Goal: Task Accomplishment & Management: Manage account settings

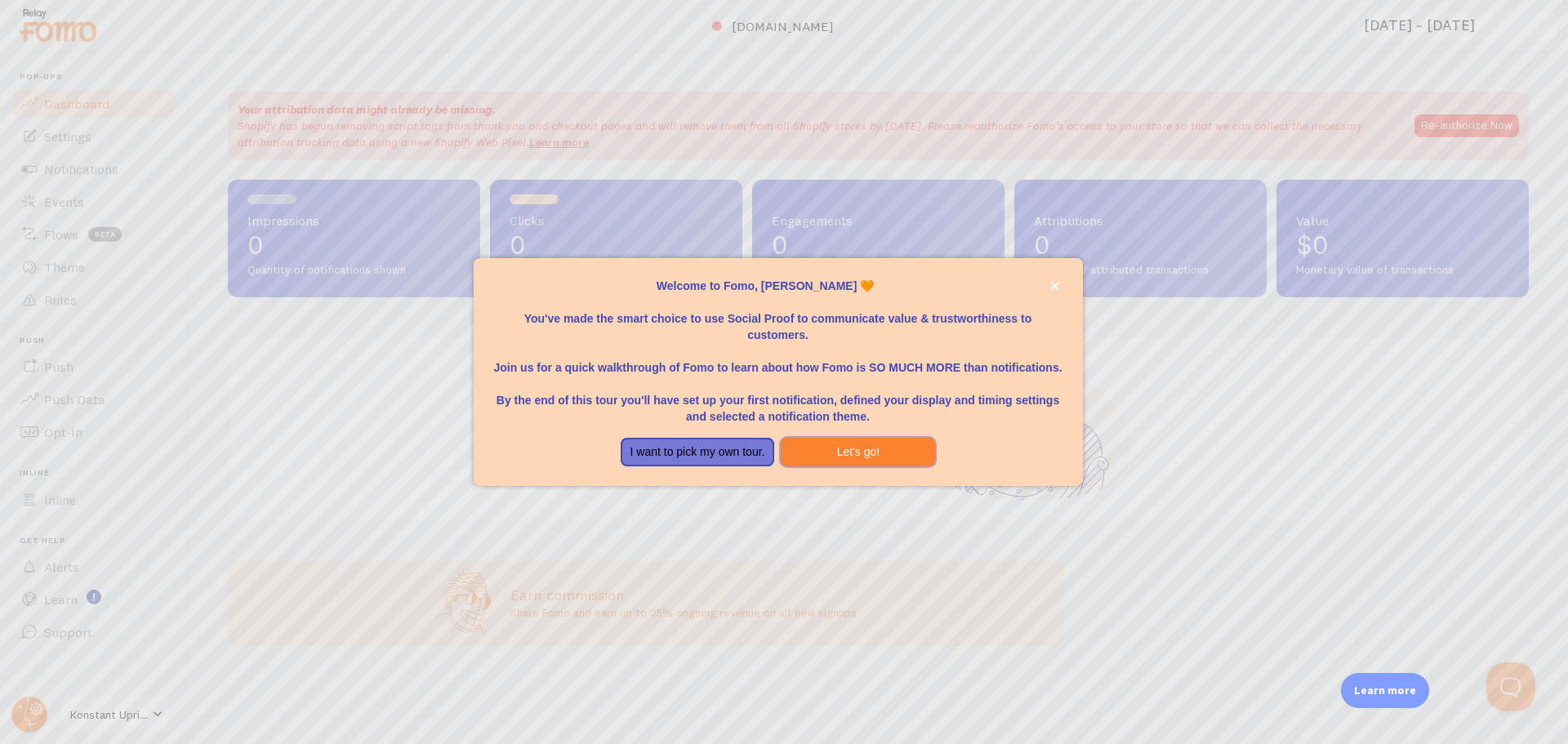
click at [889, 455] on button "Let's go!" at bounding box center [858, 452] width 155 height 29
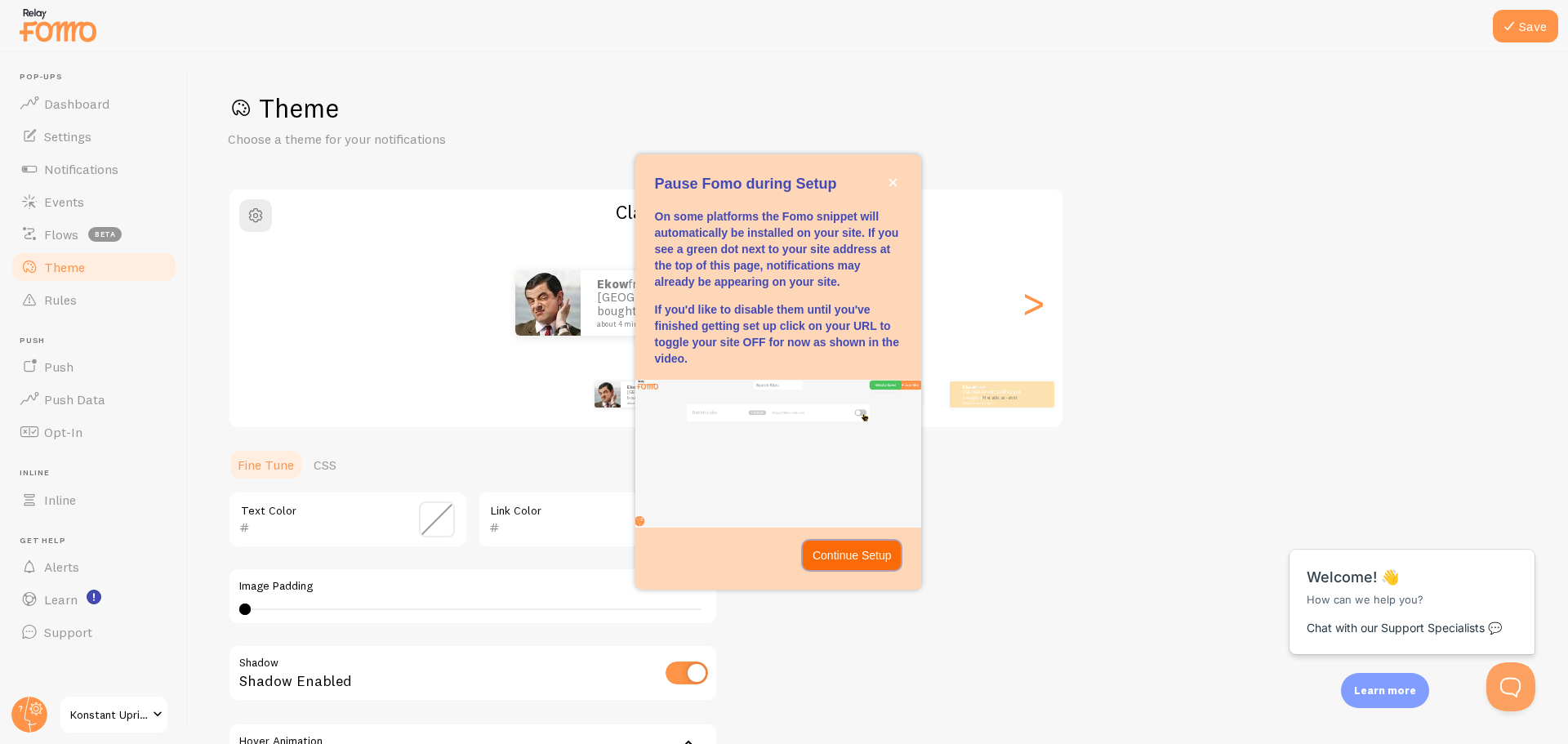
click at [867, 558] on p "Continue Setup" at bounding box center [852, 555] width 80 height 16
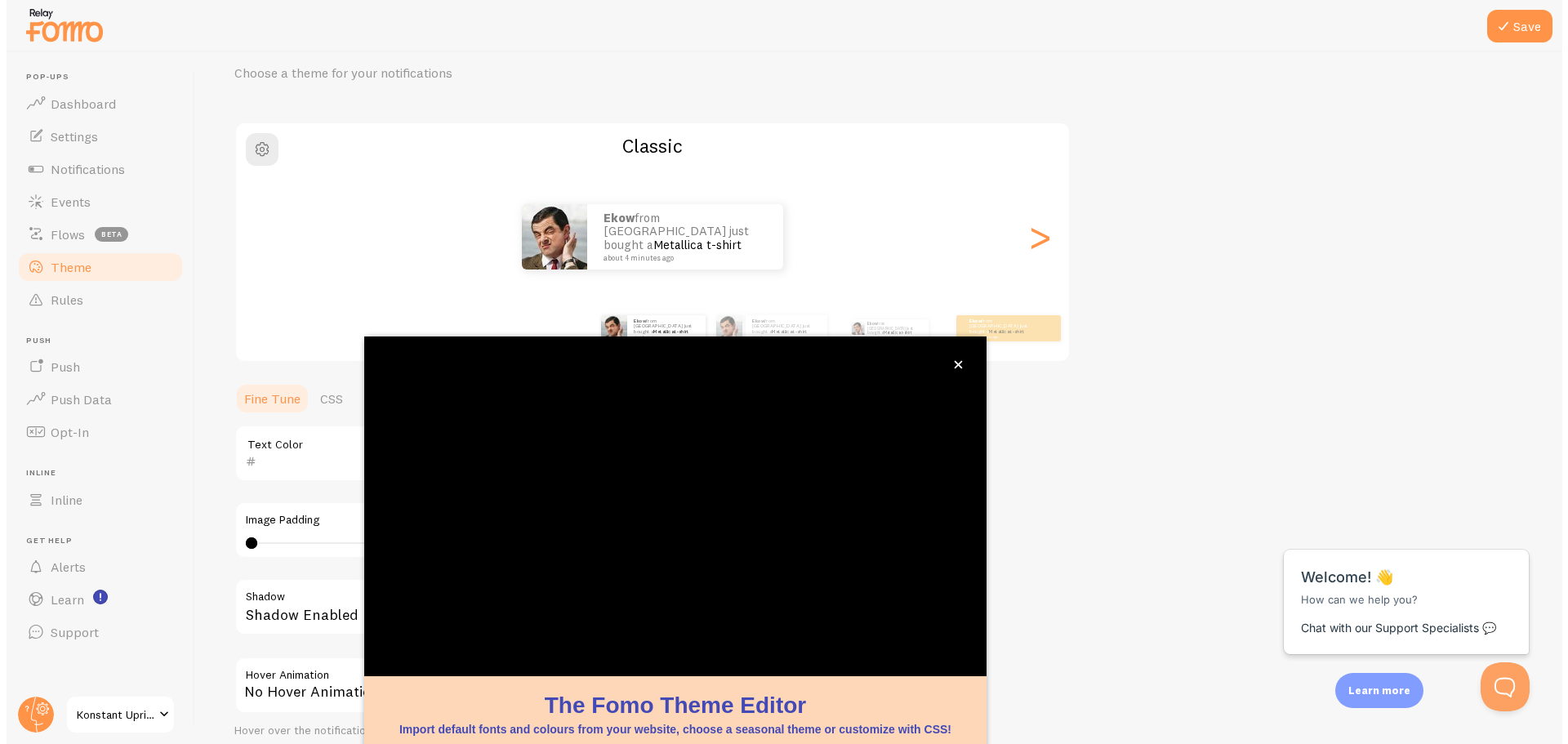
scroll to position [66, 0]
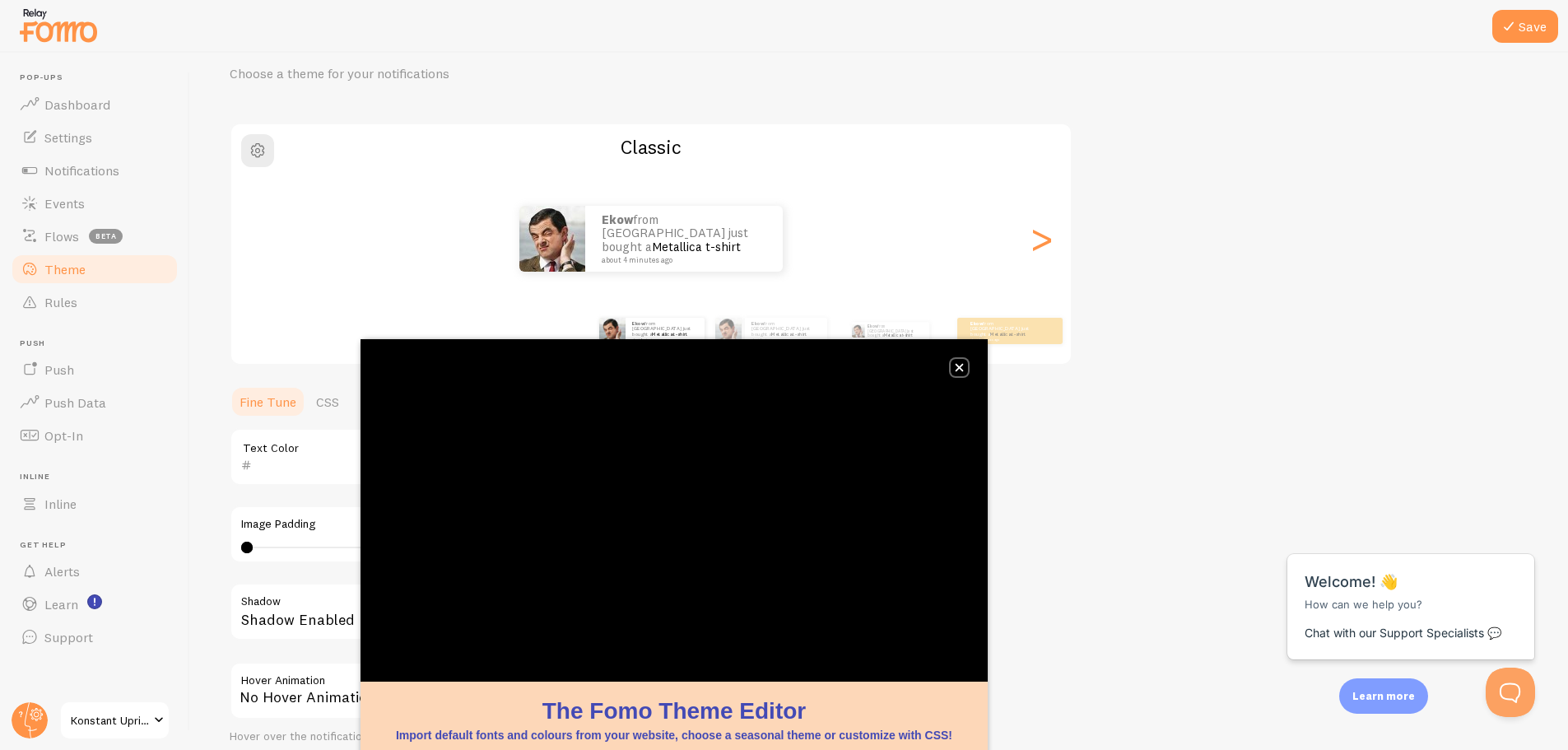
click at [961, 367] on icon "close," at bounding box center [959, 368] width 8 height 8
click at [953, 371] on button "close," at bounding box center [959, 367] width 17 height 17
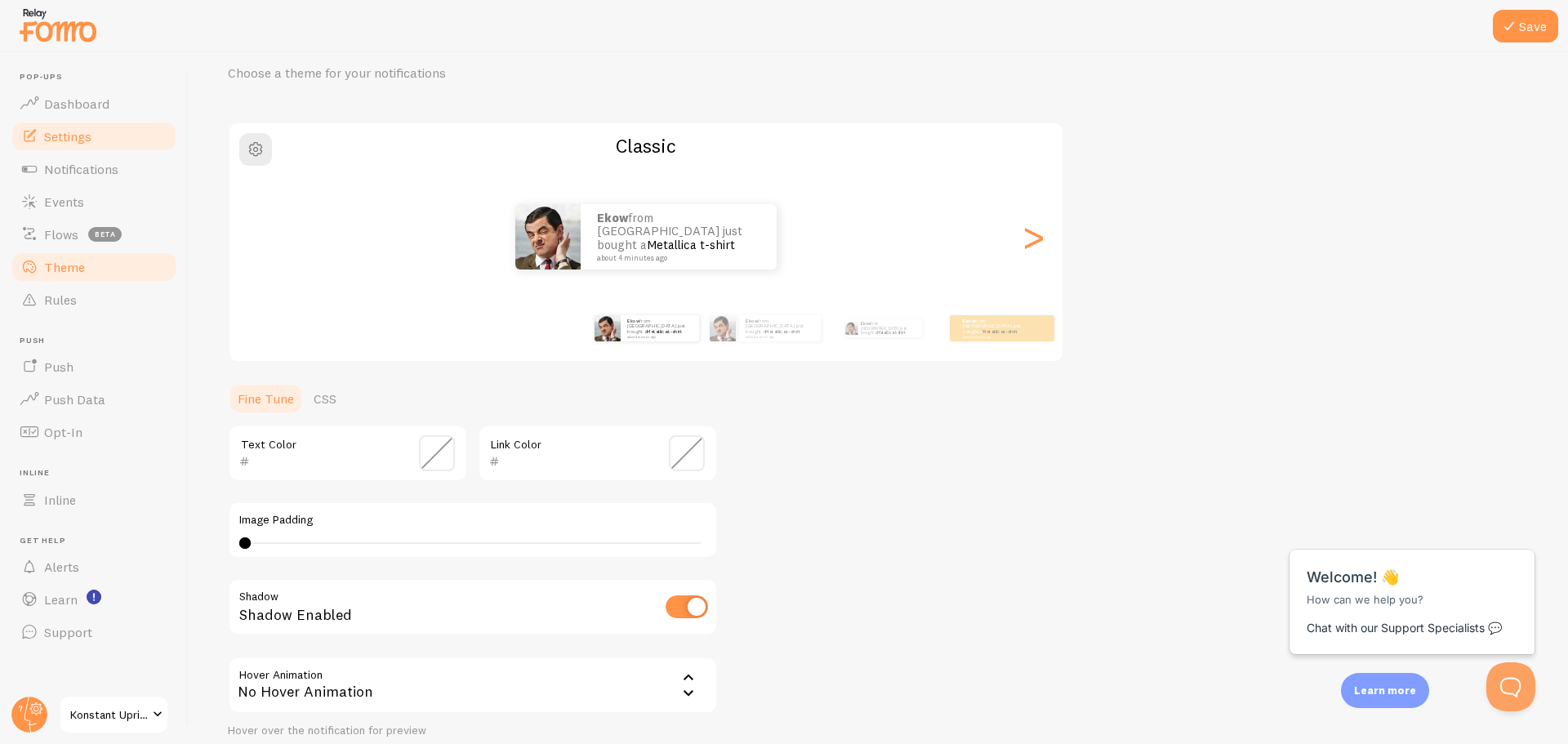
click at [87, 126] on link "Settings" at bounding box center [94, 136] width 168 height 33
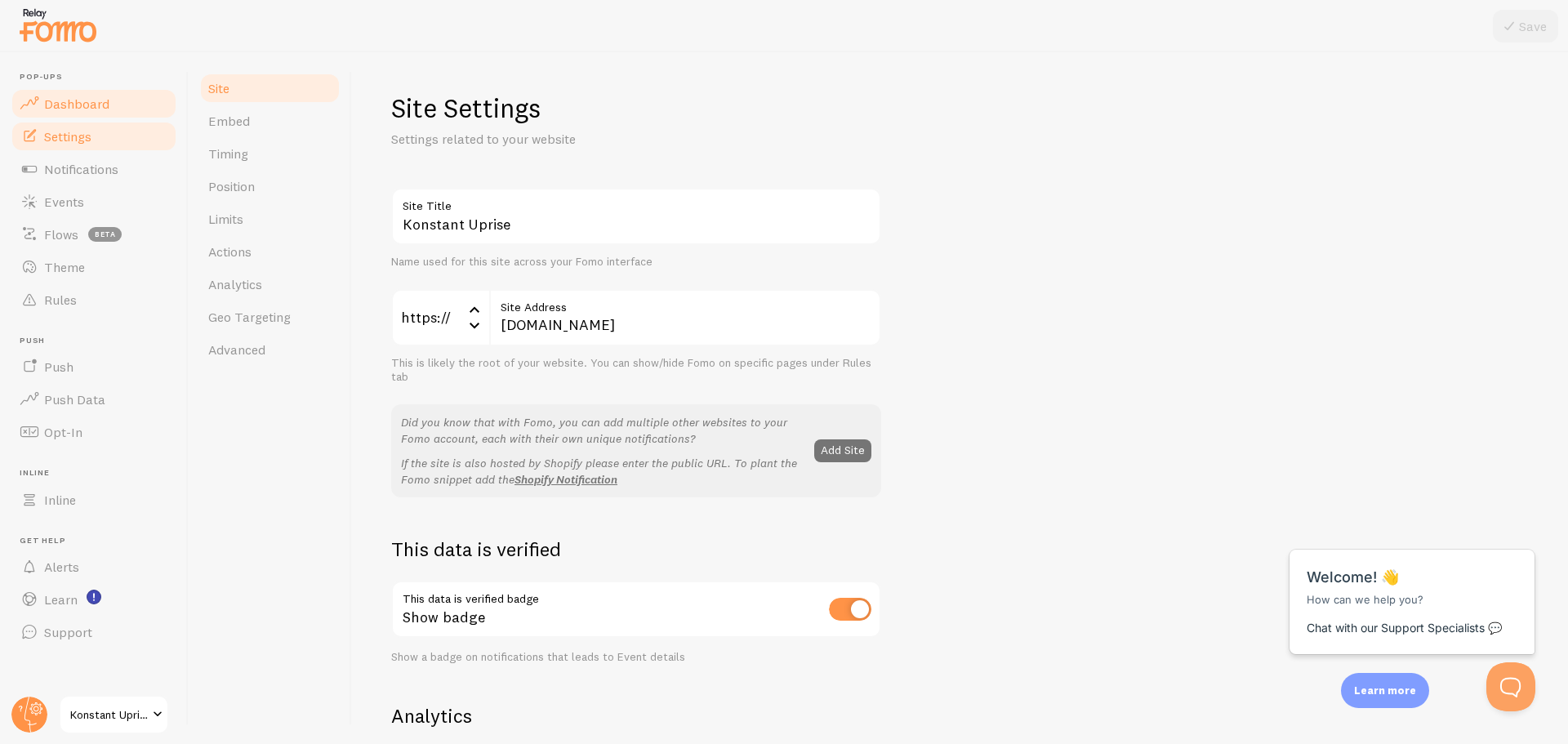
click at [89, 103] on span "Dashboard" at bounding box center [77, 103] width 65 height 16
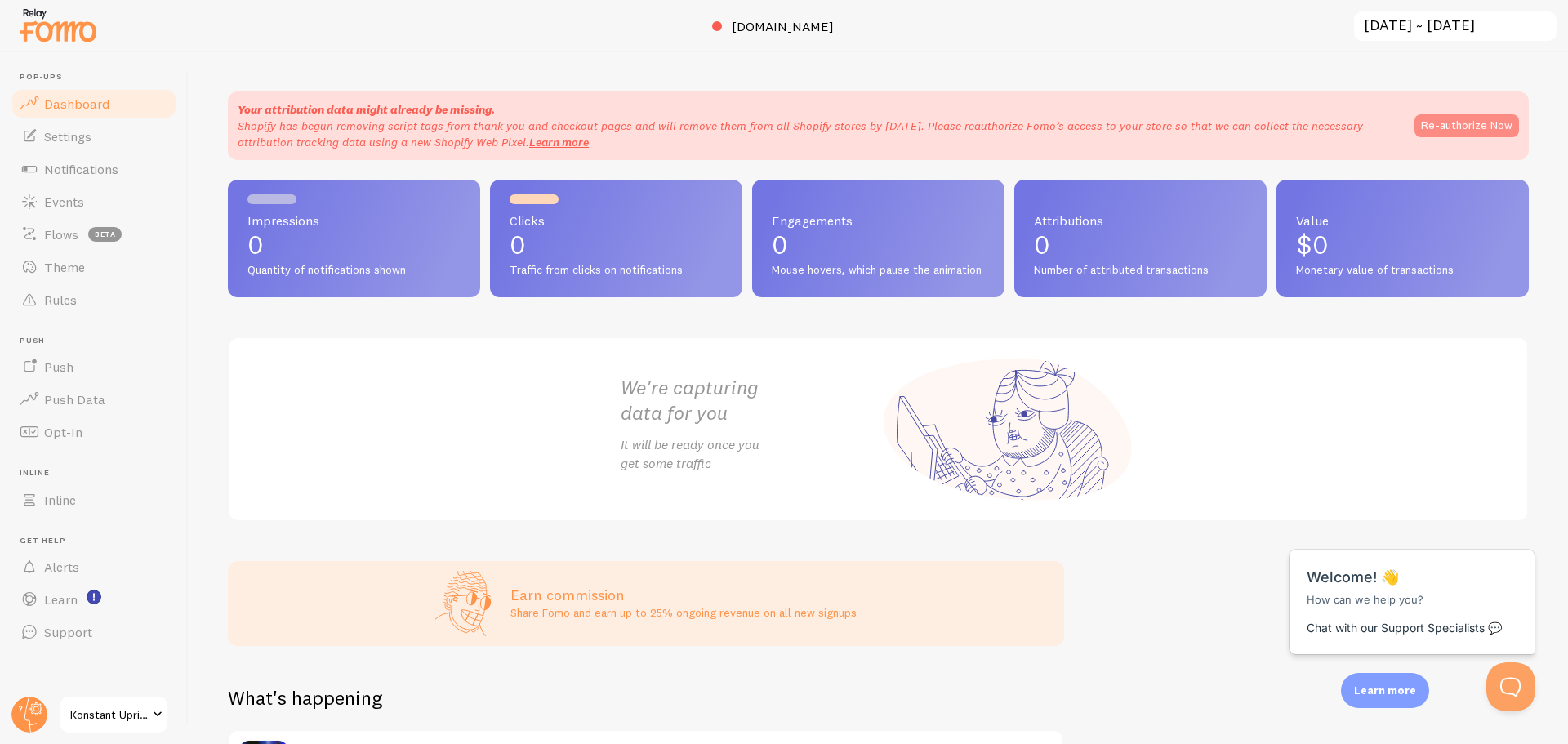
click at [1463, 118] on button "Re-authorize Now" at bounding box center [1466, 125] width 104 height 23
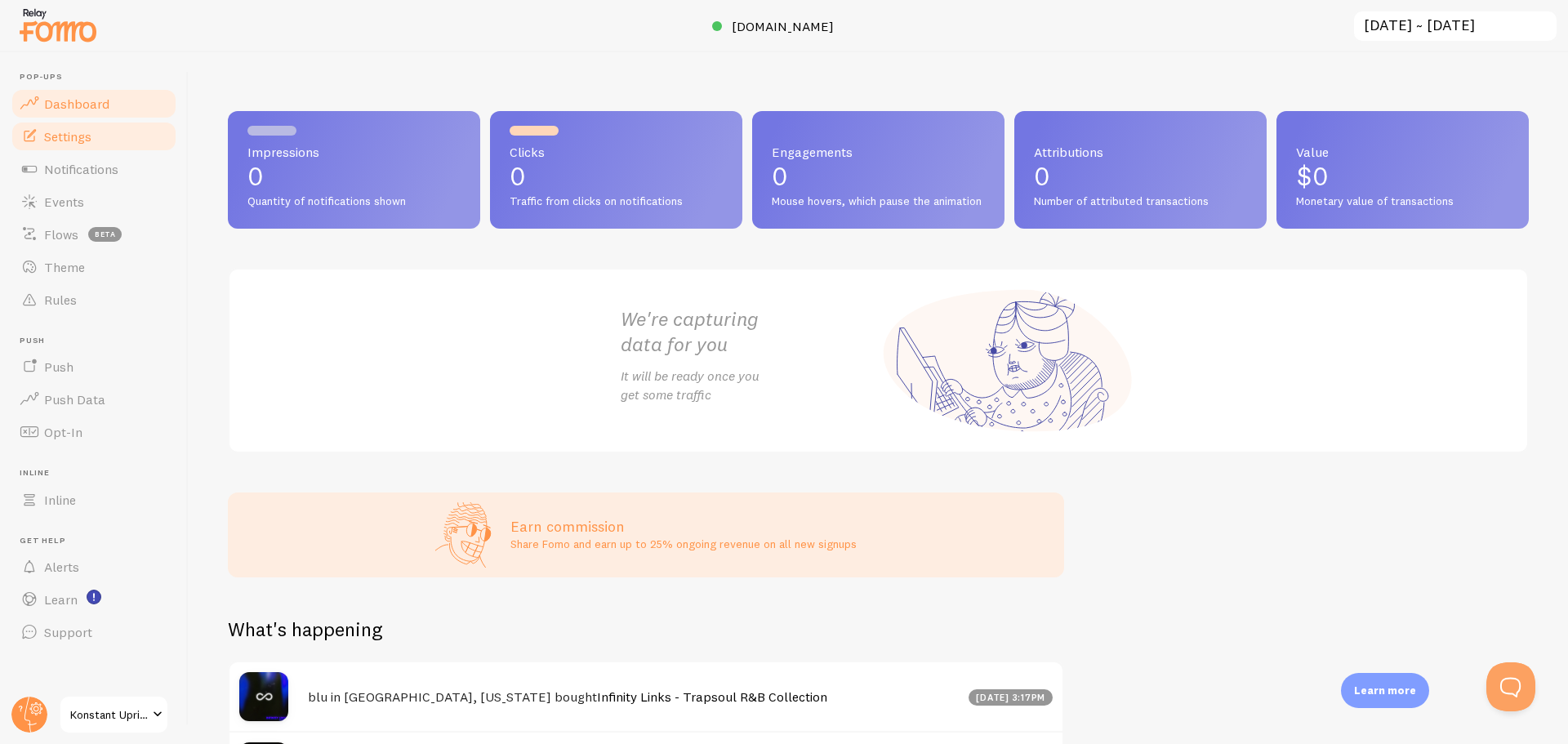
click at [73, 144] on span "Settings" at bounding box center [68, 136] width 48 height 16
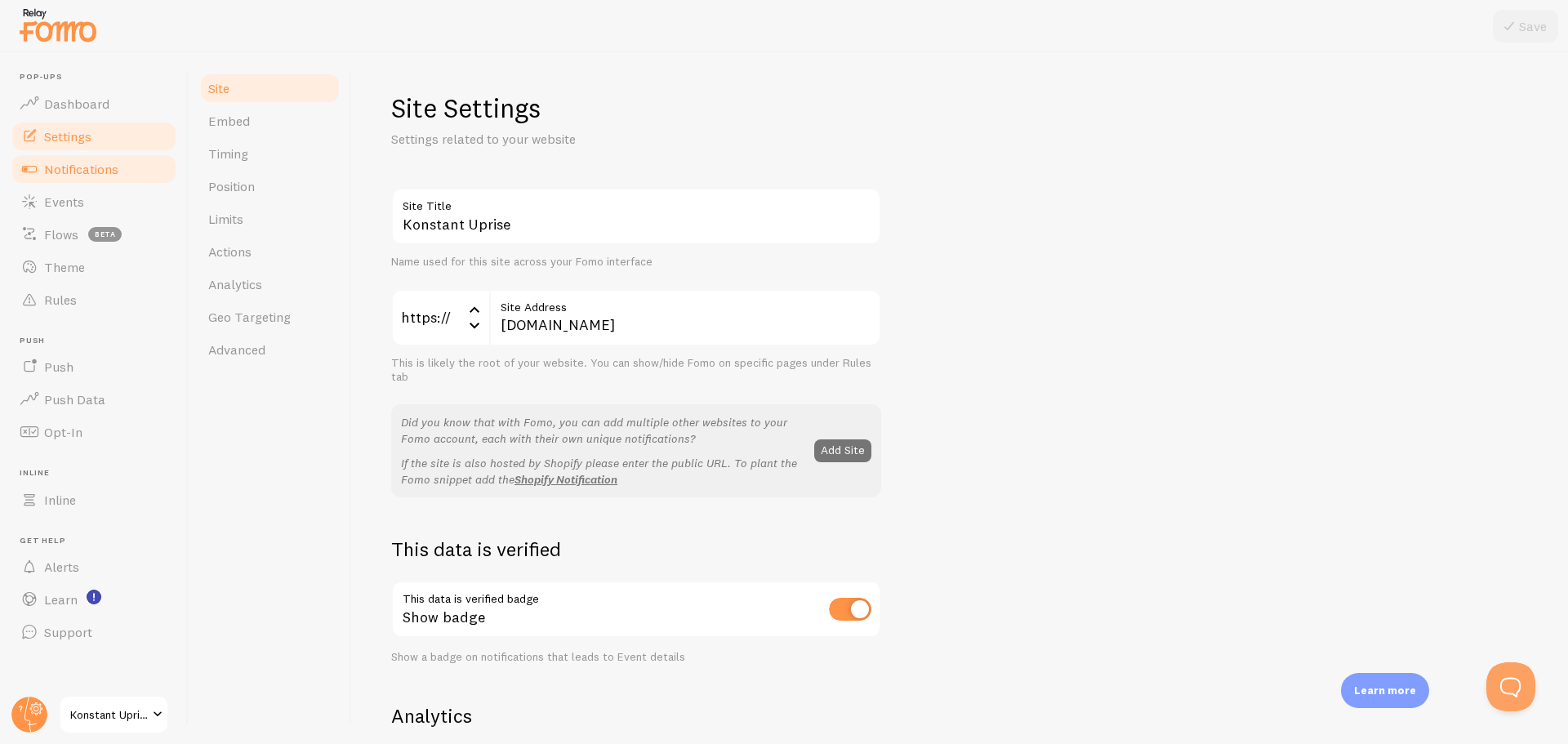
click at [69, 163] on span "Notifications" at bounding box center [81, 169] width 74 height 16
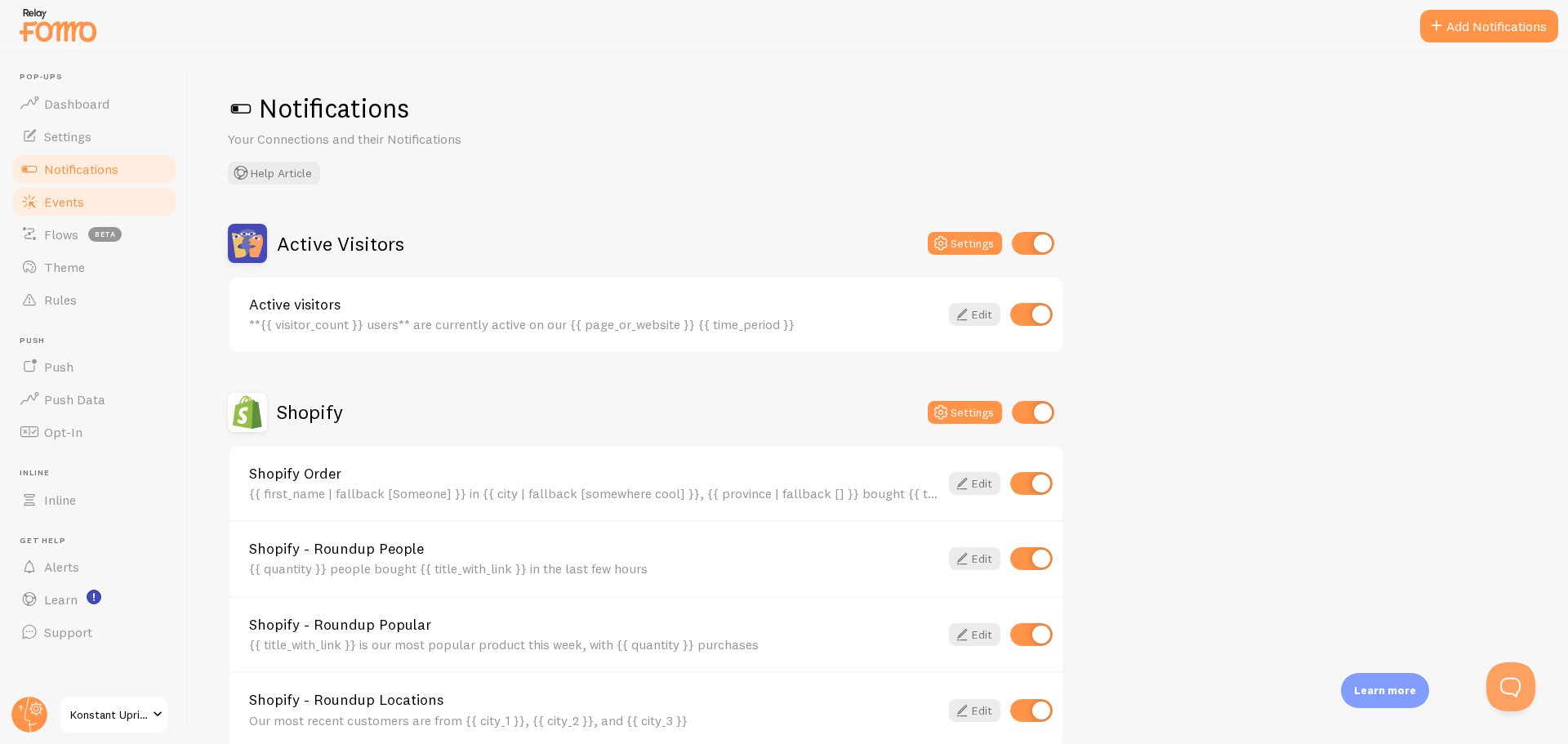
click at [60, 200] on span "Events" at bounding box center [64, 201] width 40 height 16
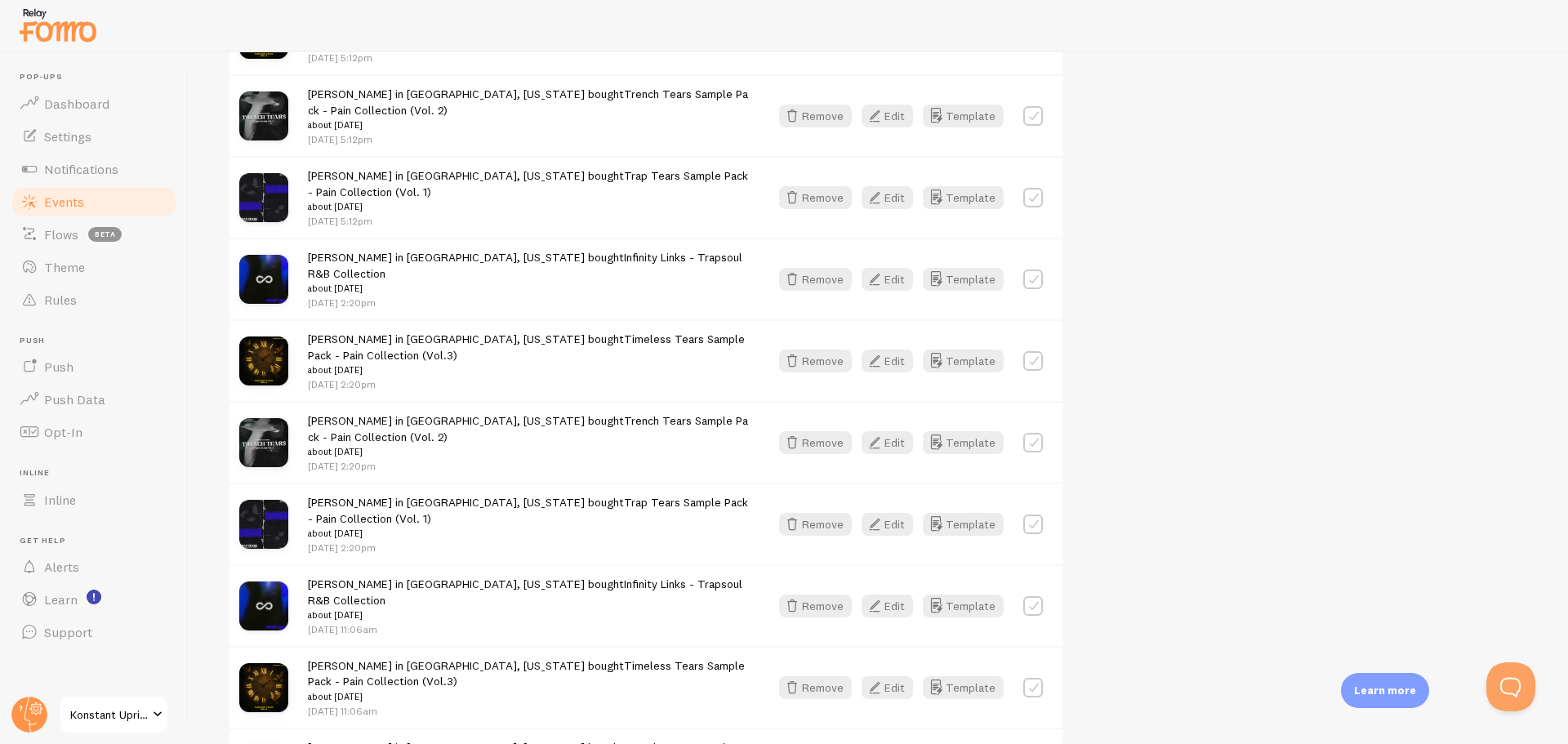
scroll to position [2149, 0]
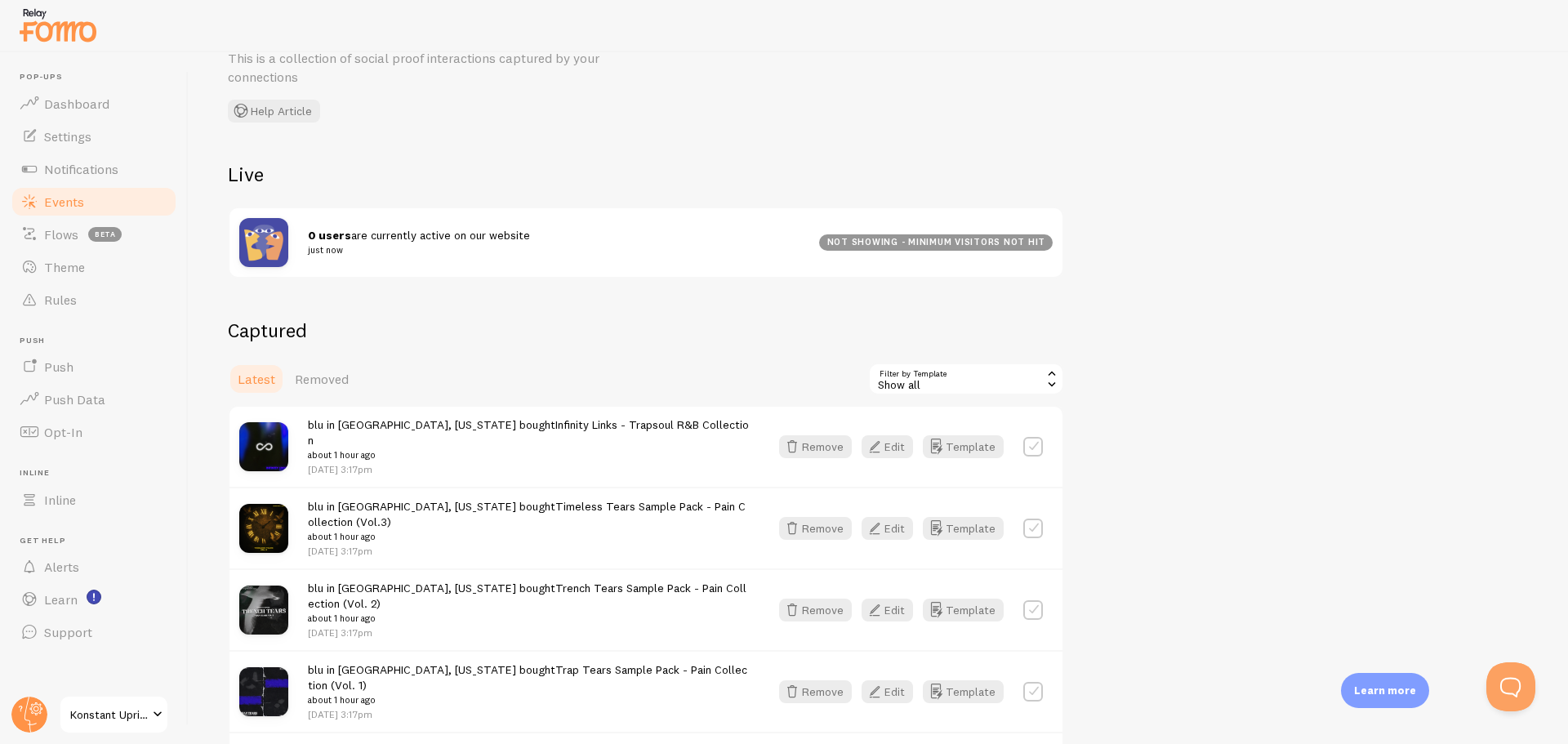
scroll to position [0, 0]
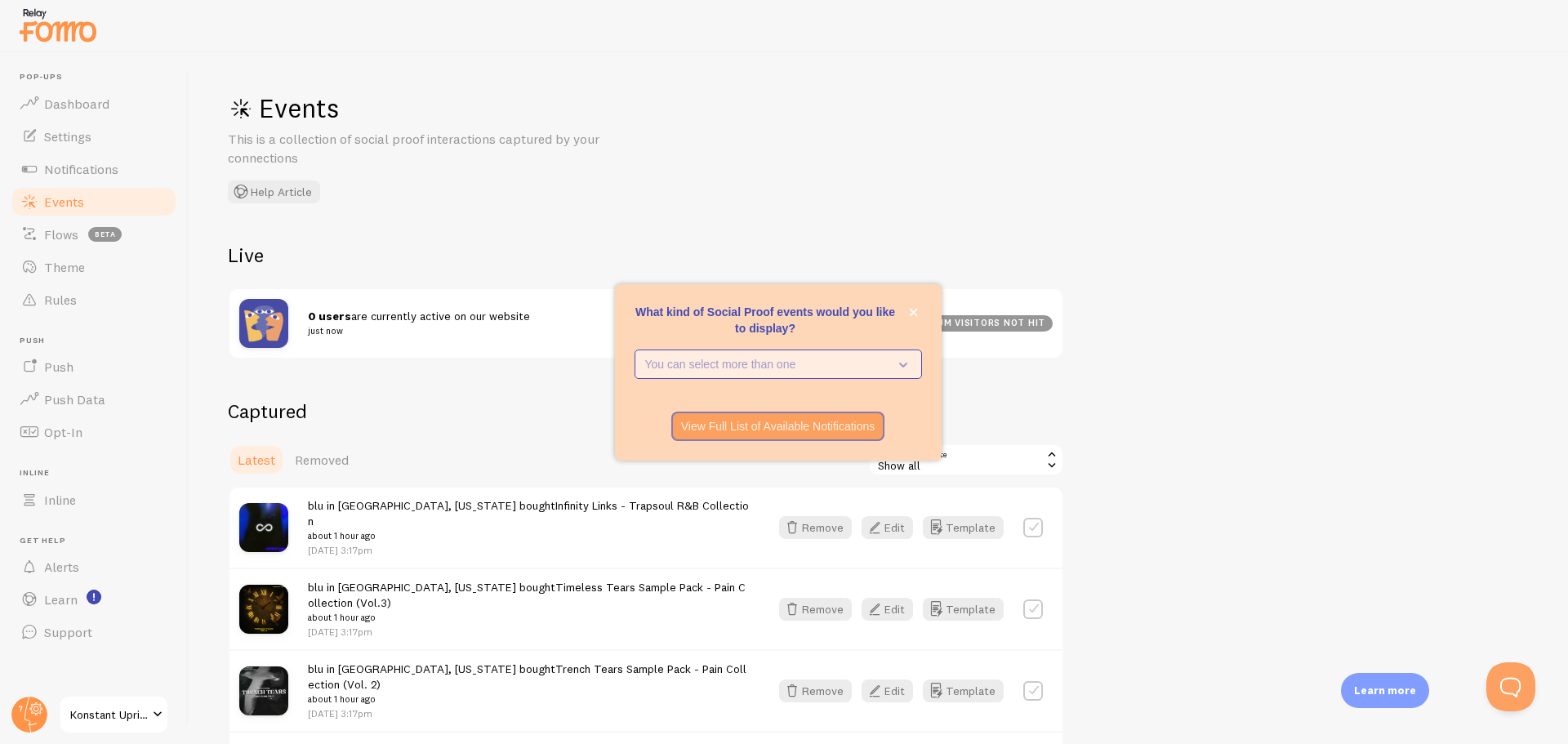
click at [750, 369] on p "You can select more than one" at bounding box center [766, 364] width 243 height 16
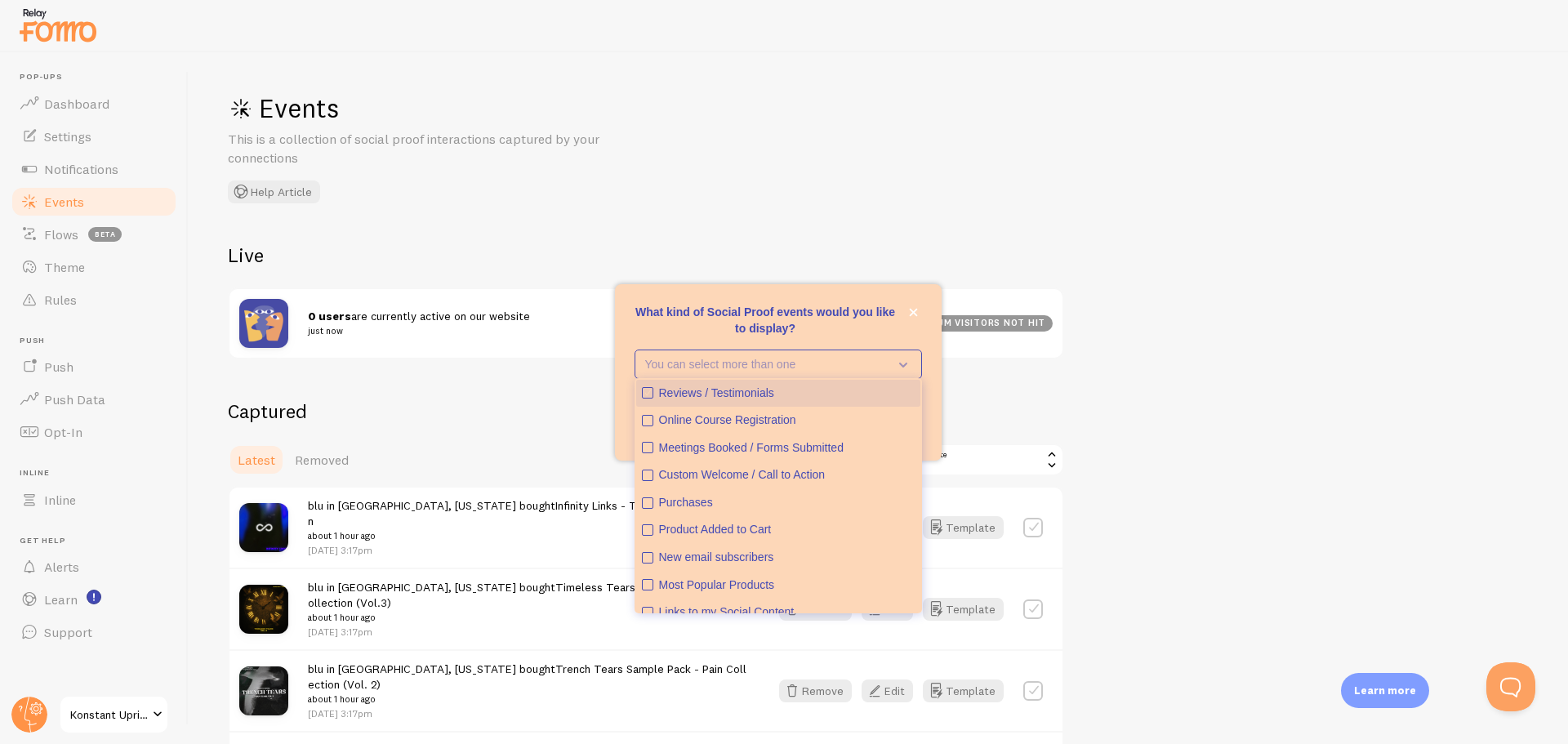
click at [746, 393] on div "Reviews / Testimonials" at bounding box center [786, 393] width 255 height 16
click at [698, 501] on div "Purchases" at bounding box center [786, 503] width 255 height 16
click at [756, 529] on div "Product Added to Cart" at bounding box center [786, 530] width 255 height 16
click at [752, 554] on div "New email subscribers" at bounding box center [786, 558] width 255 height 16
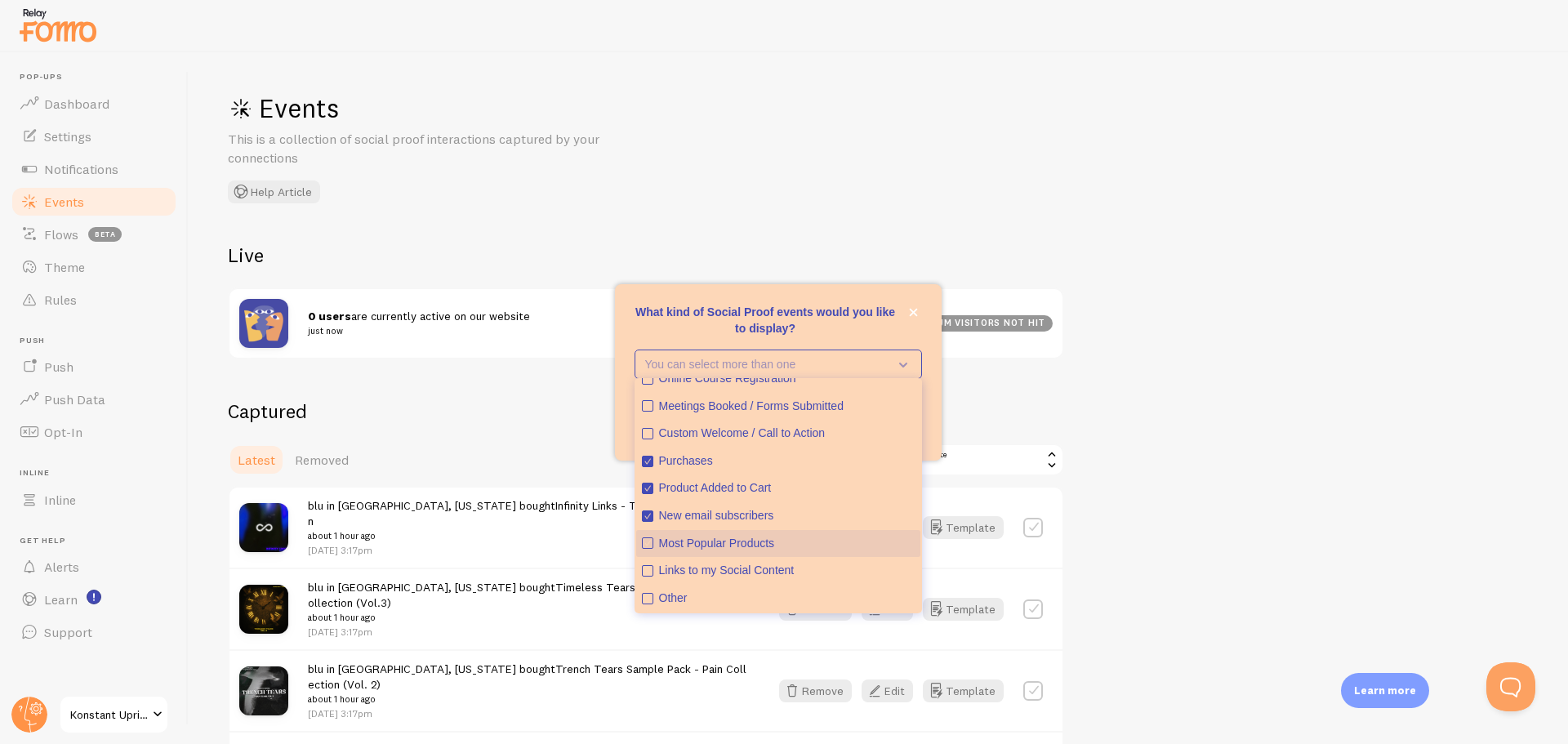
click at [774, 546] on div "Most Popular Products" at bounding box center [786, 543] width 255 height 16
click at [709, 568] on div "Links to my Social Content" at bounding box center [786, 571] width 255 height 16
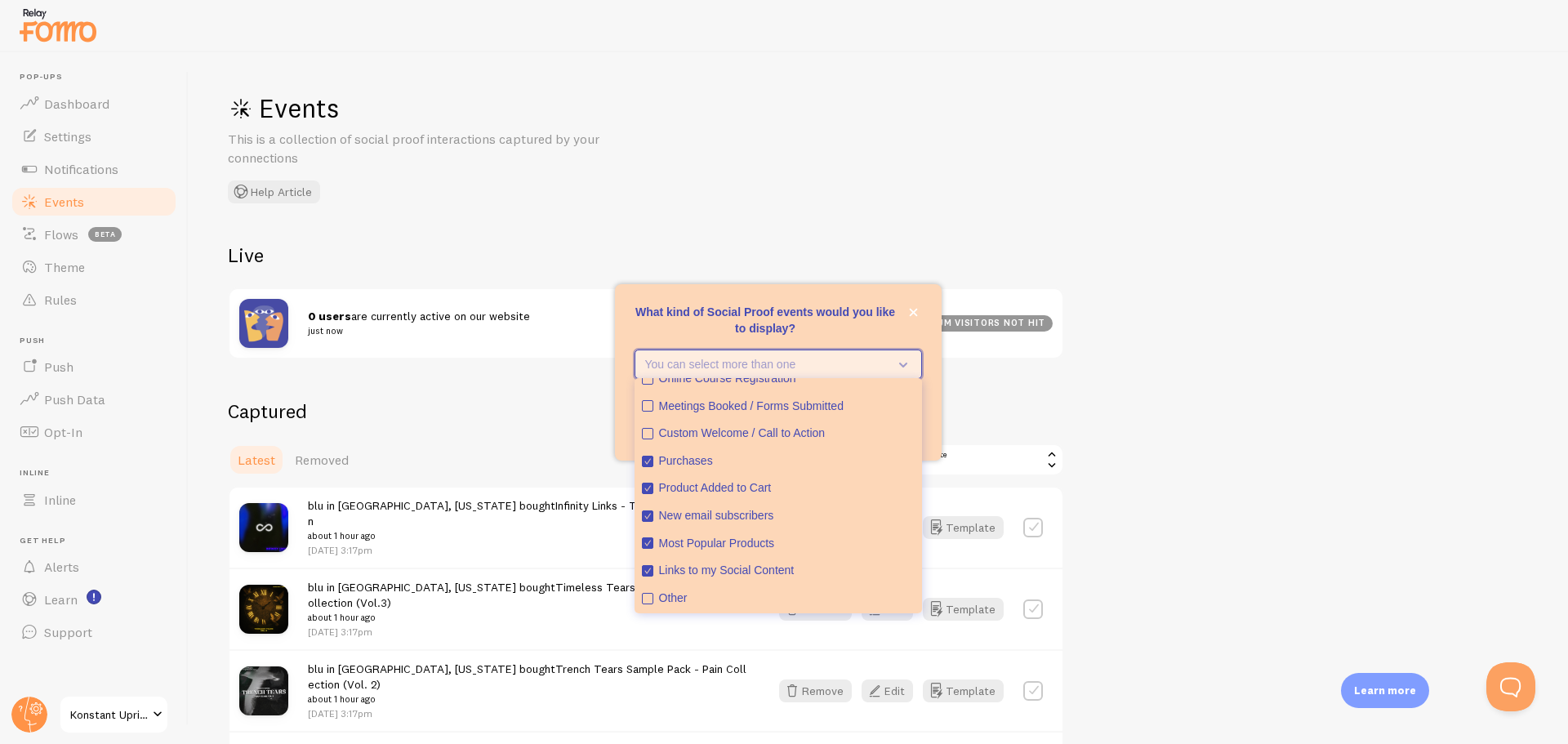
click at [905, 362] on icon "What kind of Social Proof events would you like to display?" at bounding box center [900, 364] width 23 height 18
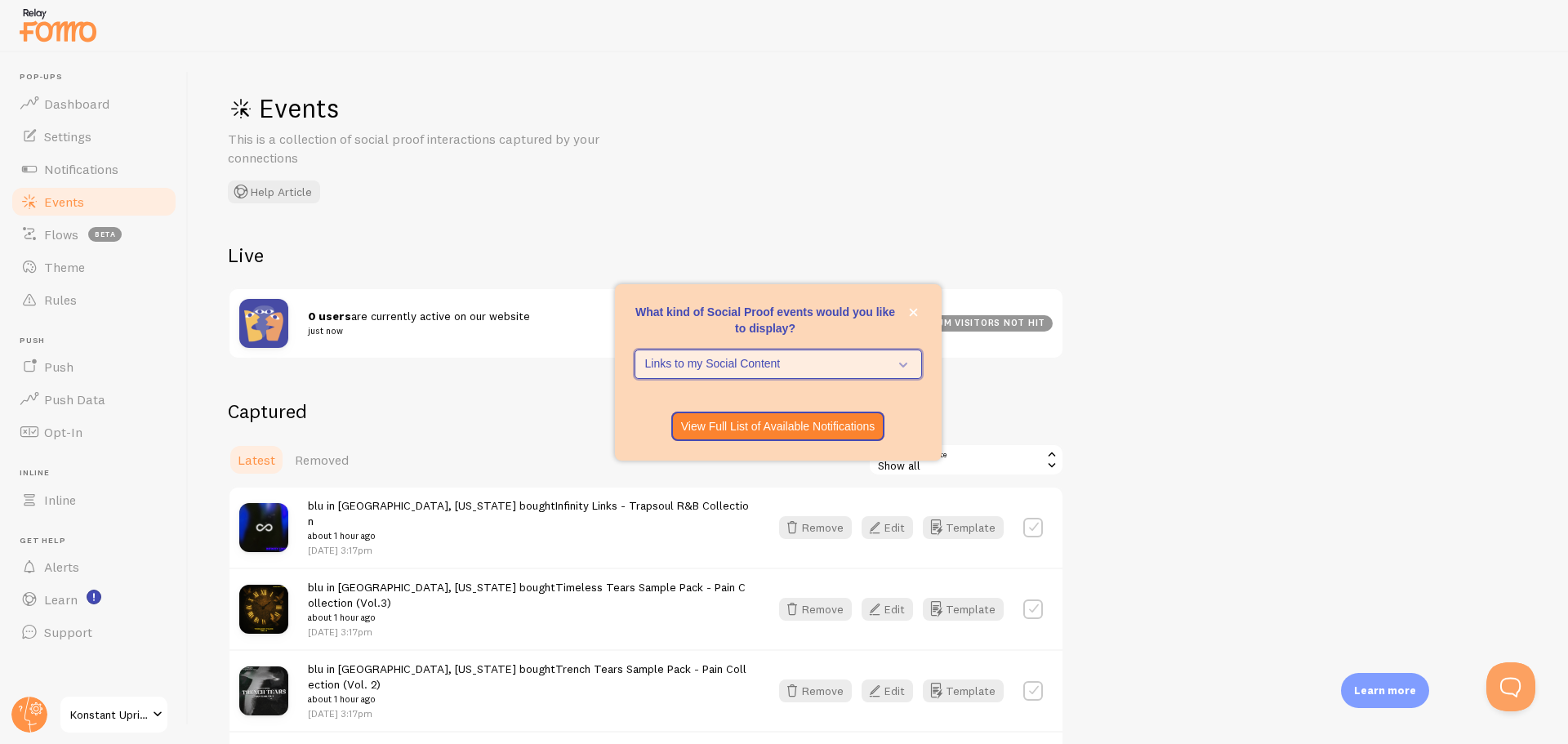
click at [905, 362] on icon "What kind of Social Proof events would you like to display?" at bounding box center [900, 364] width 23 height 18
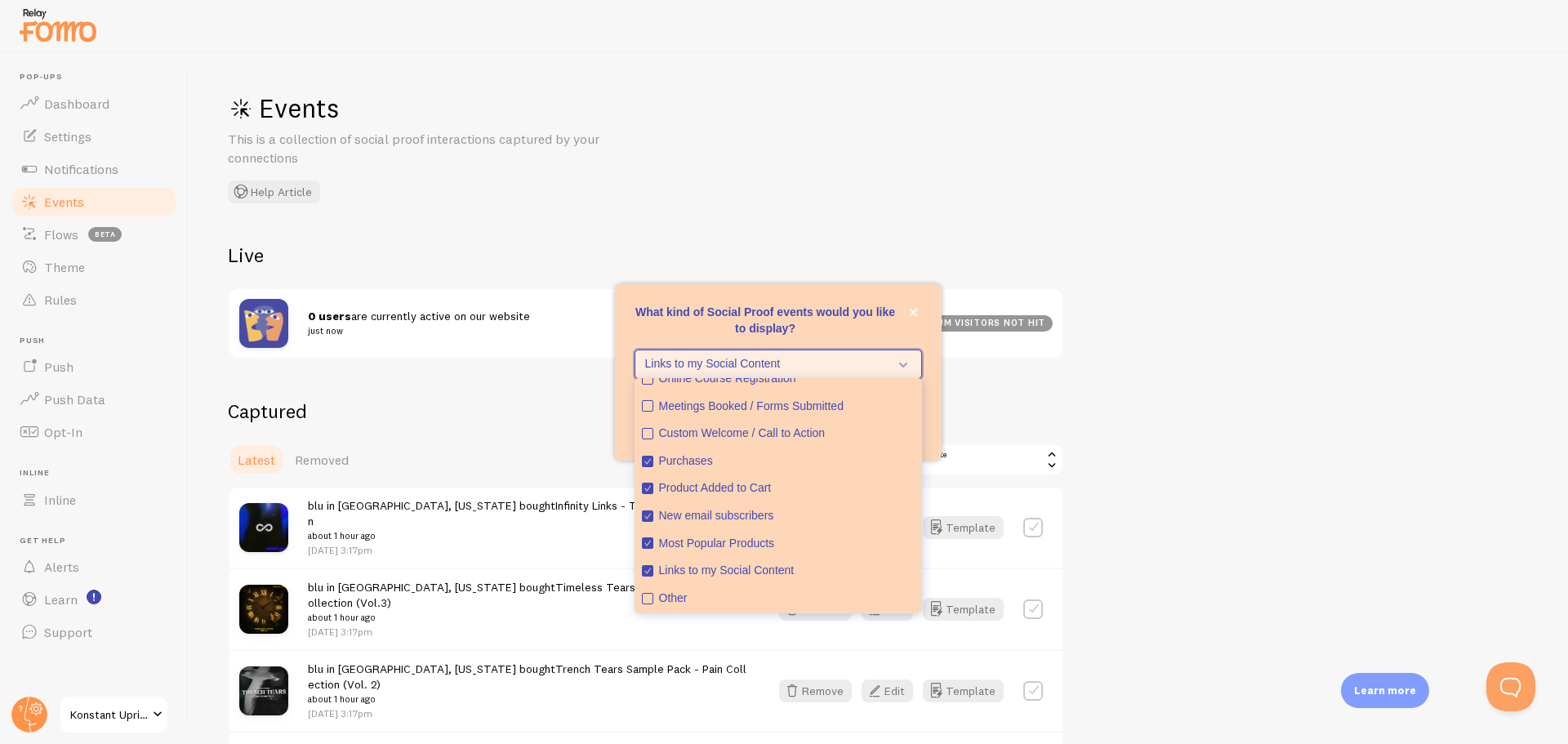
click at [880, 367] on span "Links to my Social Content" at bounding box center [766, 364] width 243 height 16
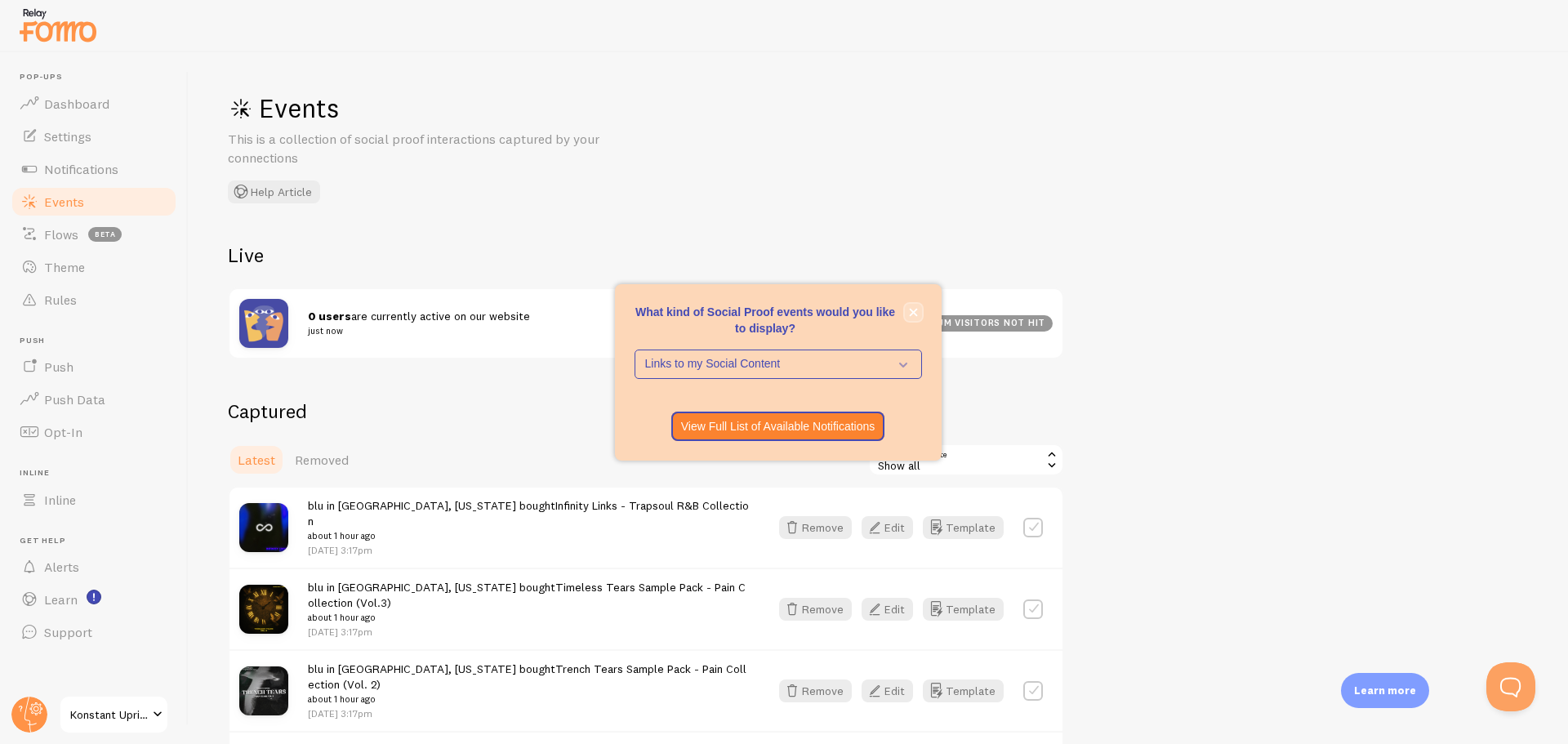
click at [916, 314] on icon "close," at bounding box center [913, 313] width 9 height 9
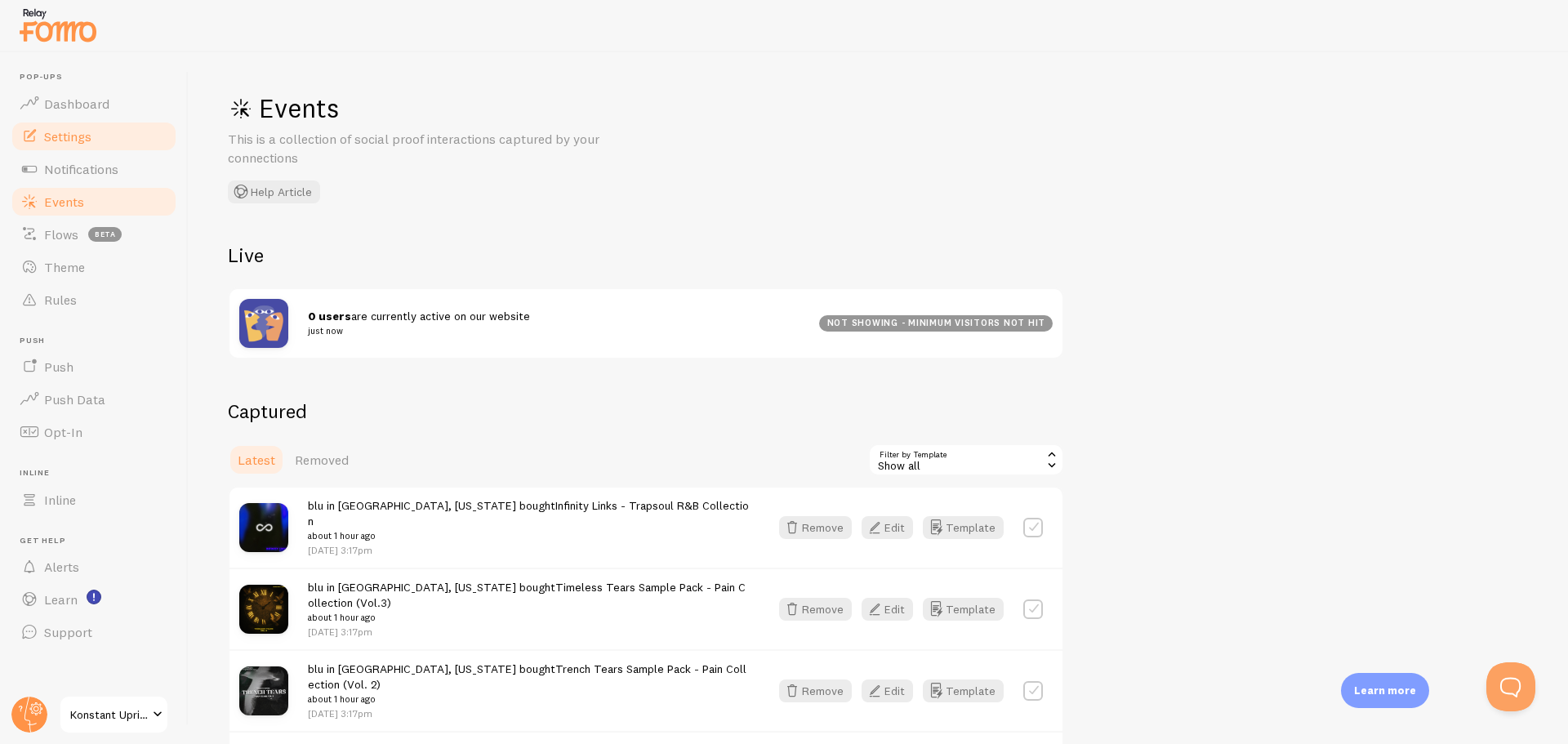
click at [82, 133] on span "Settings" at bounding box center [68, 136] width 48 height 16
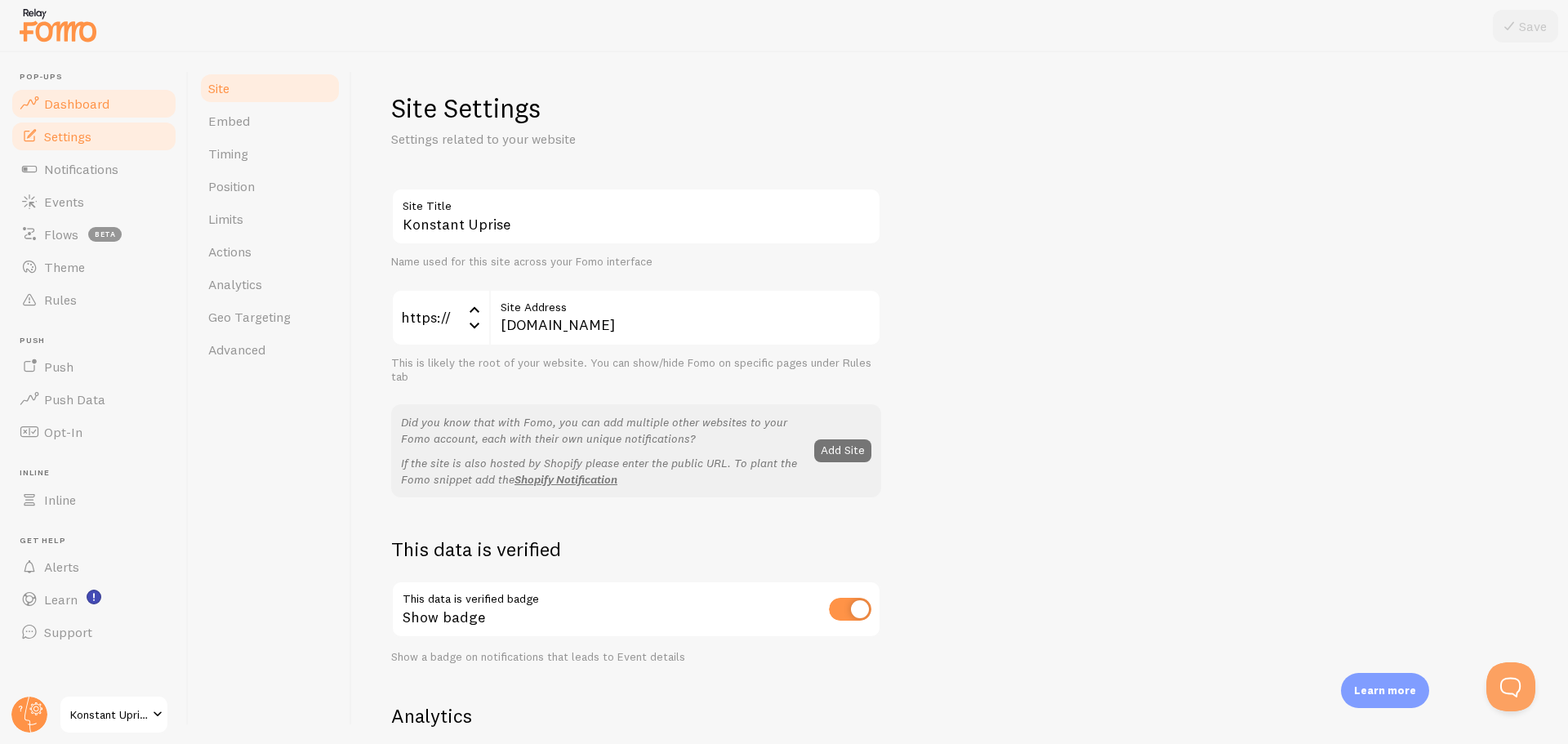
click at [80, 95] on span "Dashboard" at bounding box center [77, 103] width 65 height 16
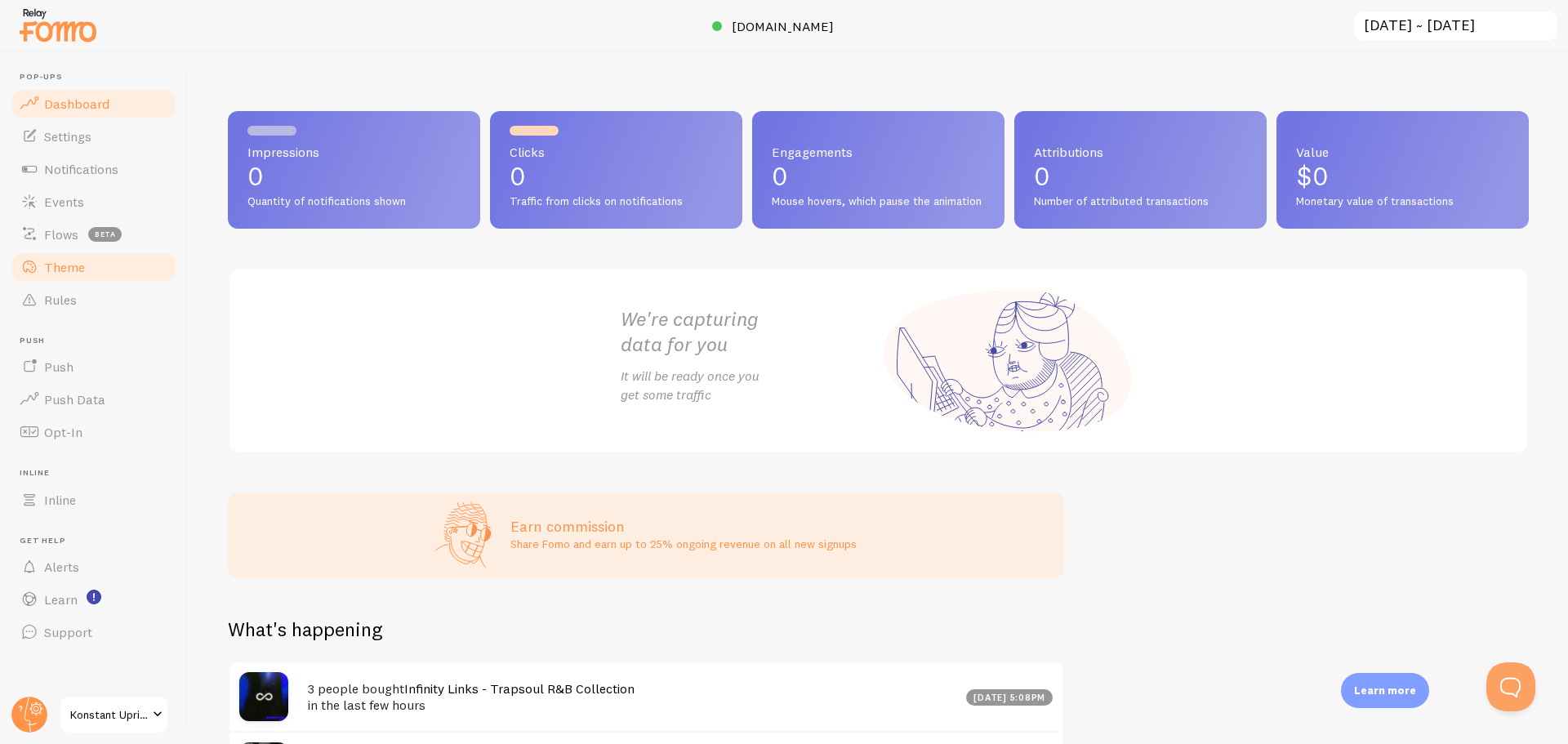
click at [90, 276] on link "Theme" at bounding box center [94, 267] width 168 height 33
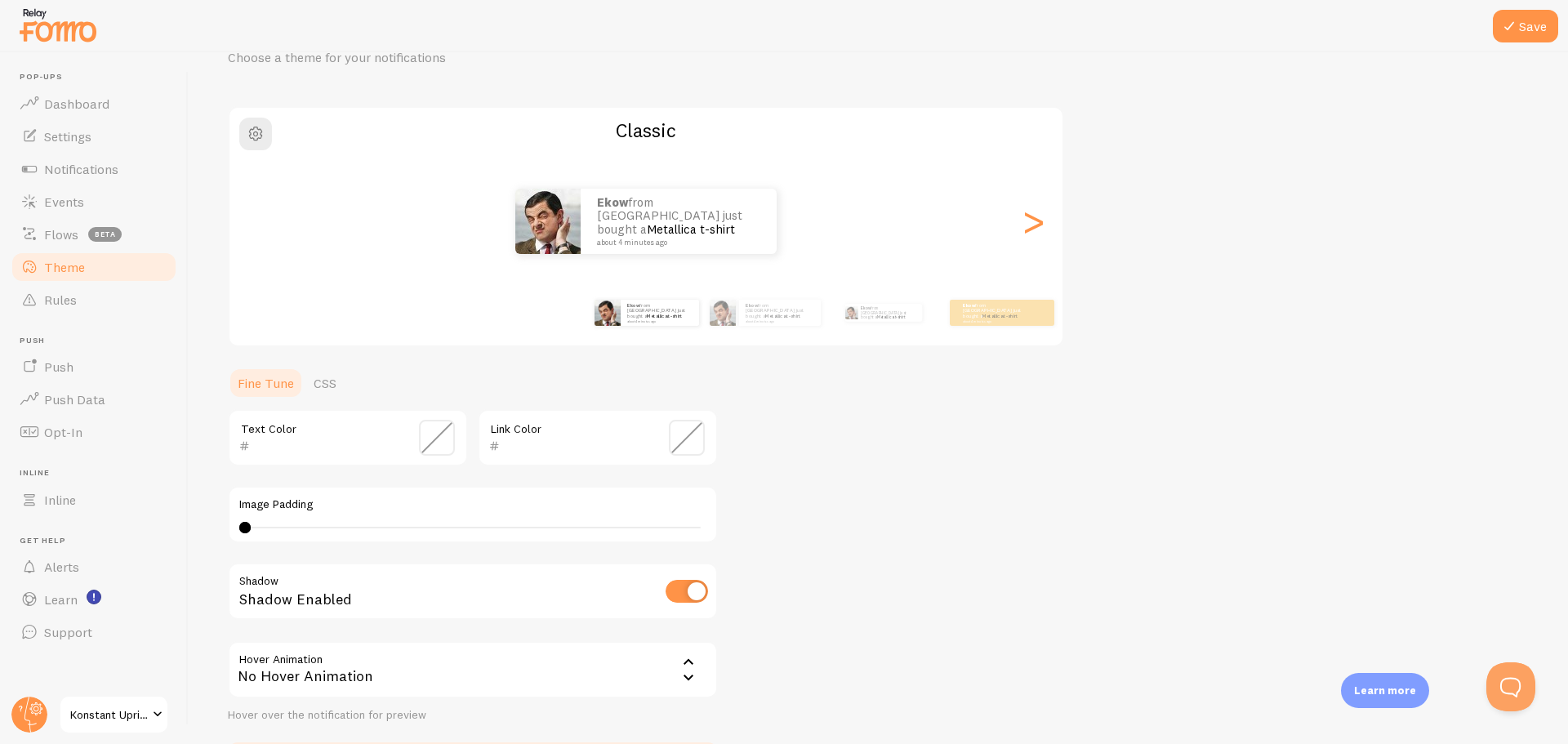
scroll to position [201, 0]
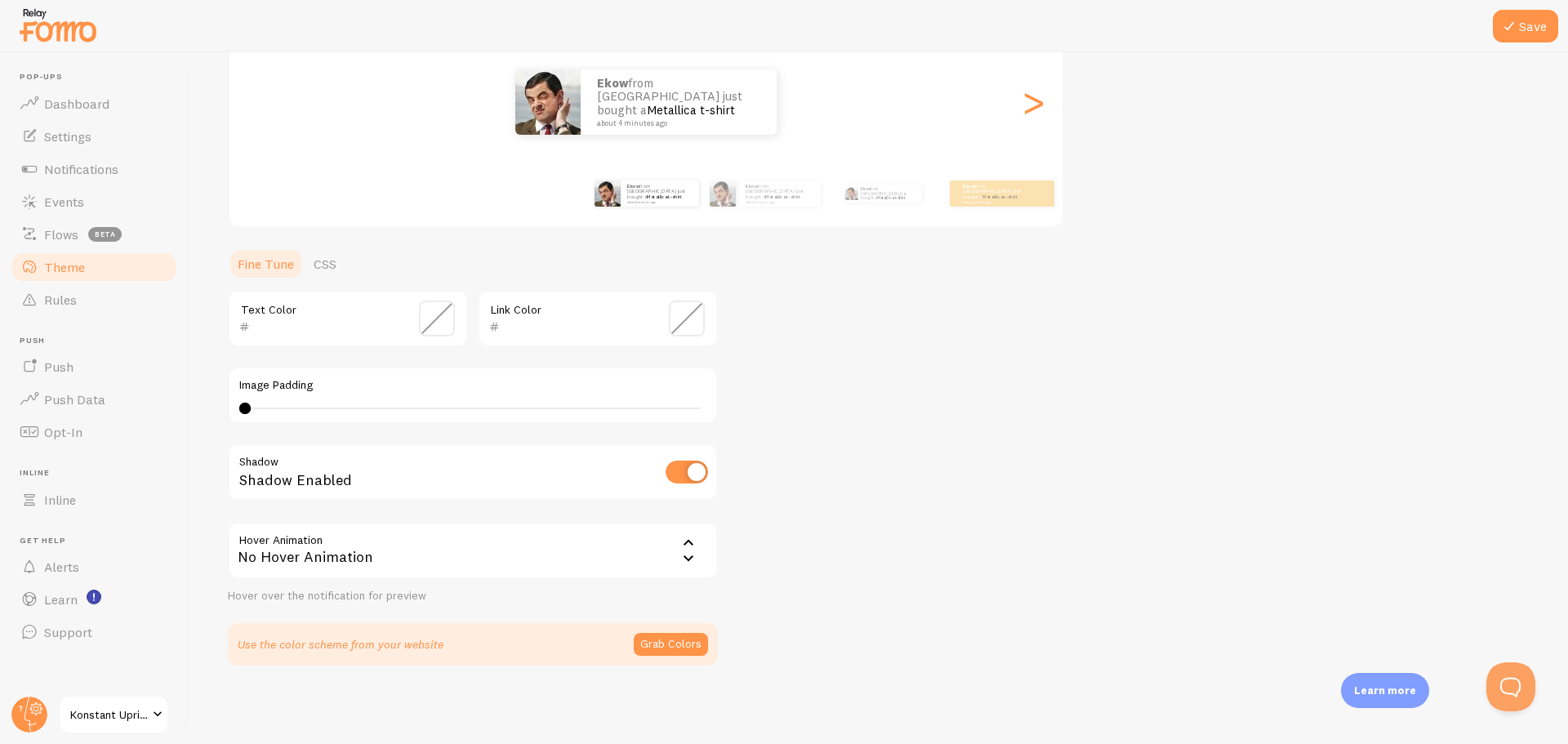
click at [350, 550] on div "No Hover Animation" at bounding box center [473, 550] width 490 height 57
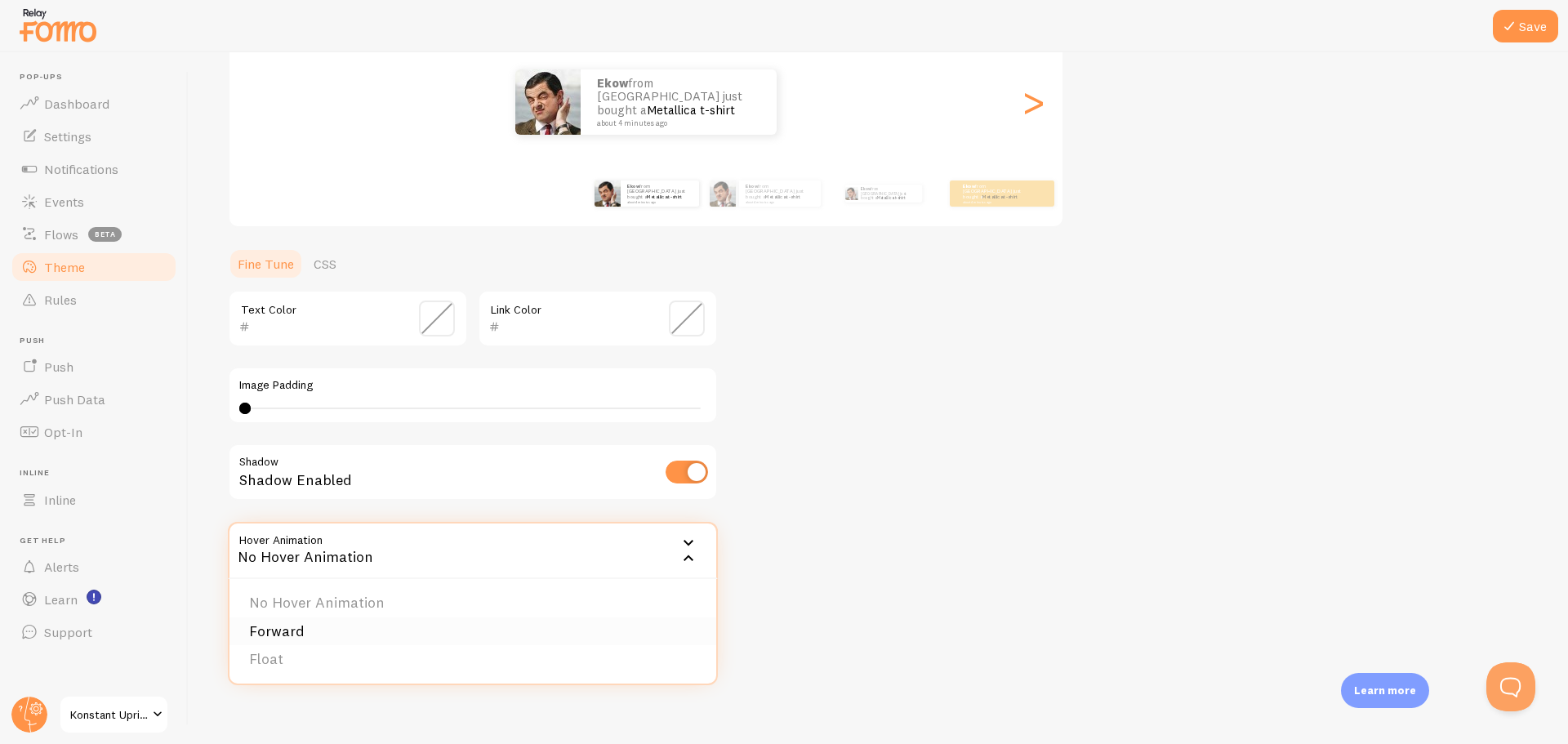
click at [323, 626] on li "Forward" at bounding box center [473, 632] width 487 height 28
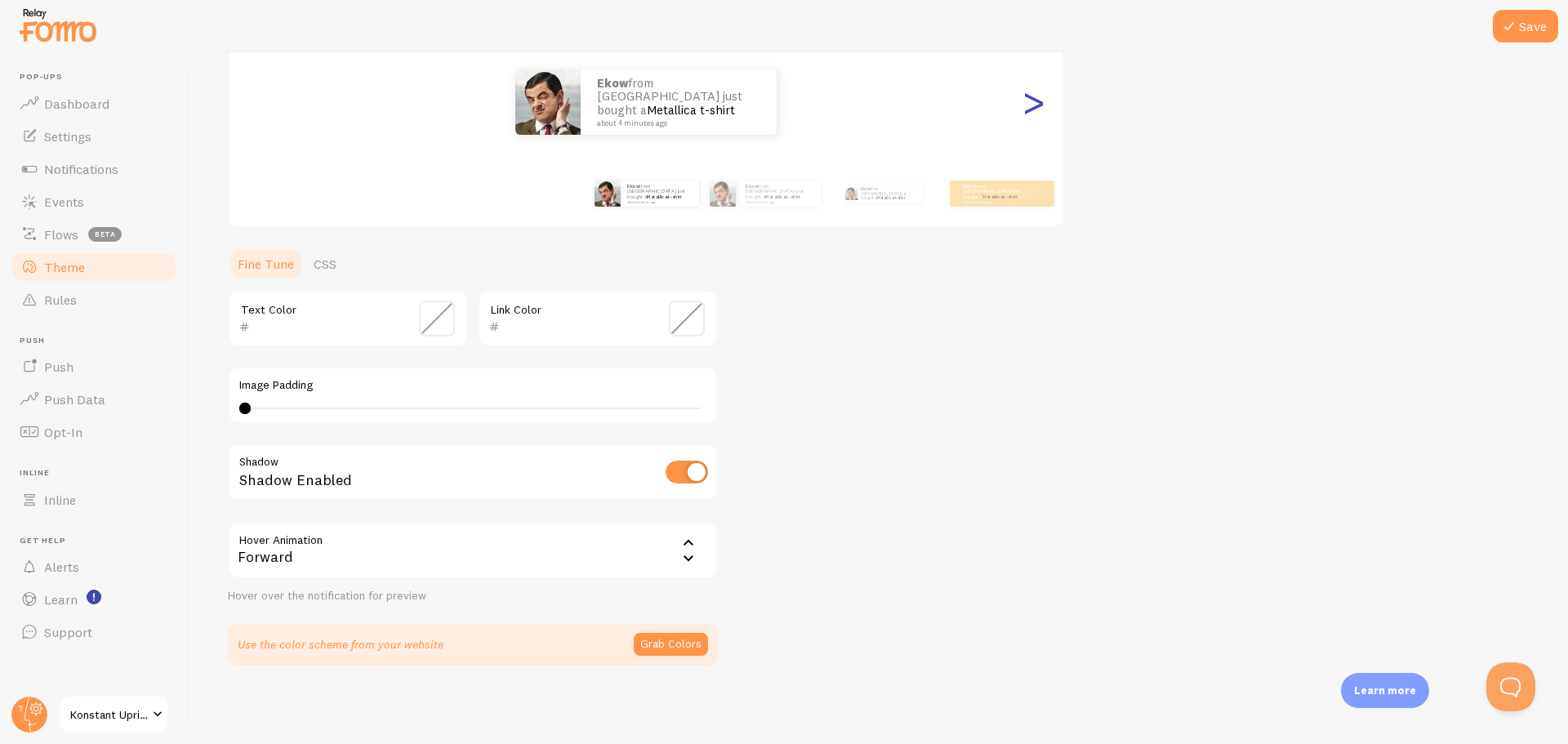
click at [1034, 102] on div ">" at bounding box center [1033, 102] width 19 height 118
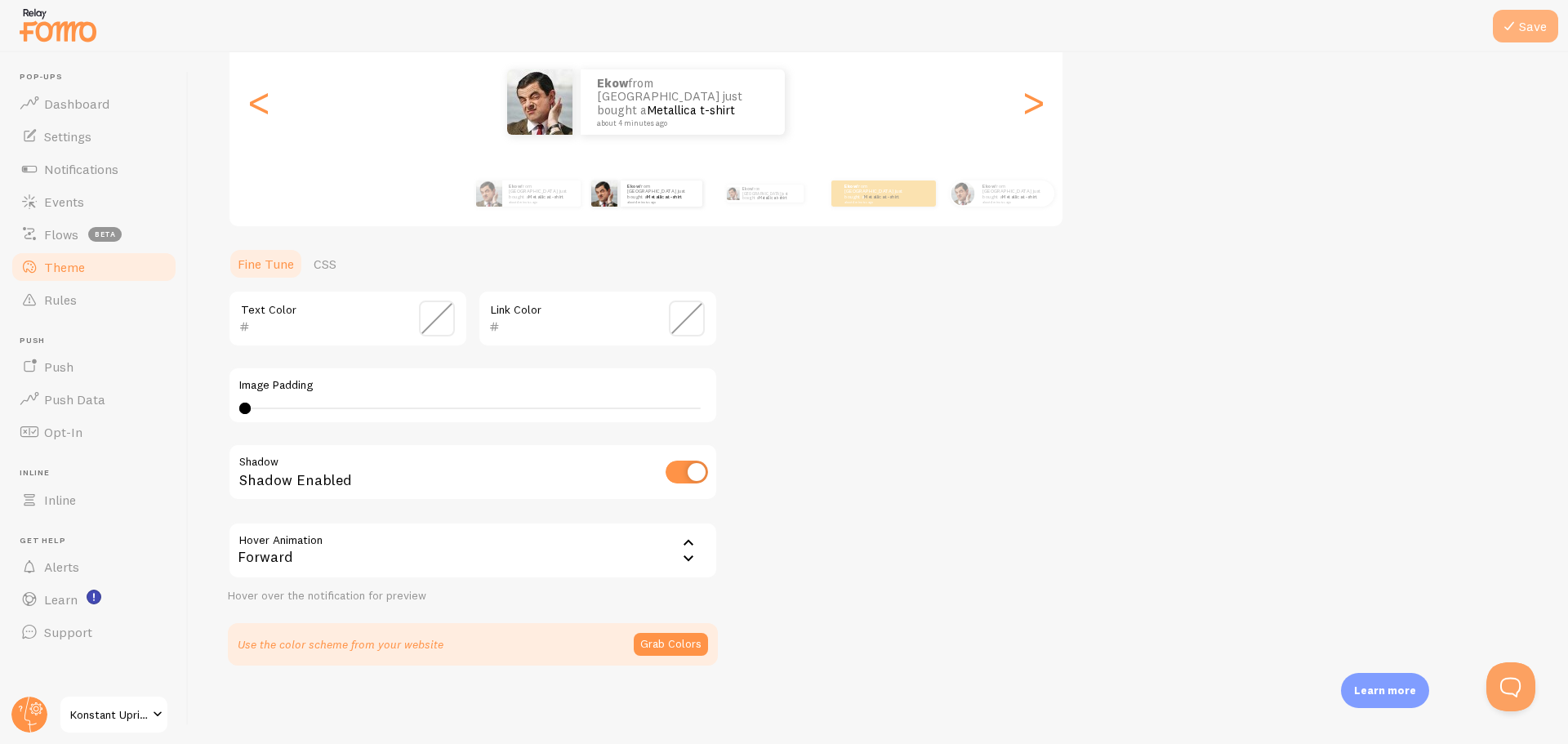
click at [1534, 33] on button "Save" at bounding box center [1526, 26] width 65 height 33
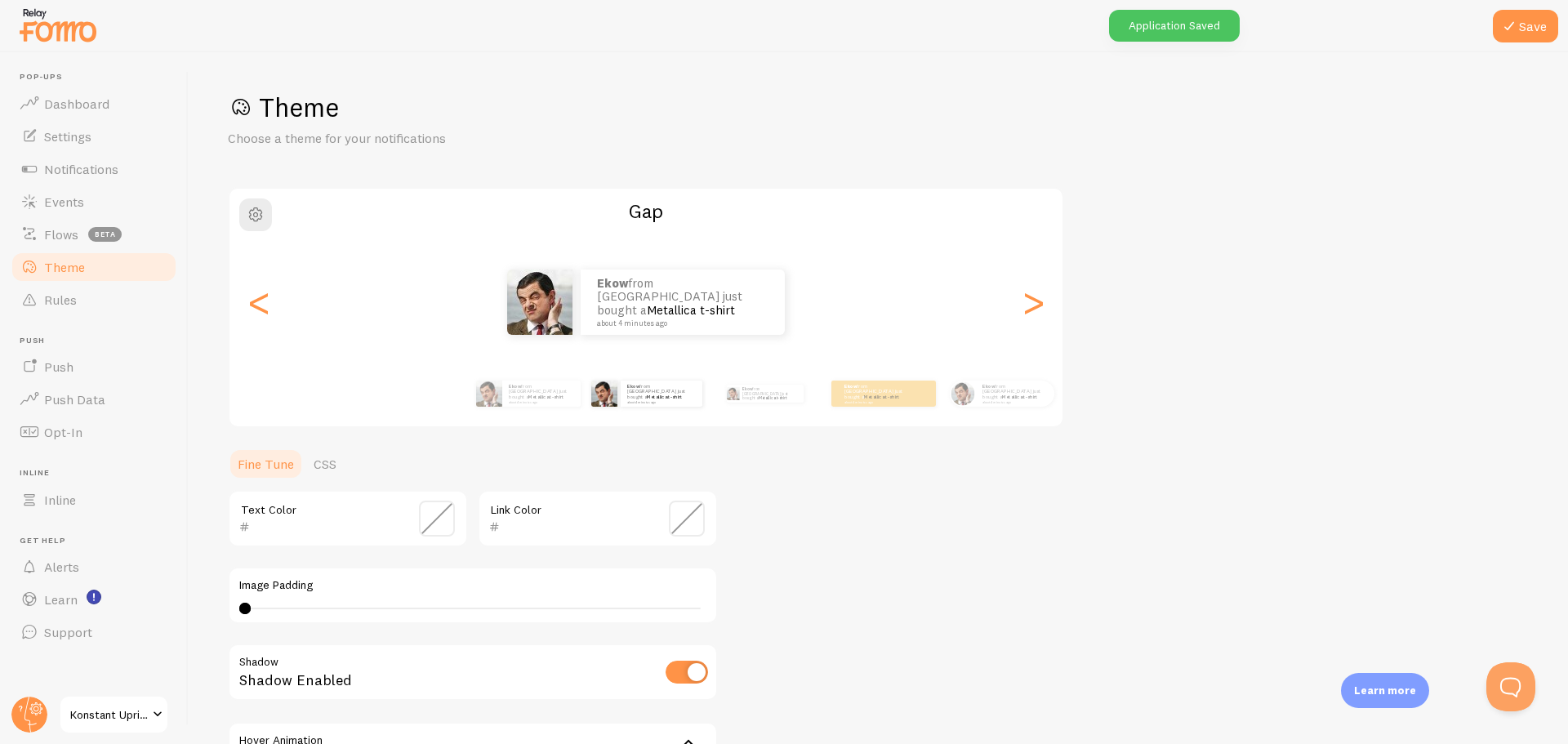
scroll to position [0, 0]
click at [59, 98] on span "Dashboard" at bounding box center [77, 103] width 65 height 16
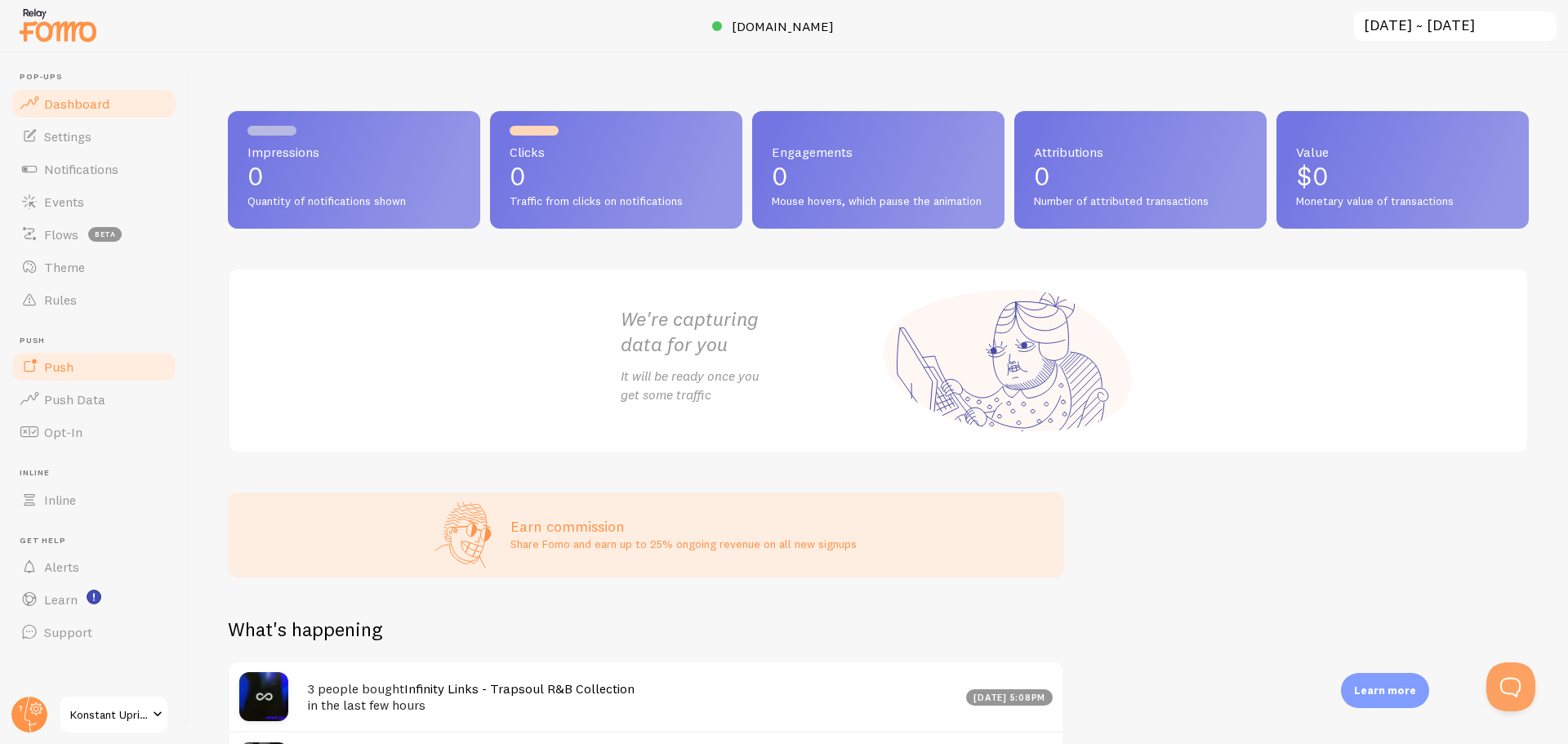
click at [62, 372] on span "Push" at bounding box center [58, 367] width 29 height 16
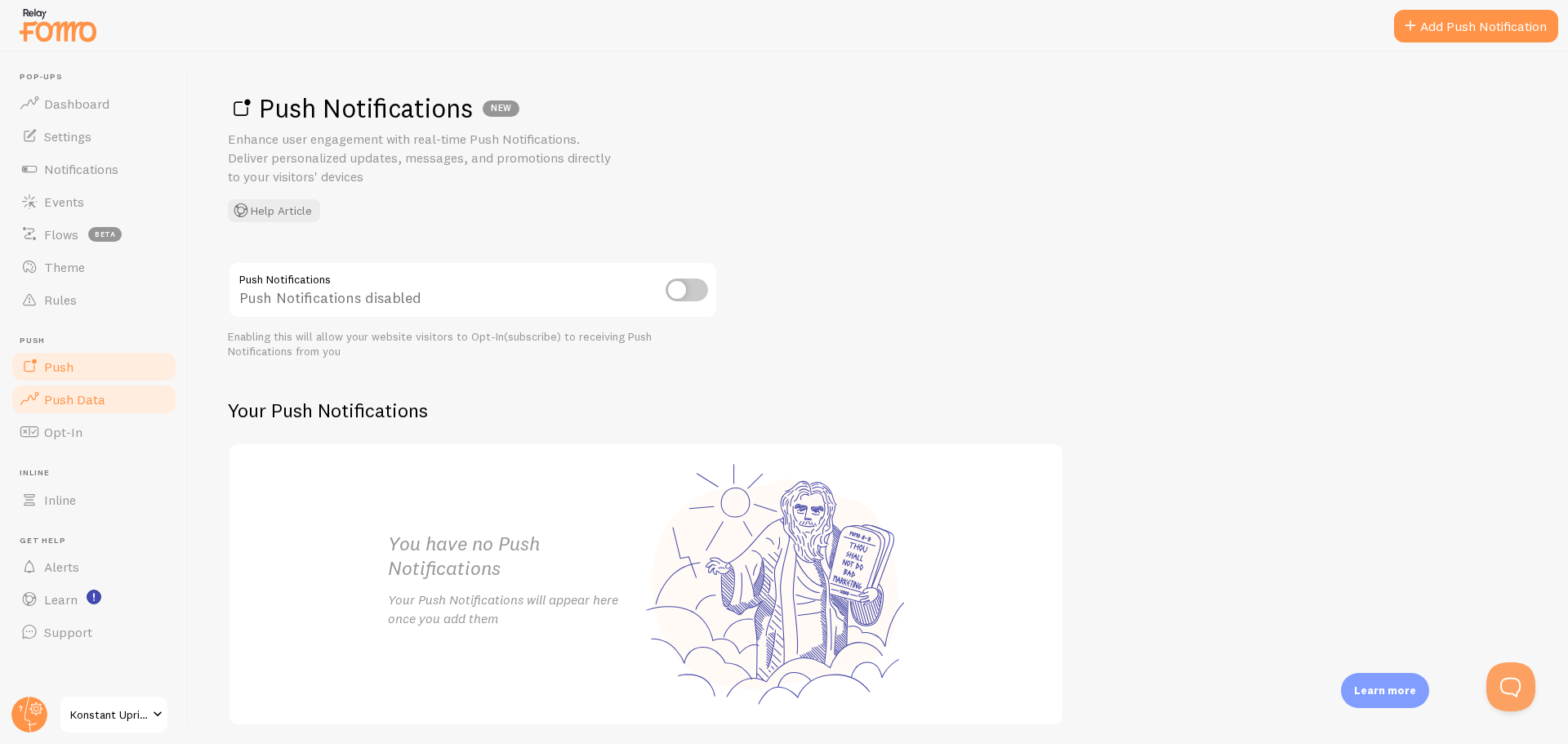
click at [57, 400] on span "Push Data" at bounding box center [74, 399] width 61 height 16
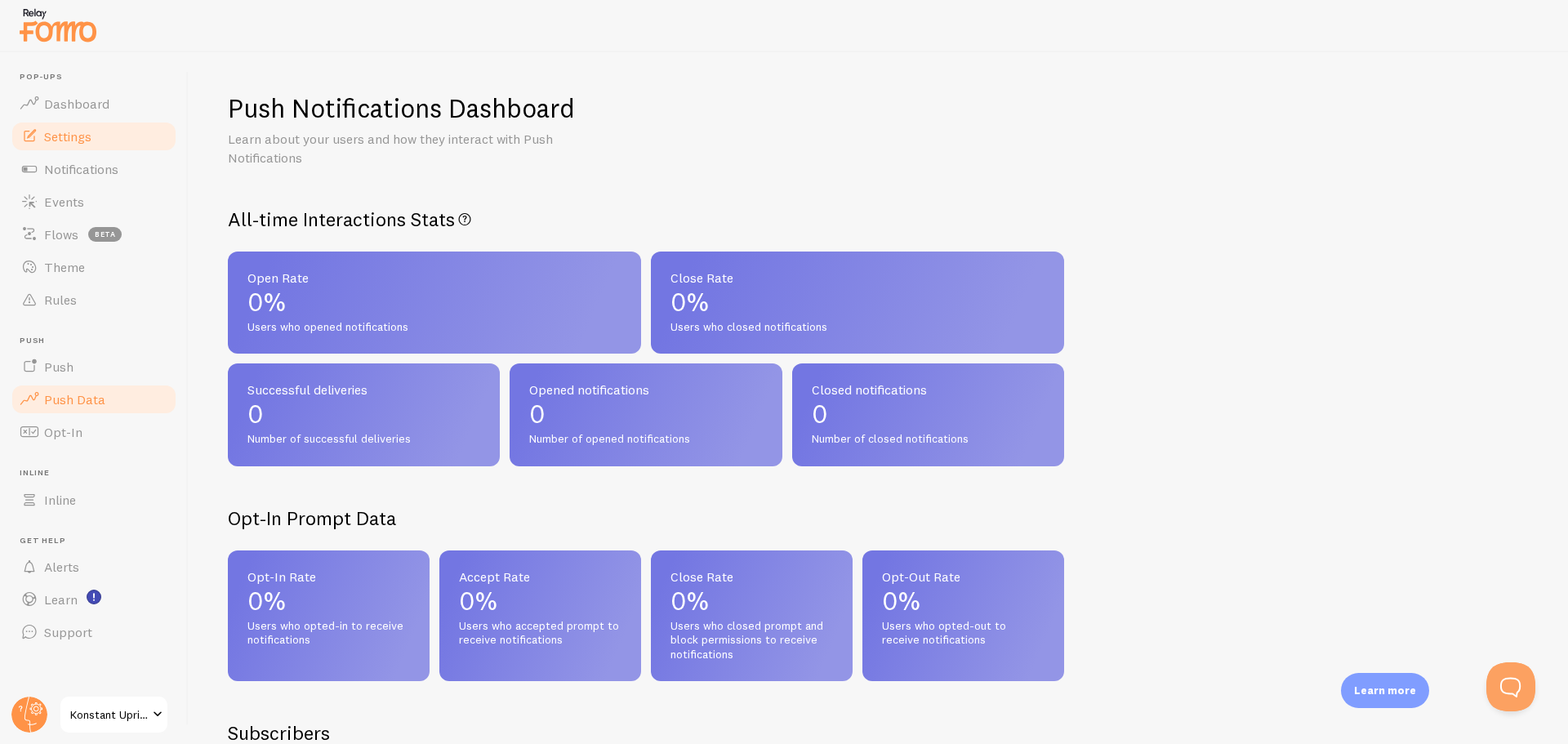
click at [79, 132] on span "Settings" at bounding box center [68, 136] width 48 height 16
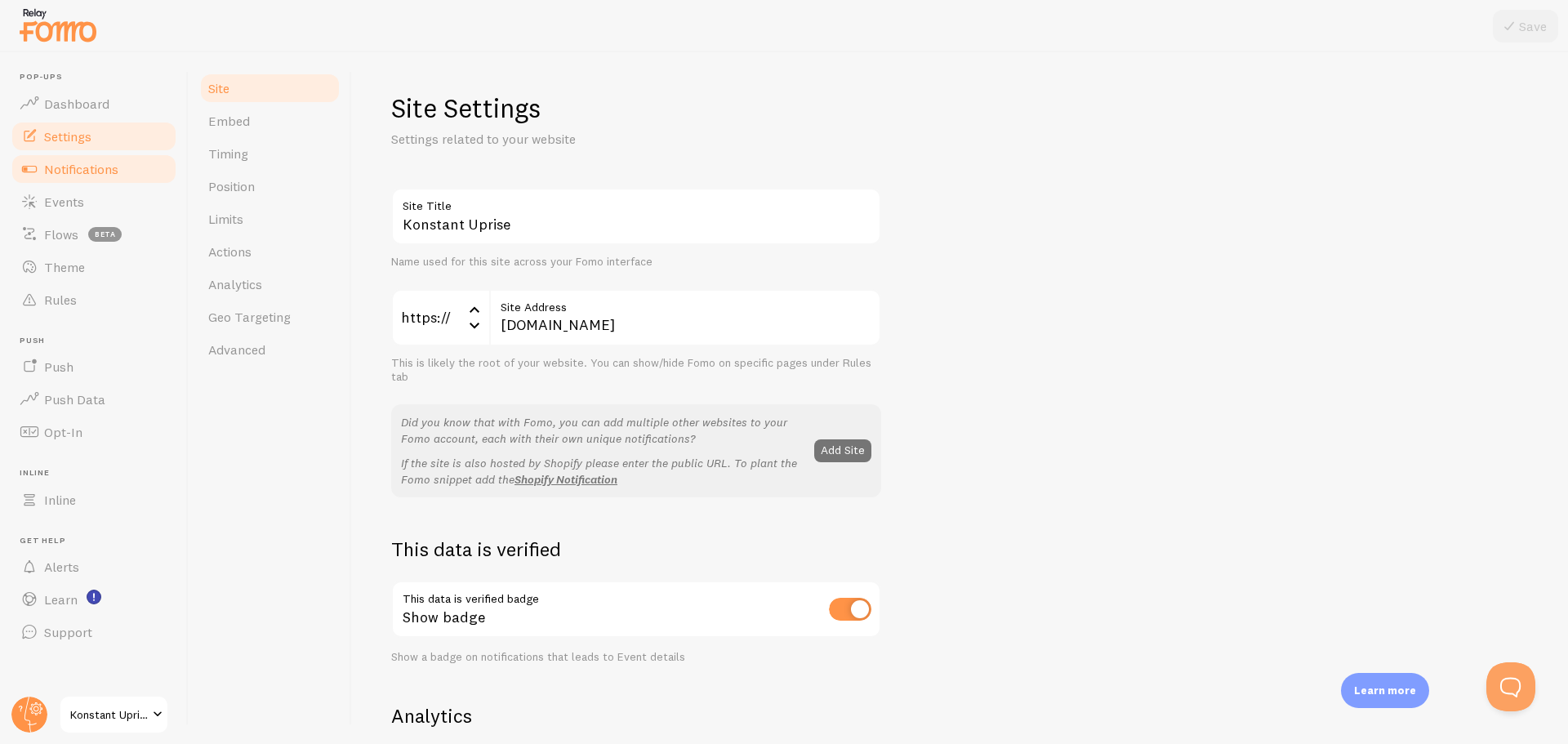
click at [74, 168] on span "Notifications" at bounding box center [81, 169] width 74 height 16
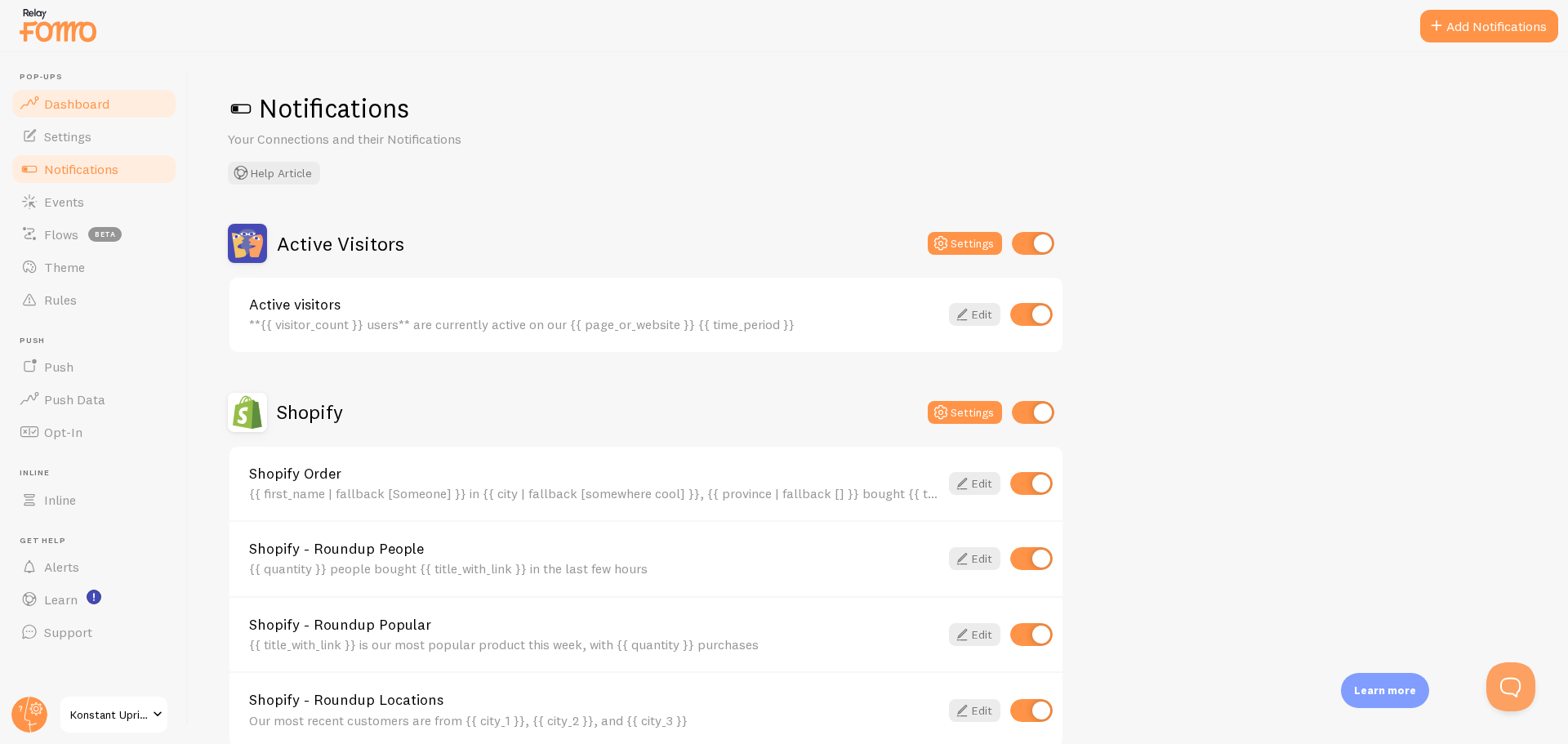
click at [86, 105] on span "Dashboard" at bounding box center [77, 103] width 65 height 16
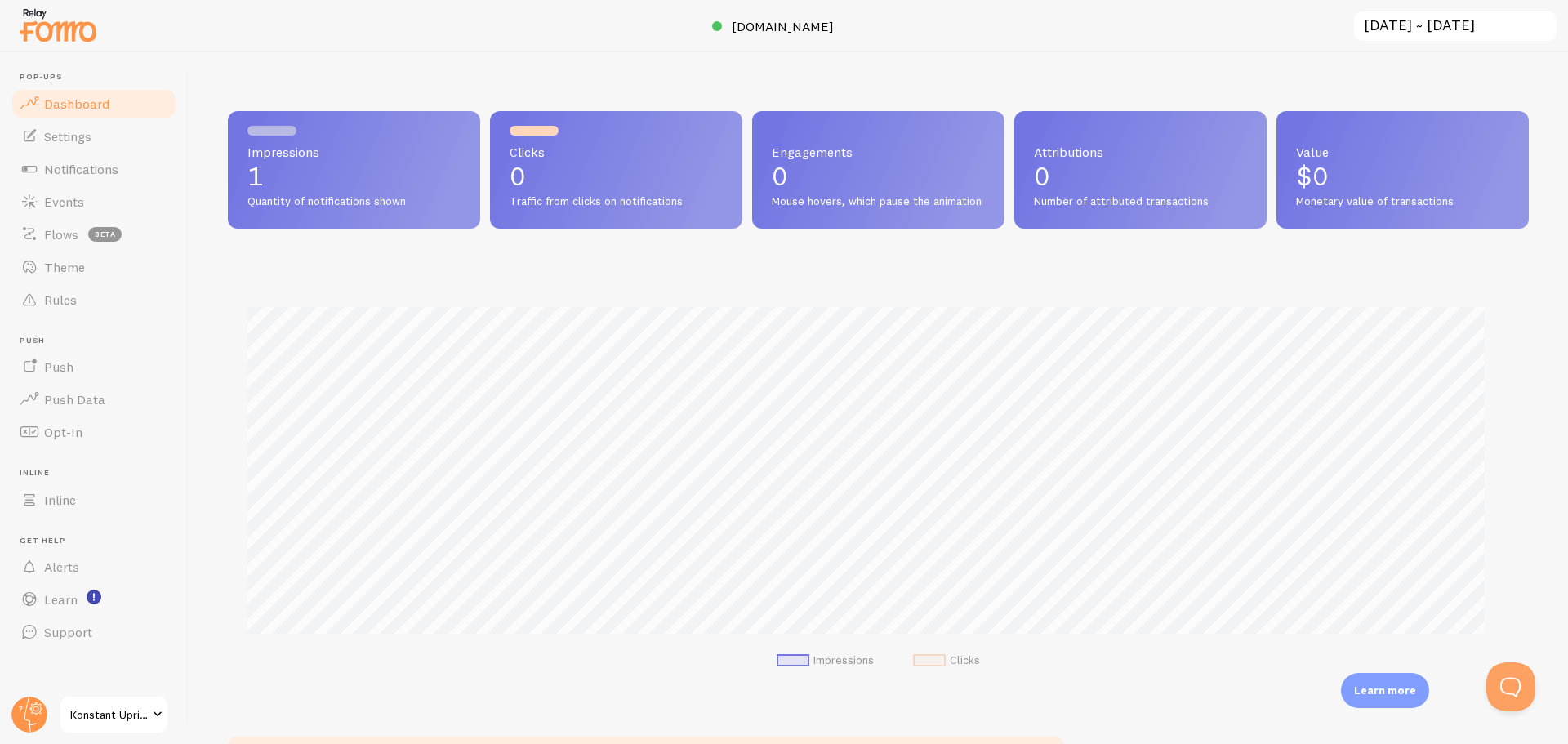
scroll to position [816463, 815392]
click at [103, 140] on link "Settings" at bounding box center [94, 136] width 168 height 33
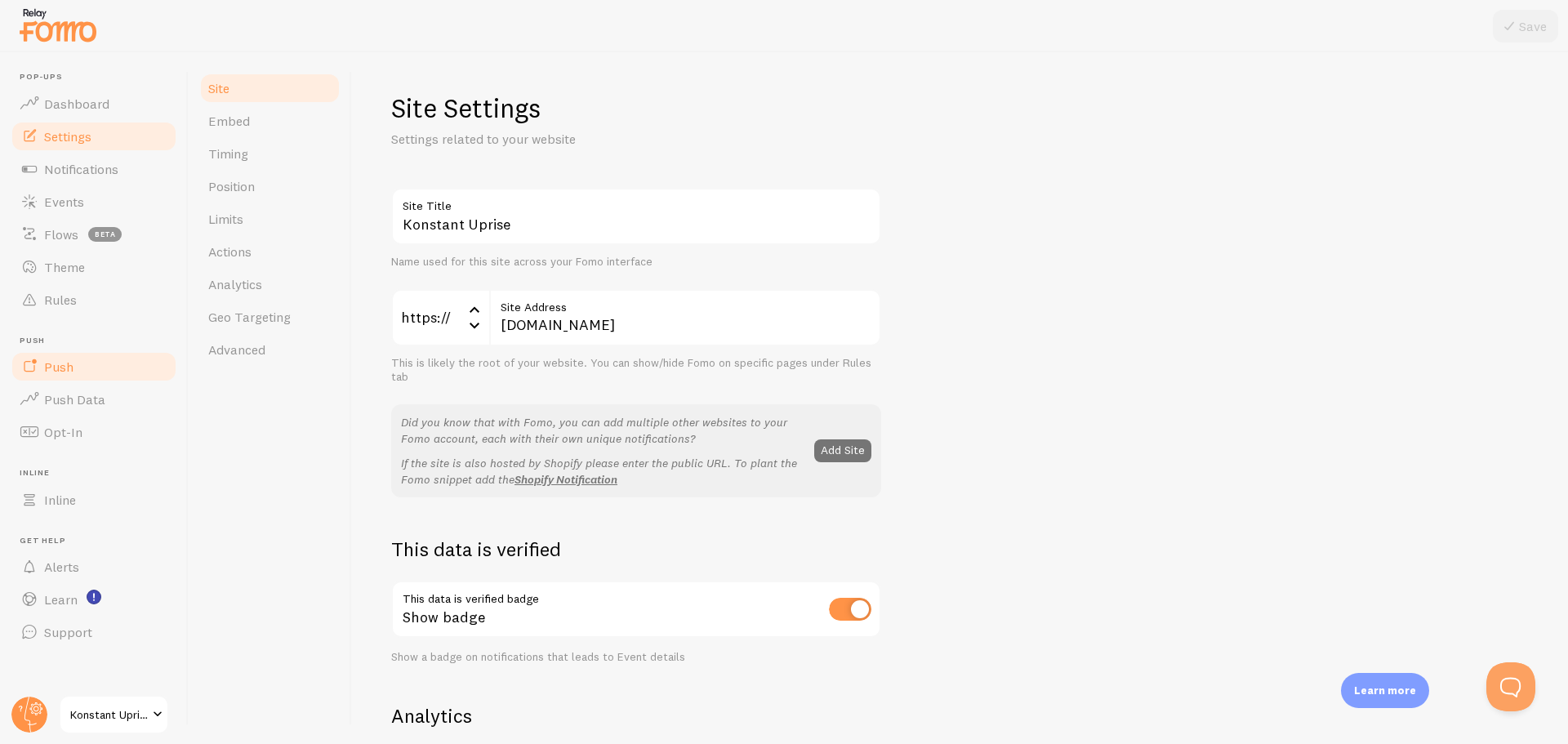
click at [96, 383] on link "Push" at bounding box center [94, 367] width 168 height 33
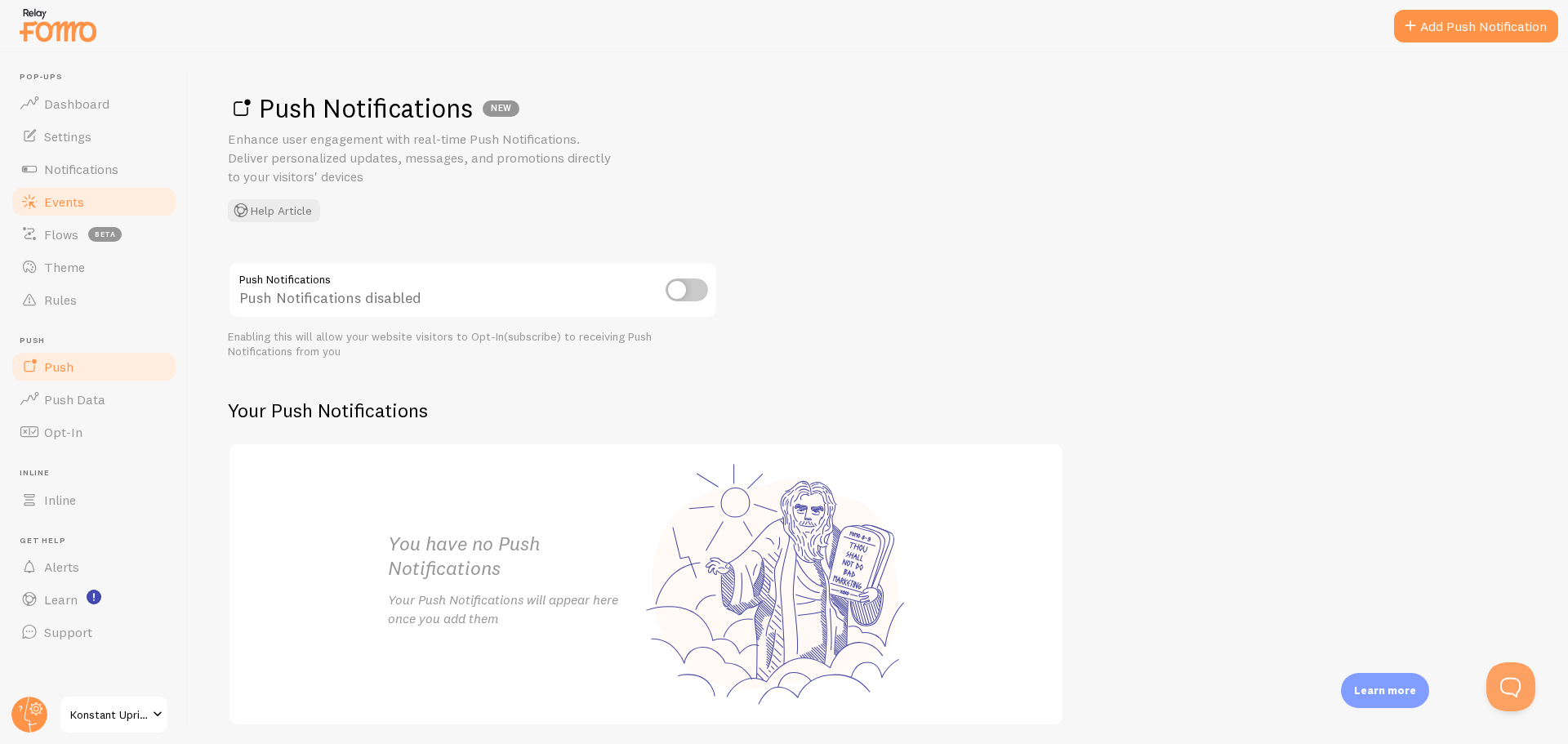
click at [99, 201] on link "Events" at bounding box center [94, 201] width 168 height 33
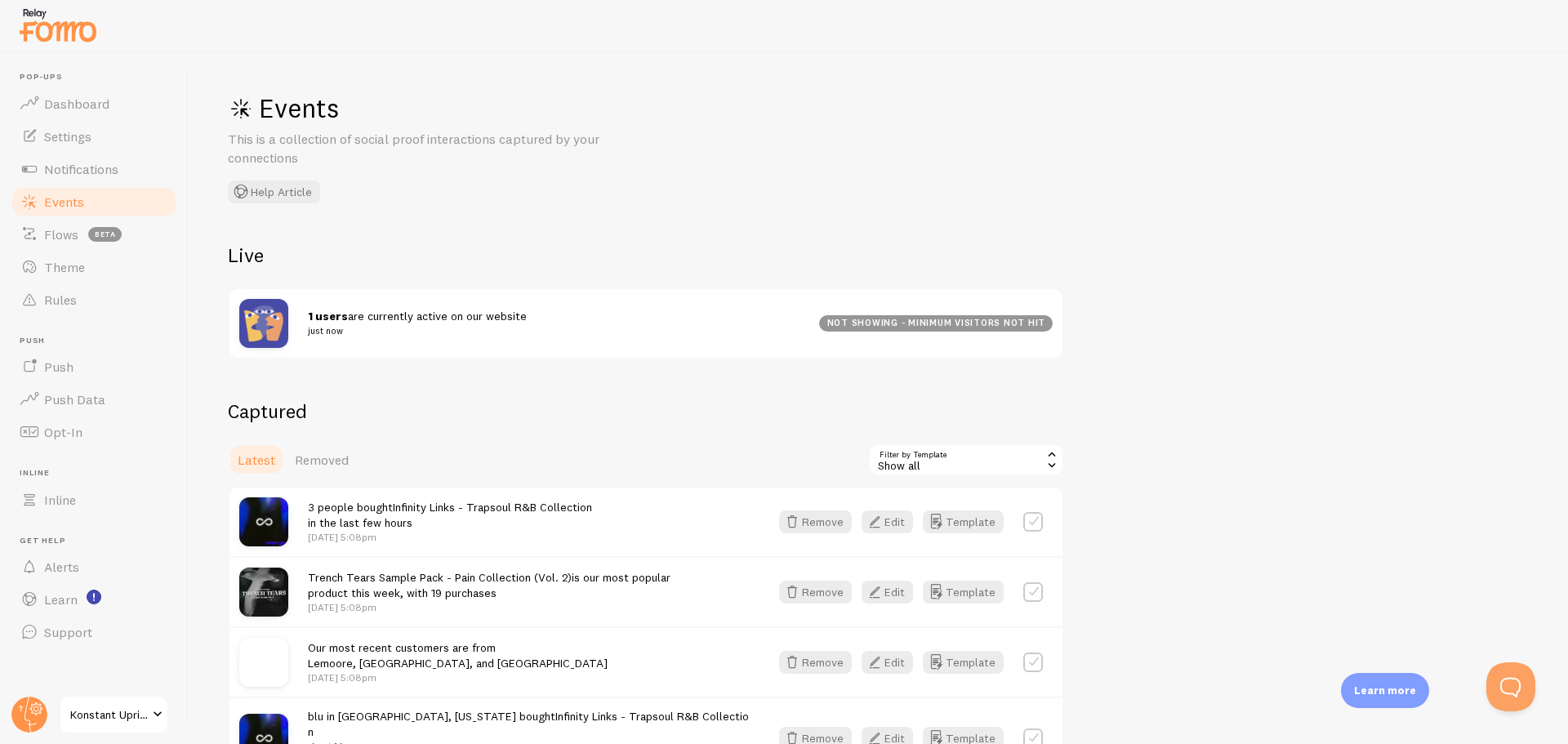
click at [885, 325] on div "not showing - minimum visitors not hit" at bounding box center [935, 323] width 233 height 16
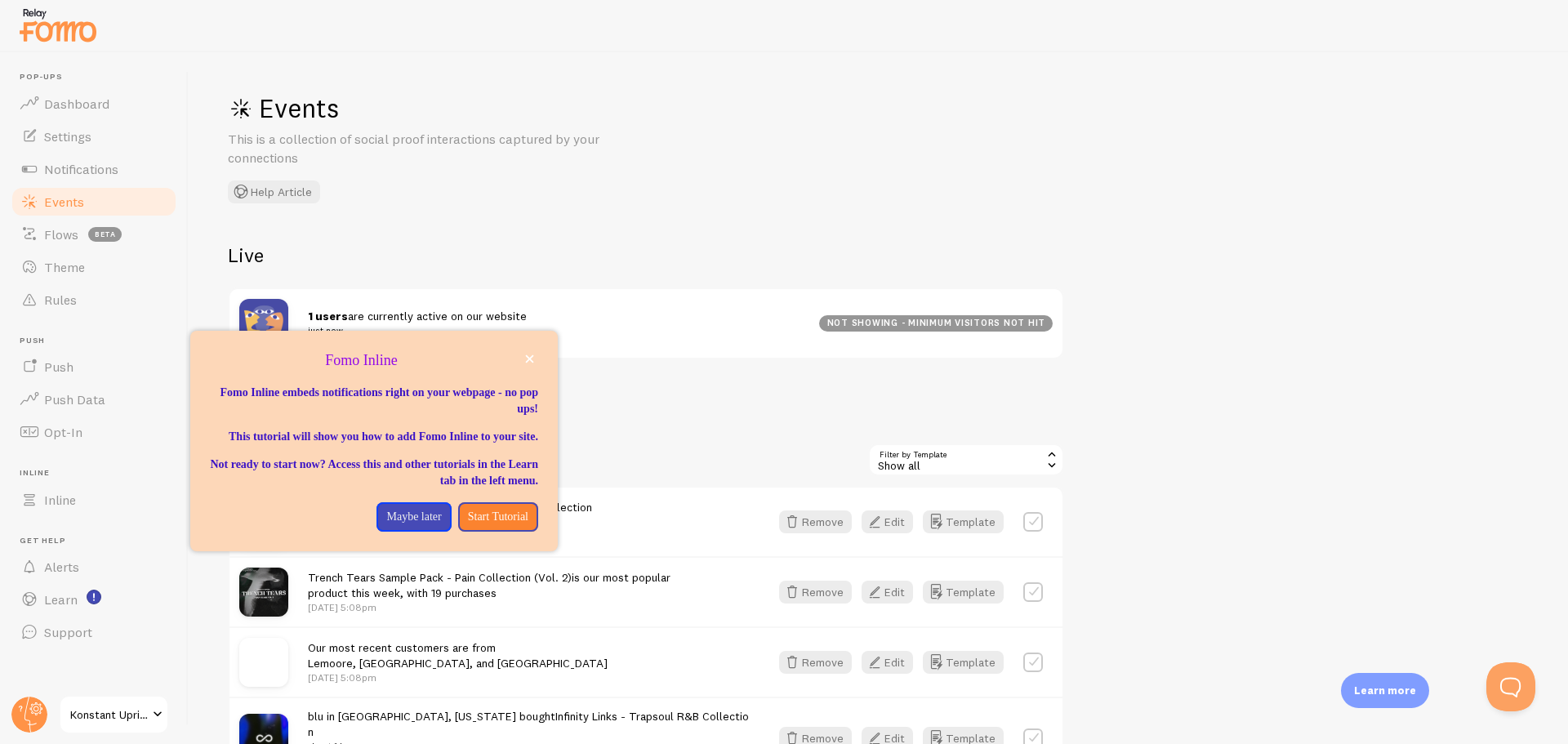
click at [101, 699] on link "Konstant Uprise" at bounding box center [114, 715] width 110 height 39
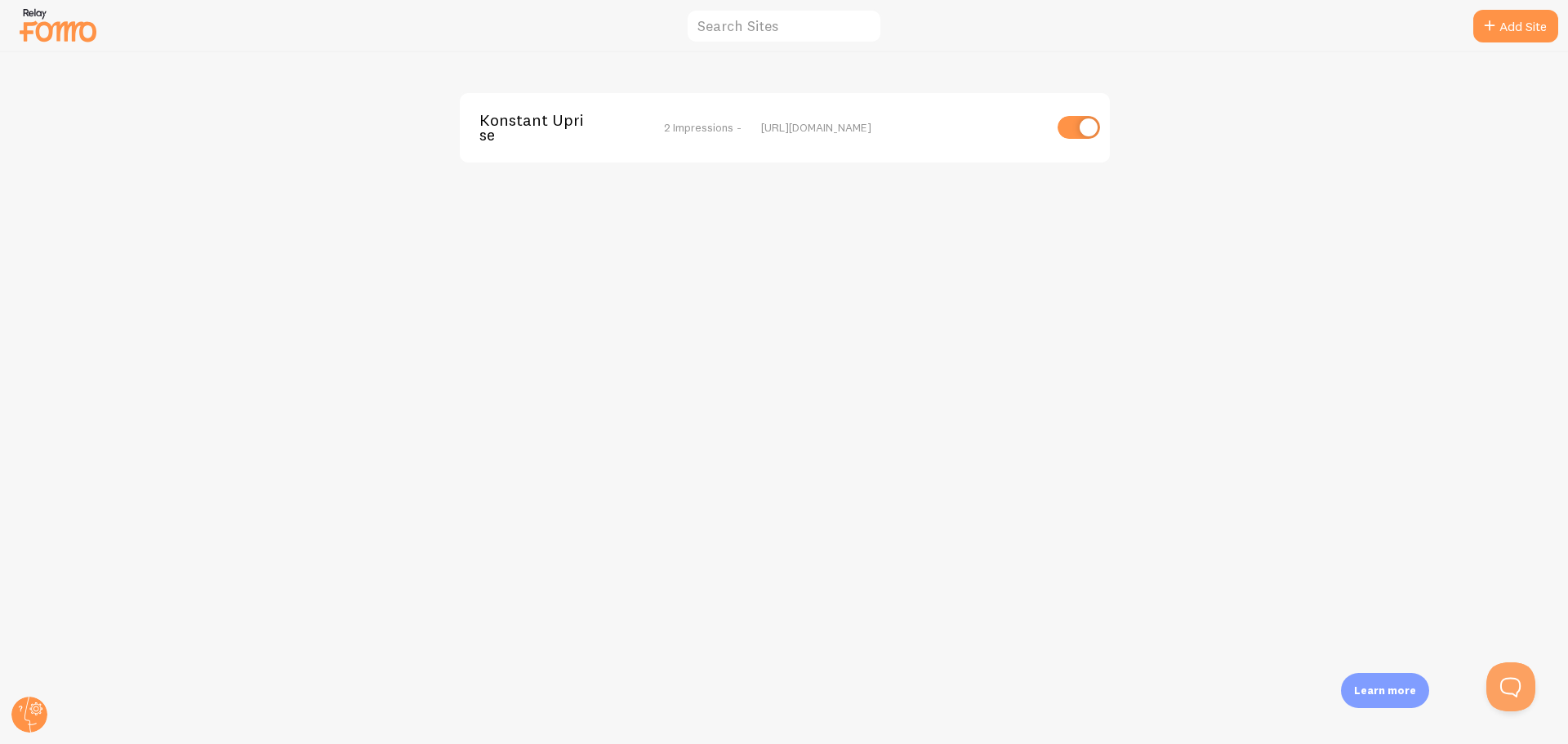
click at [723, 131] on span "2 Impressions -" at bounding box center [703, 127] width 78 height 15
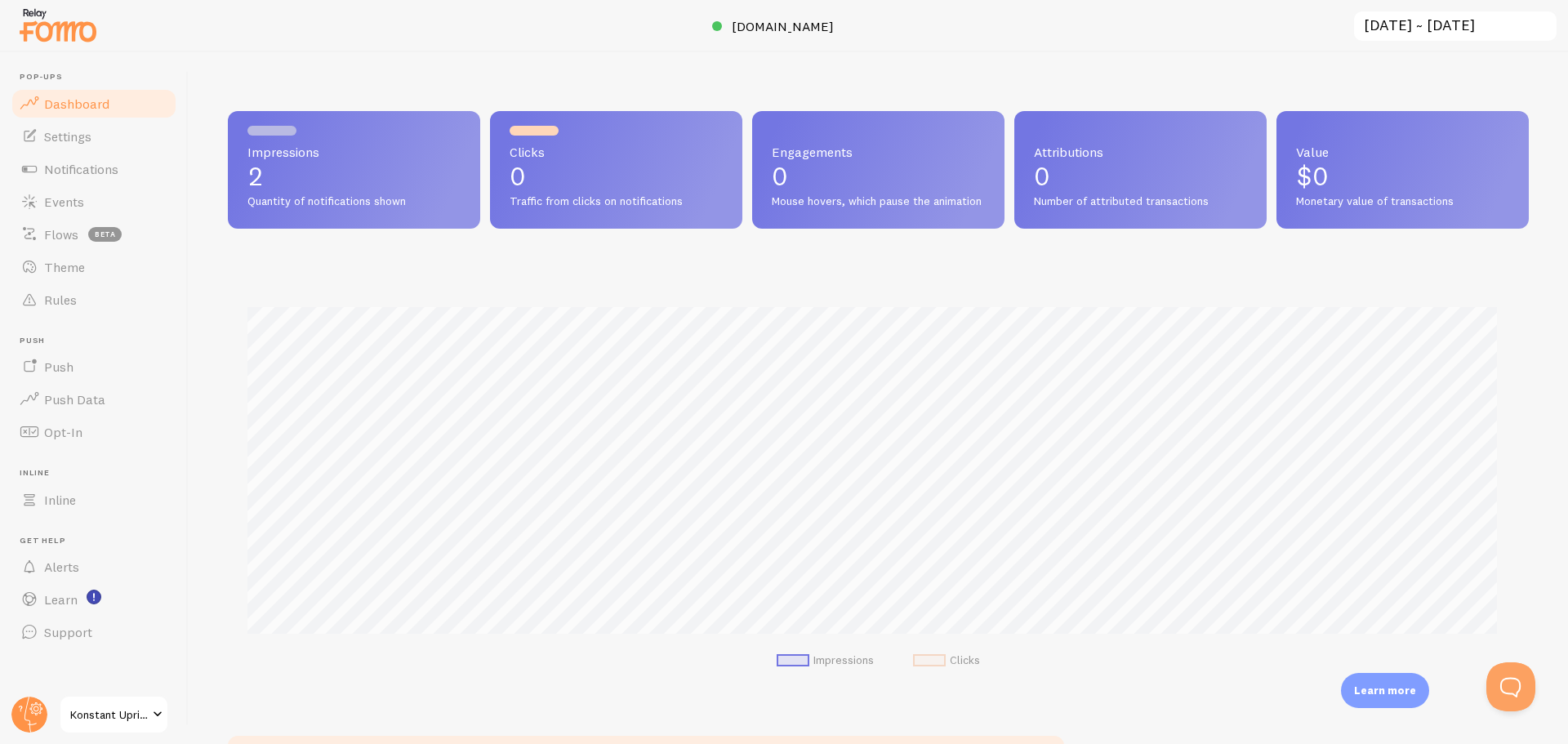
scroll to position [429, 1289]
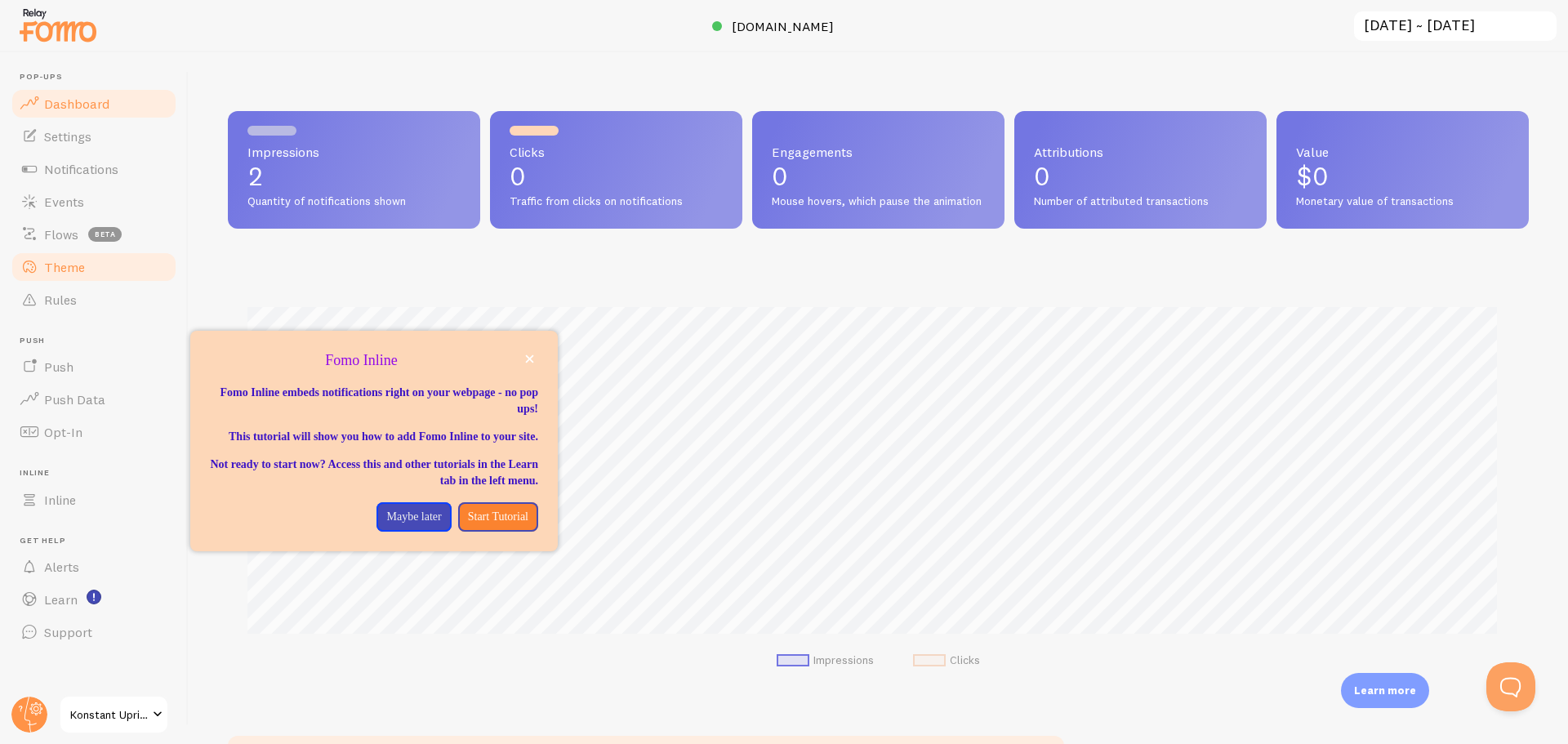
click at [78, 252] on link "Theme" at bounding box center [94, 267] width 168 height 33
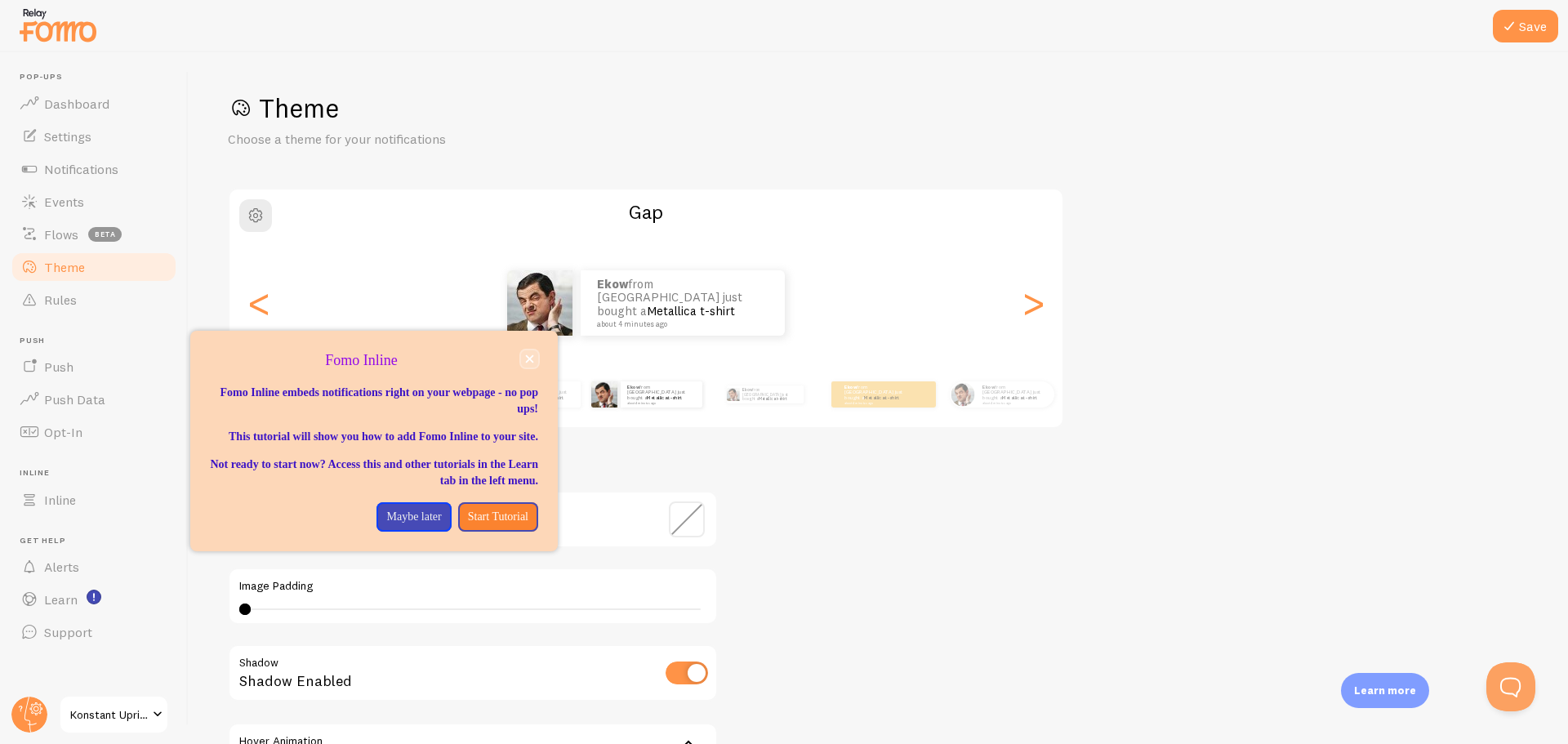
click at [530, 358] on icon "close," at bounding box center [529, 359] width 8 height 8
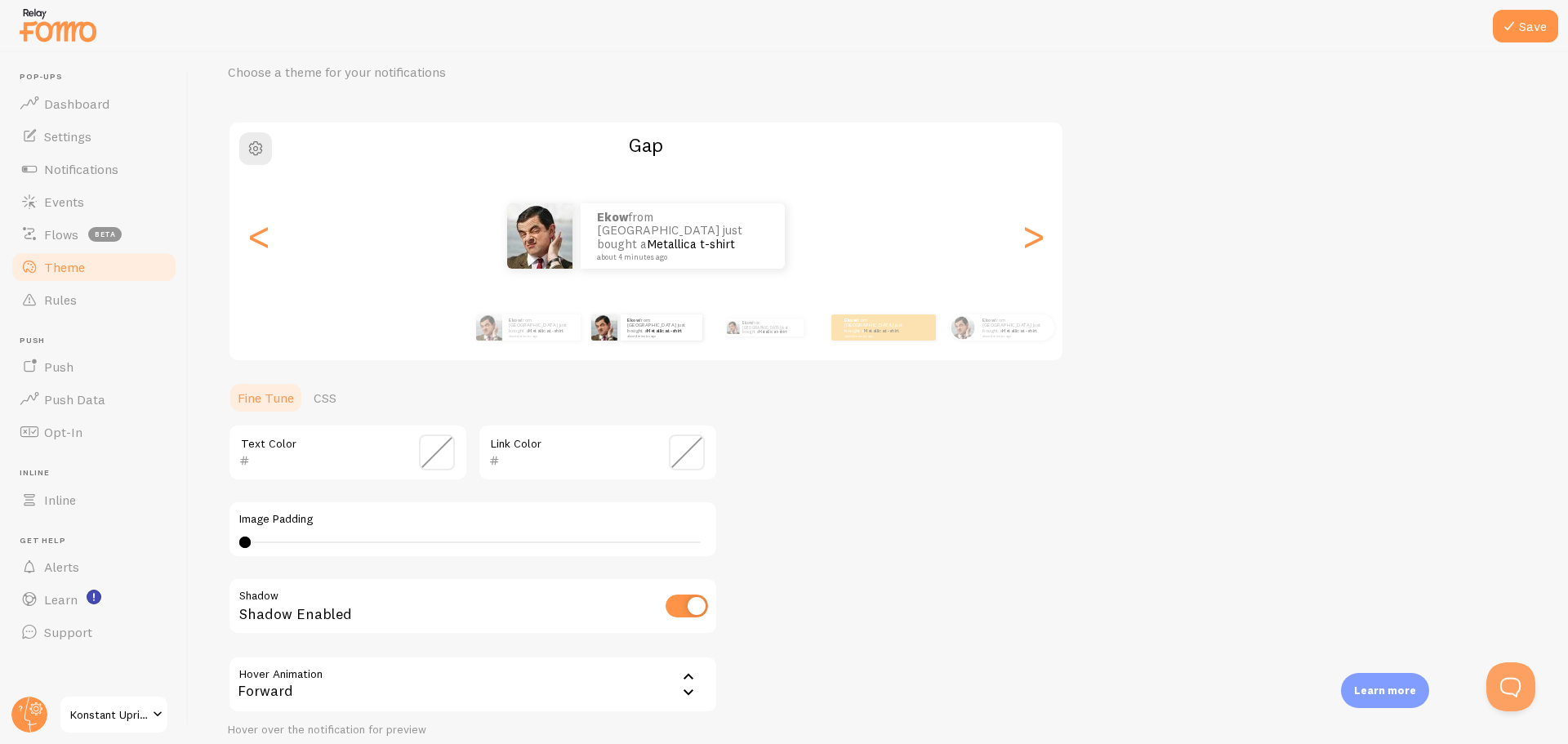
scroll to position [201, 0]
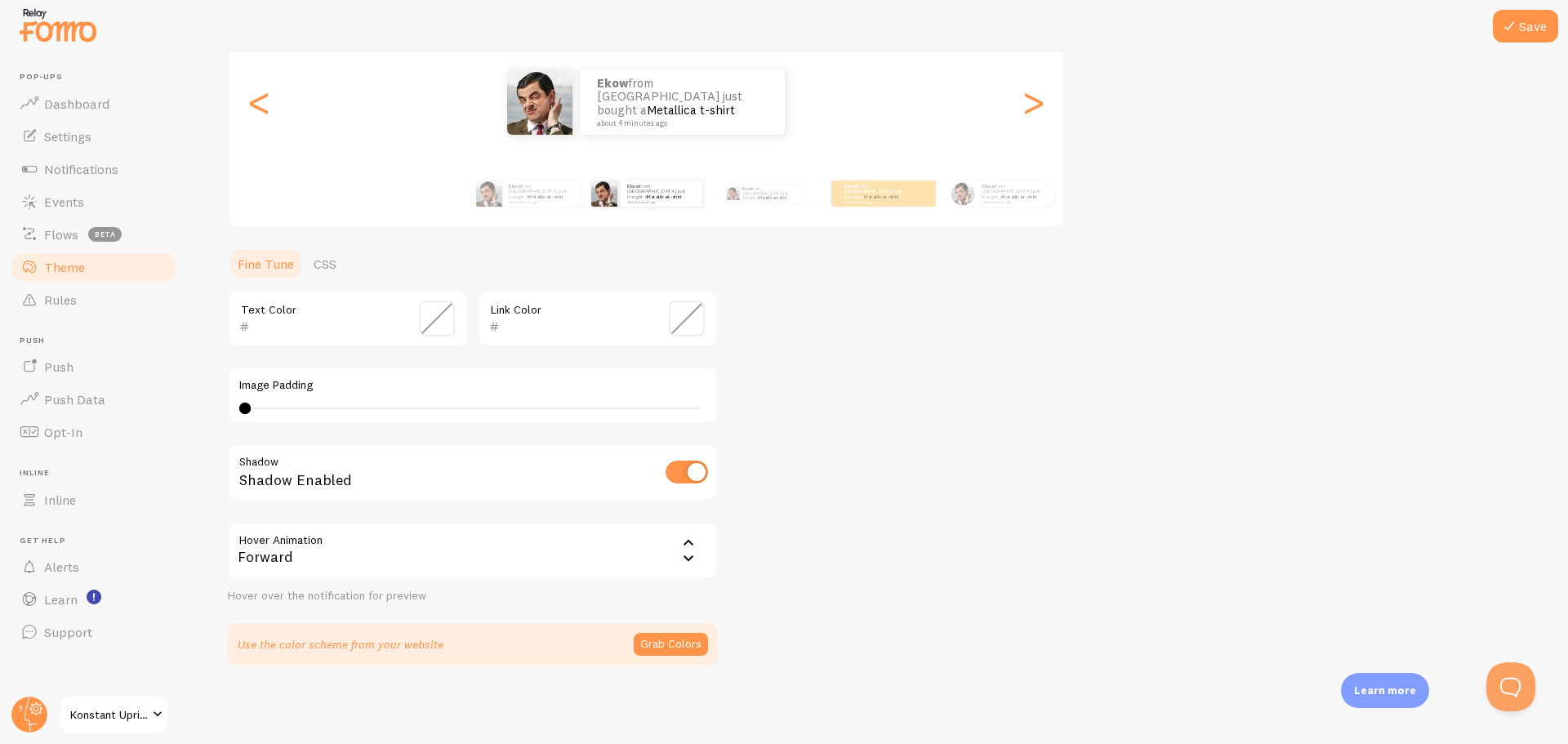
click at [428, 308] on span at bounding box center [436, 318] width 36 height 36
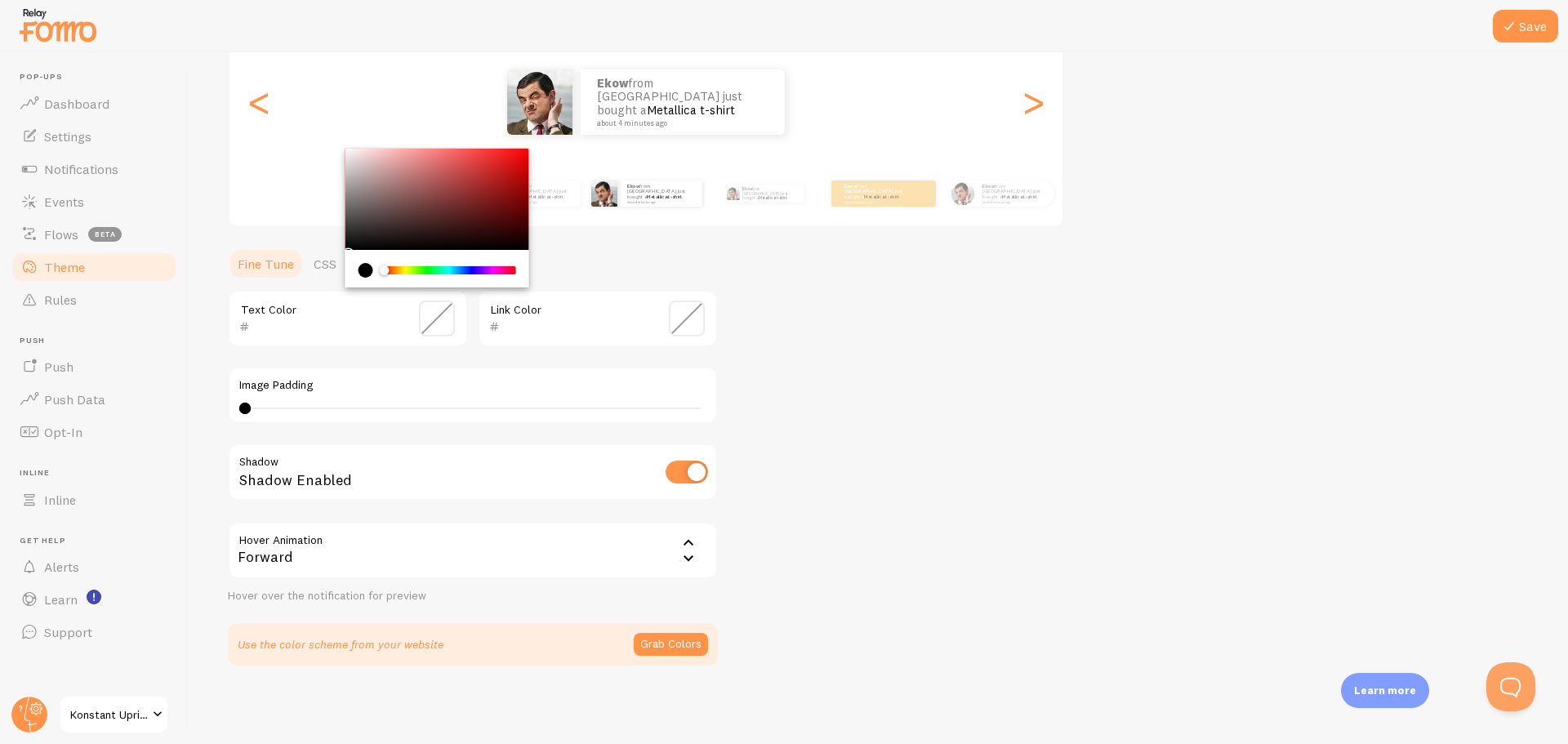
click at [886, 438] on div "Theme Choose a theme for your notifications Gap Ekow from Canada just bought a …" at bounding box center [878, 277] width 1301 height 775
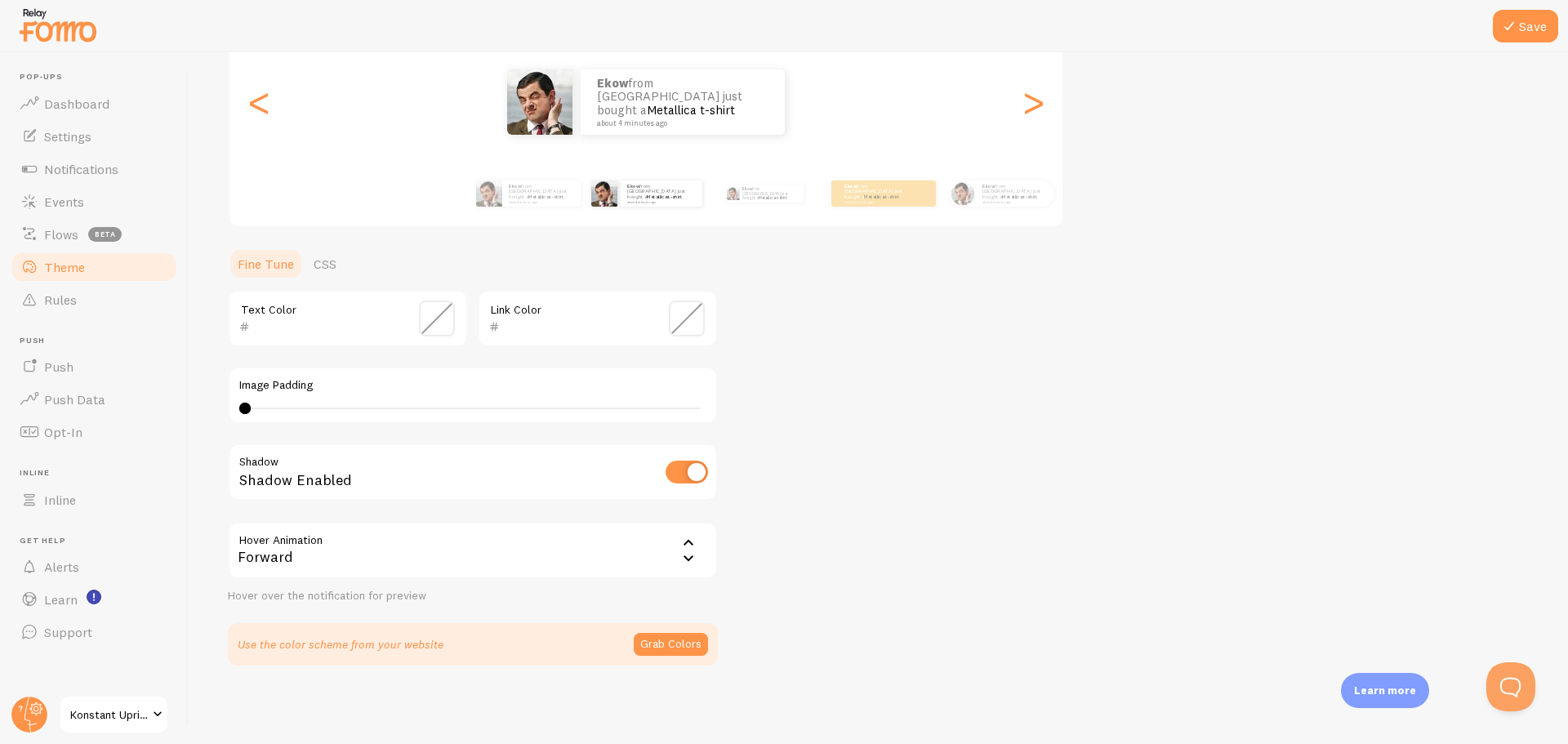
scroll to position [0, 0]
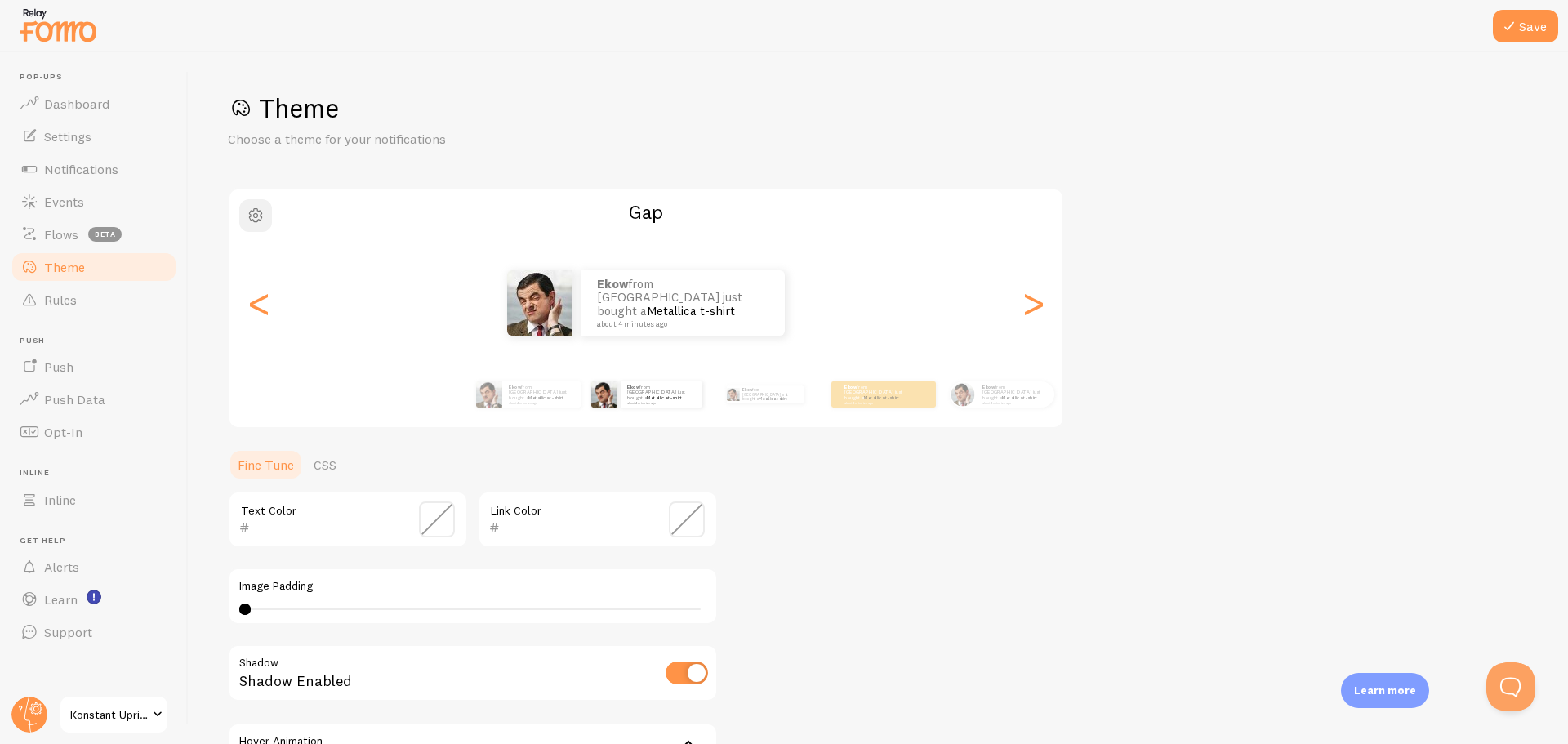
click at [259, 208] on span "button" at bounding box center [255, 216] width 19 height 19
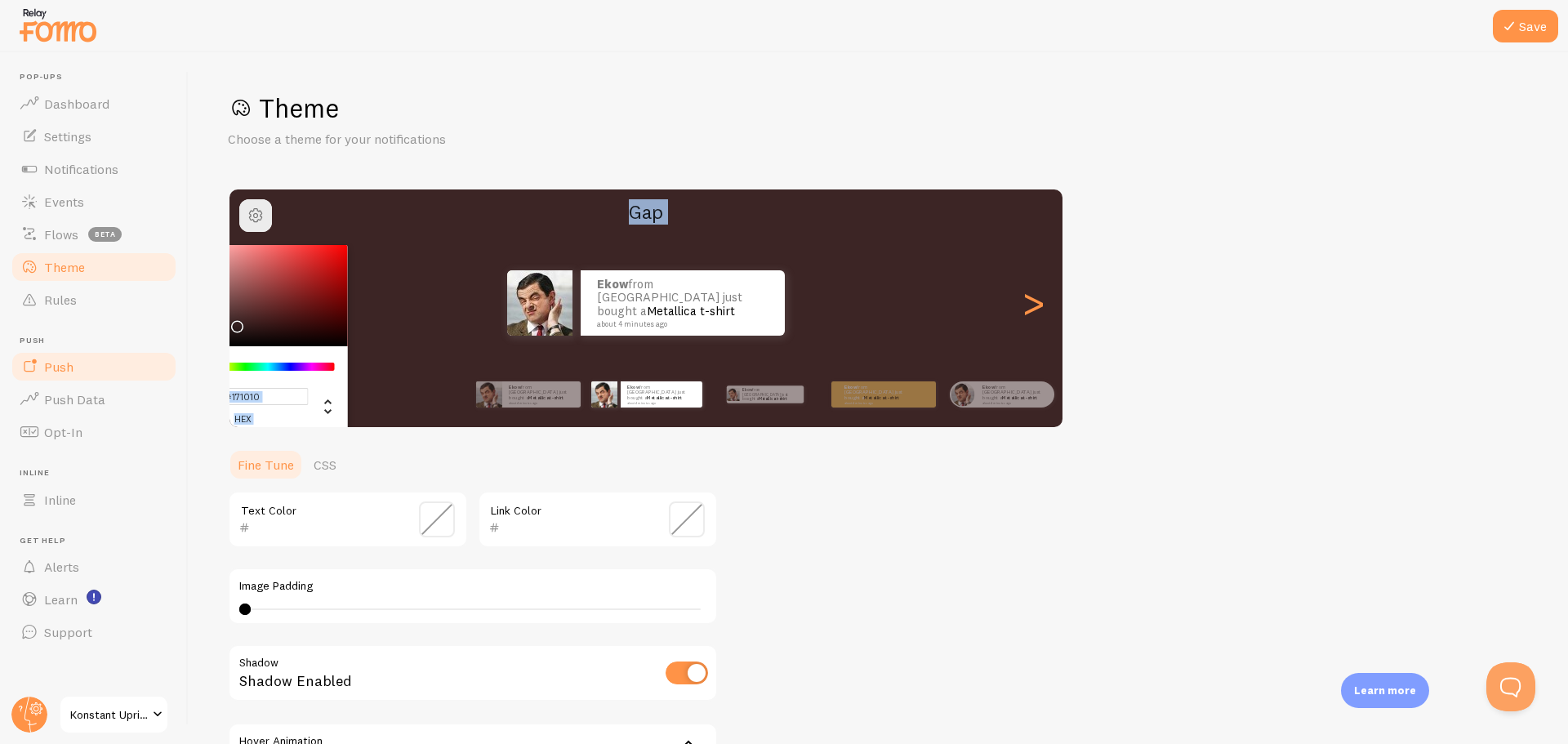
type input "#000000"
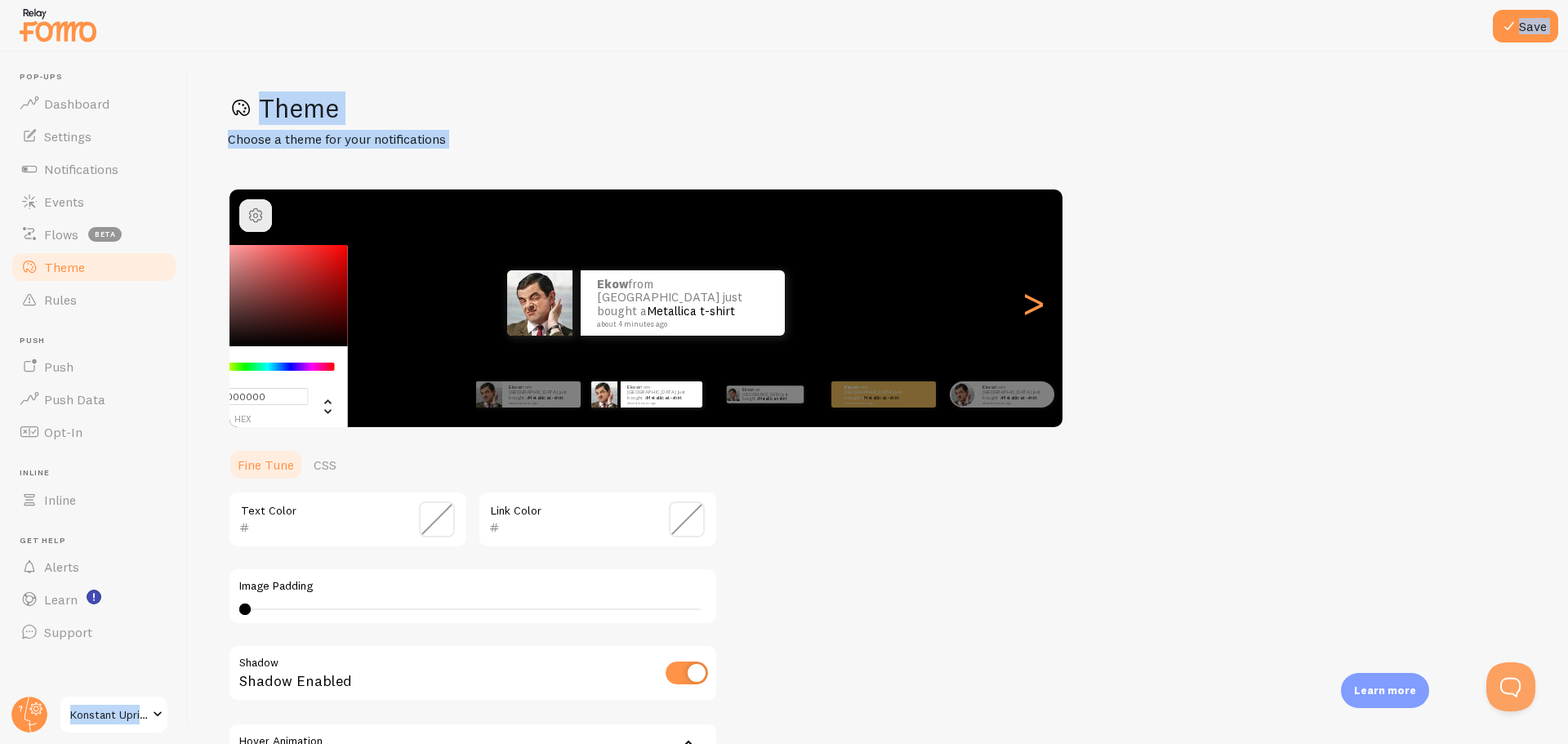
drag, startPoint x: 274, startPoint y: 285, endPoint x: 182, endPoint y: 368, distance: 123.9
click at [182, 368] on main "Pop-ups Dashboard Settings Notifications Events Flows beta Theme Rules Push Pus…" at bounding box center [784, 398] width 1568 height 692
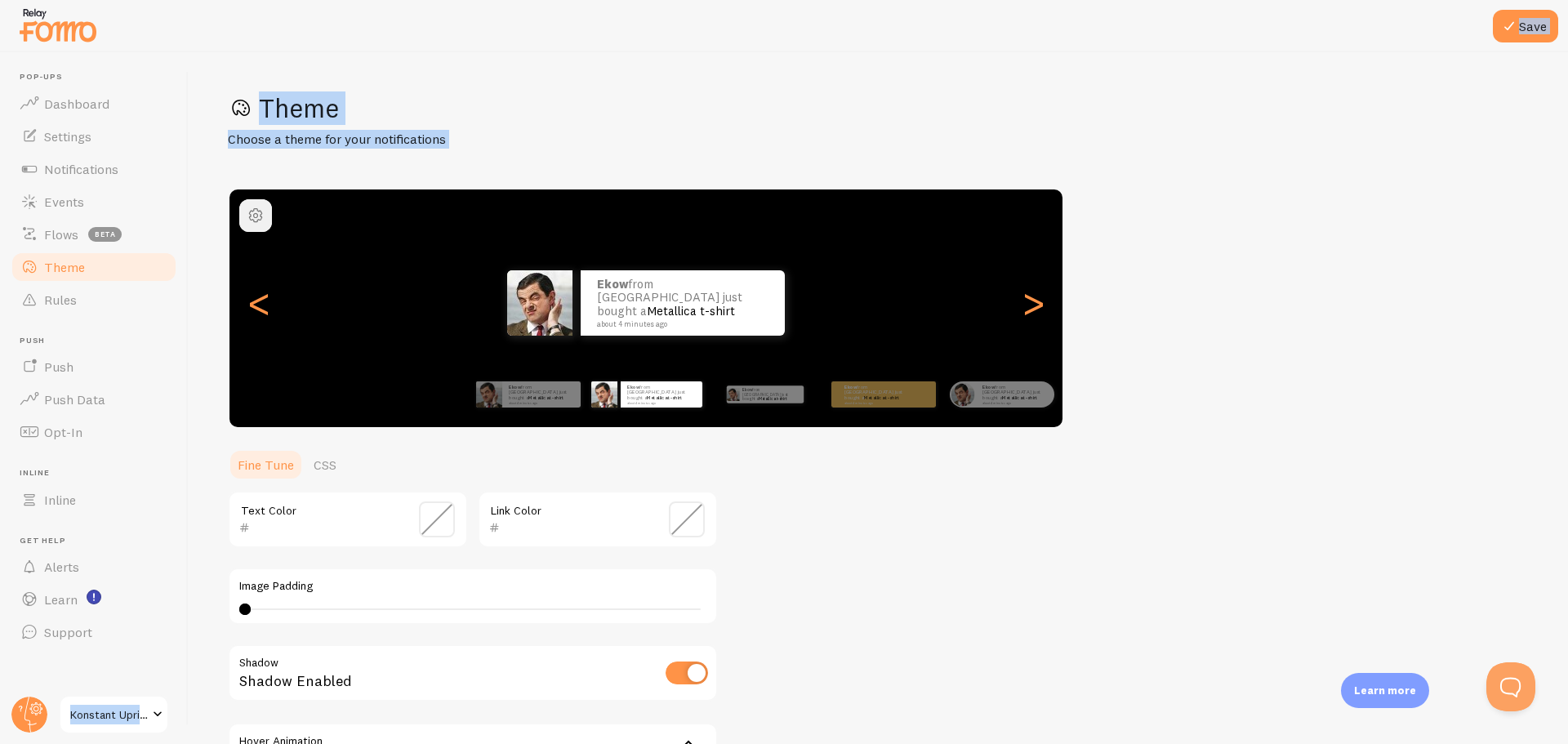
click at [260, 208] on span "button" at bounding box center [255, 216] width 19 height 19
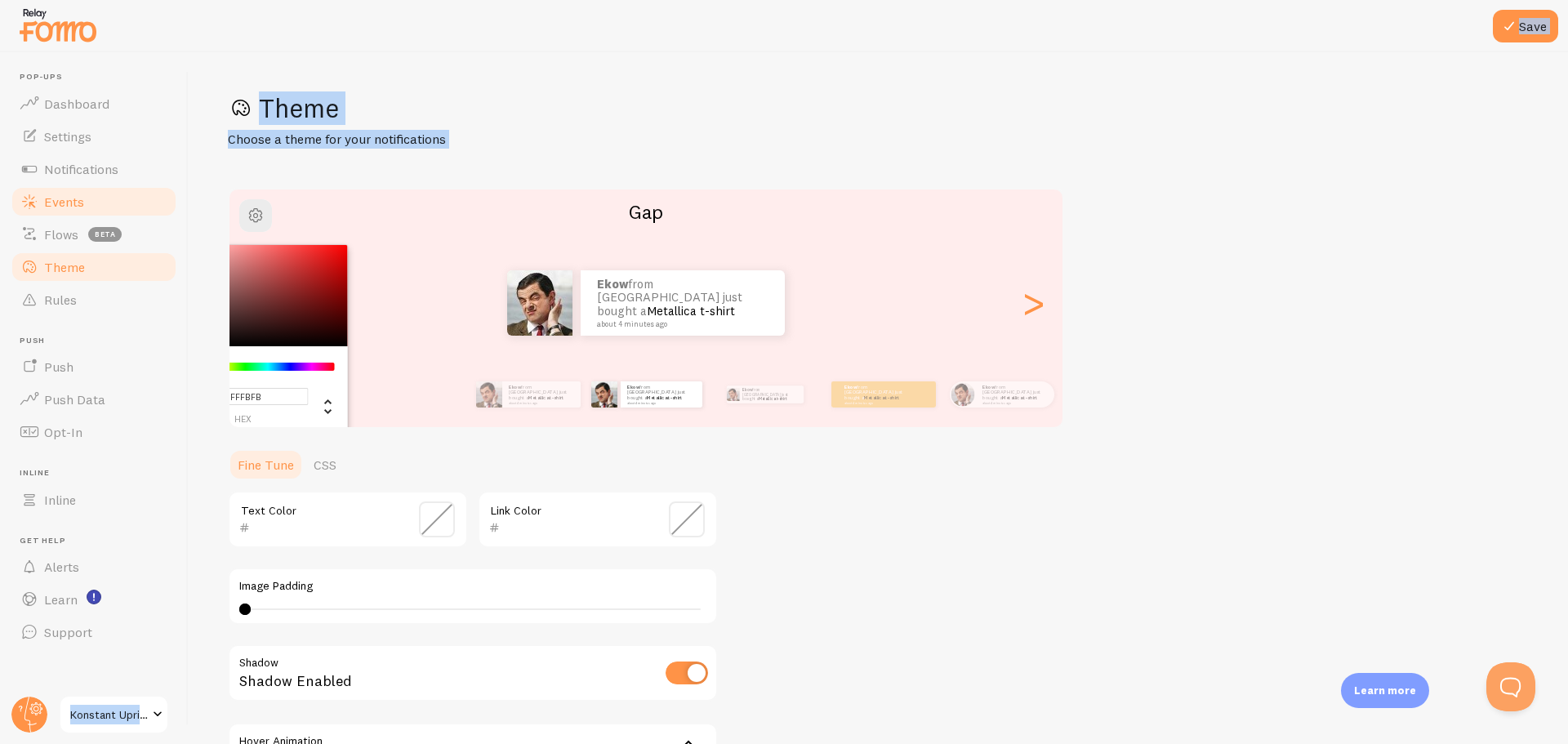
type input "#FFFFFF"
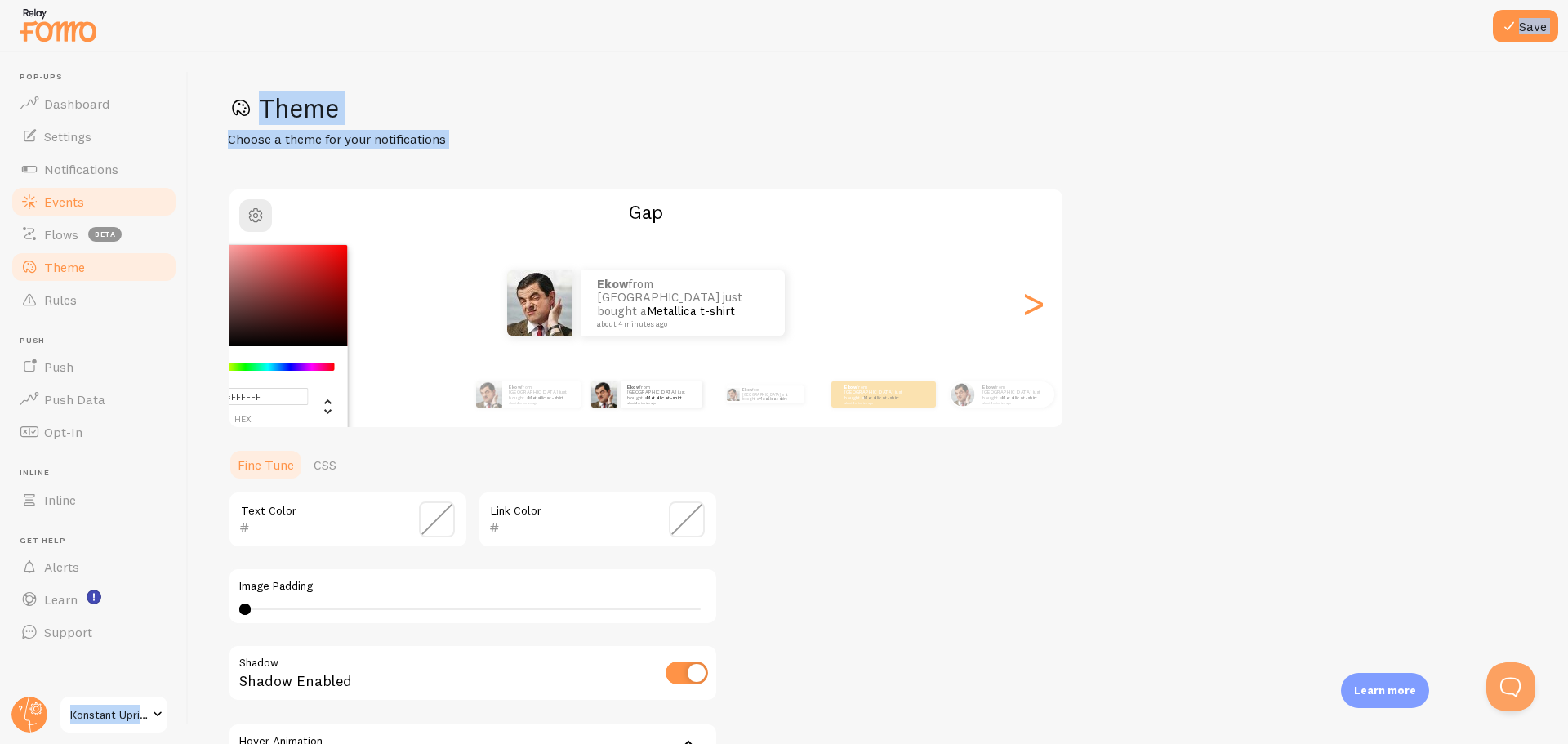
drag, startPoint x: 258, startPoint y: 290, endPoint x: 114, endPoint y: 197, distance: 171.4
click at [114, 197] on main "Pop-ups Dashboard Settings Notifications Events Flows beta Theme Rules Push Pus…" at bounding box center [784, 398] width 1568 height 692
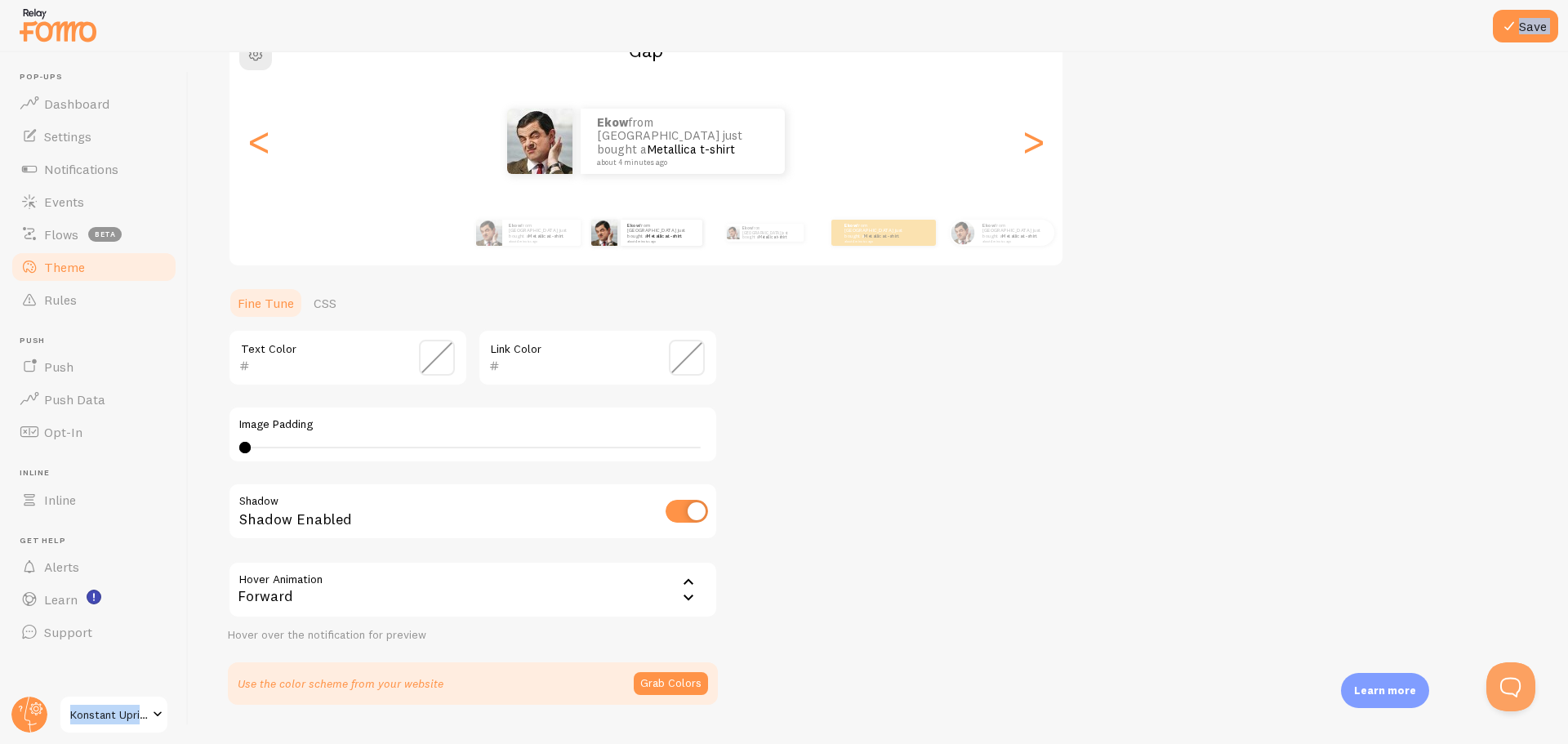
scroll to position [163, 0]
click at [434, 361] on span at bounding box center [436, 356] width 36 height 36
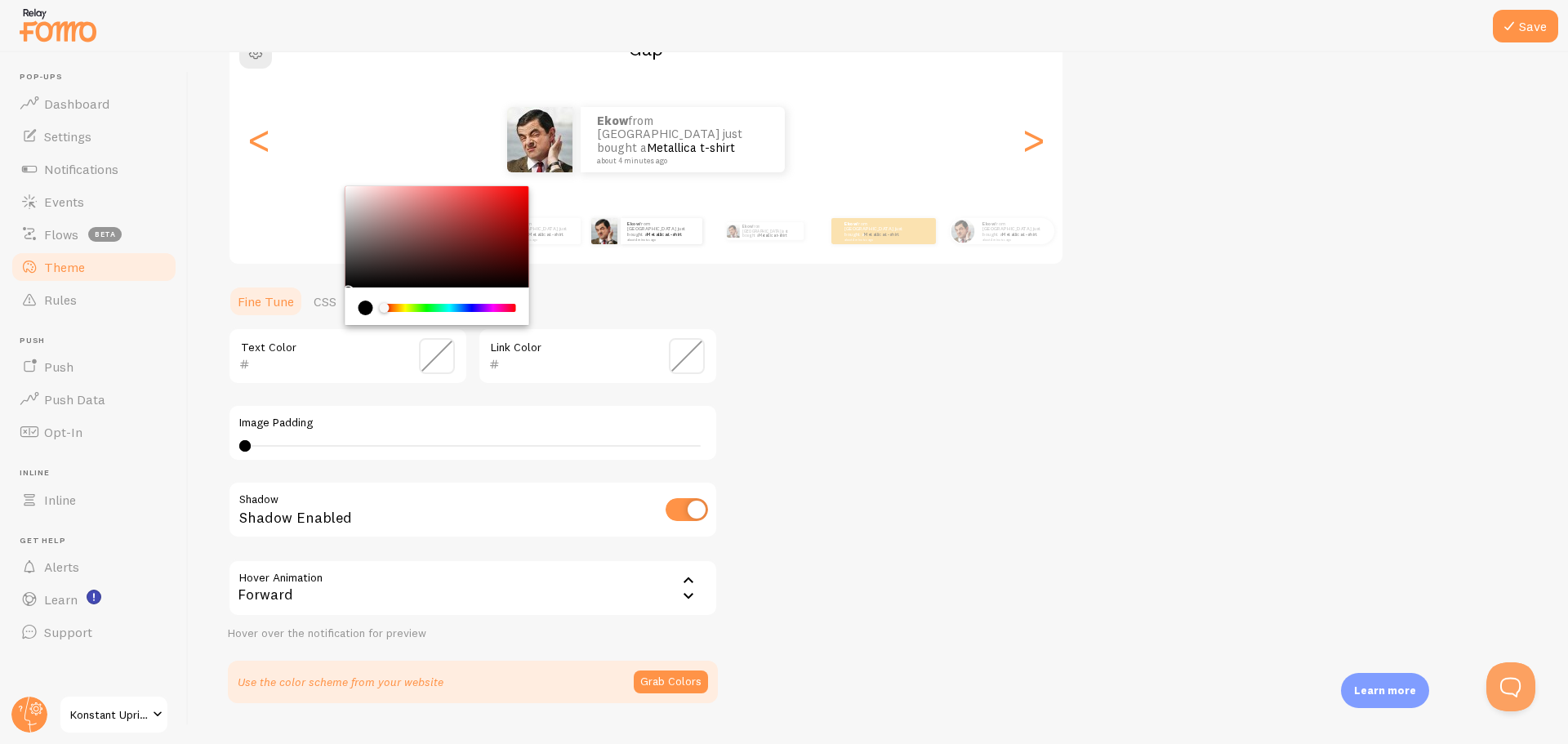
type input "000000"
drag, startPoint x: 341, startPoint y: 330, endPoint x: 286, endPoint y: 399, distance: 88.2
click at [286, 399] on div "000000 Text Color Link Color Image Padding 0 0 - undefined Shadow Shadow Enable…" at bounding box center [473, 484] width 490 height 314
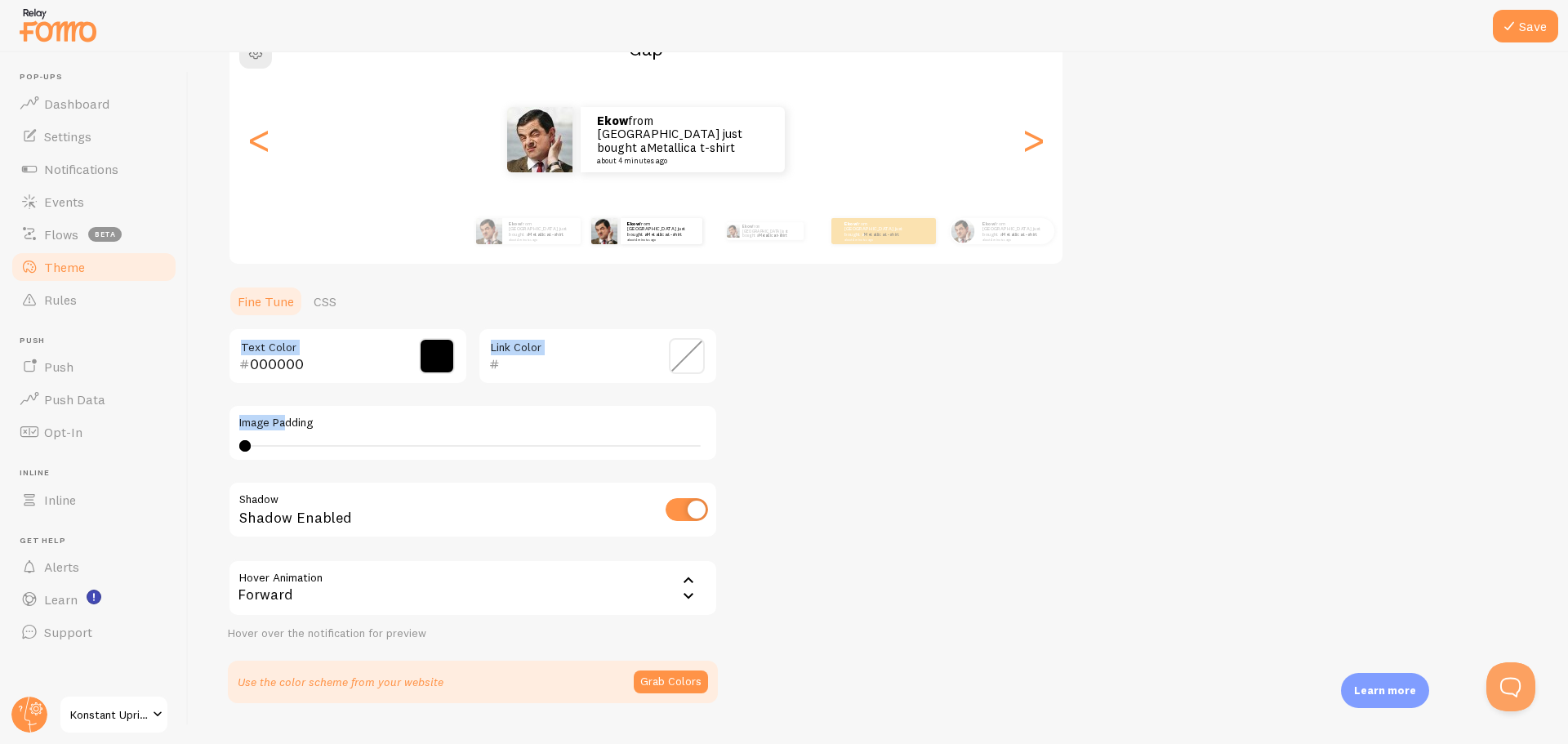
click at [698, 352] on span at bounding box center [686, 356] width 36 height 36
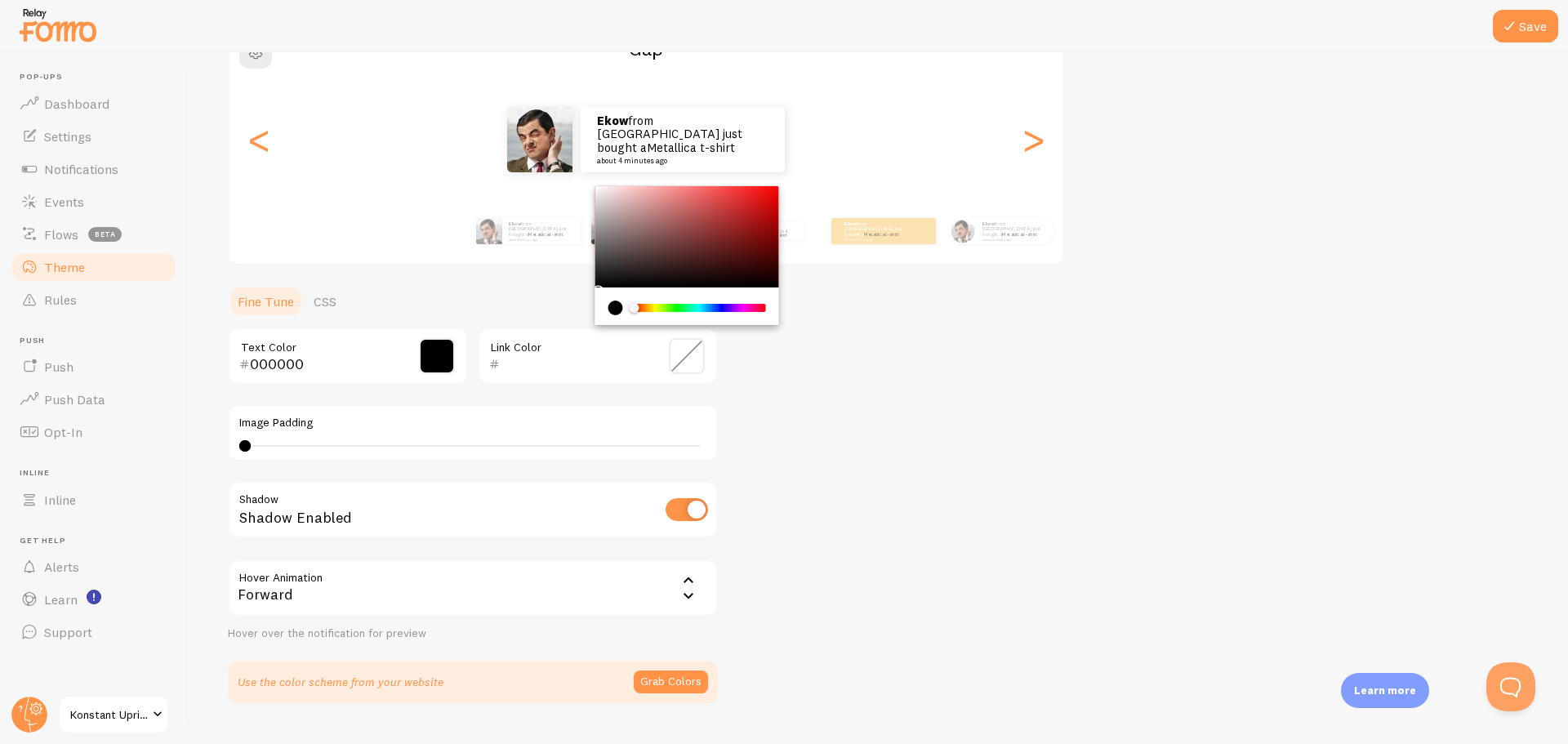
type input "000000"
drag, startPoint x: 544, startPoint y: 372, endPoint x: 526, endPoint y: 398, distance: 31.6
click at [526, 398] on div "000000 Text Color 000000 Link Color Image Padding 0 0 - undefined Shadow Shadow…" at bounding box center [473, 484] width 490 height 314
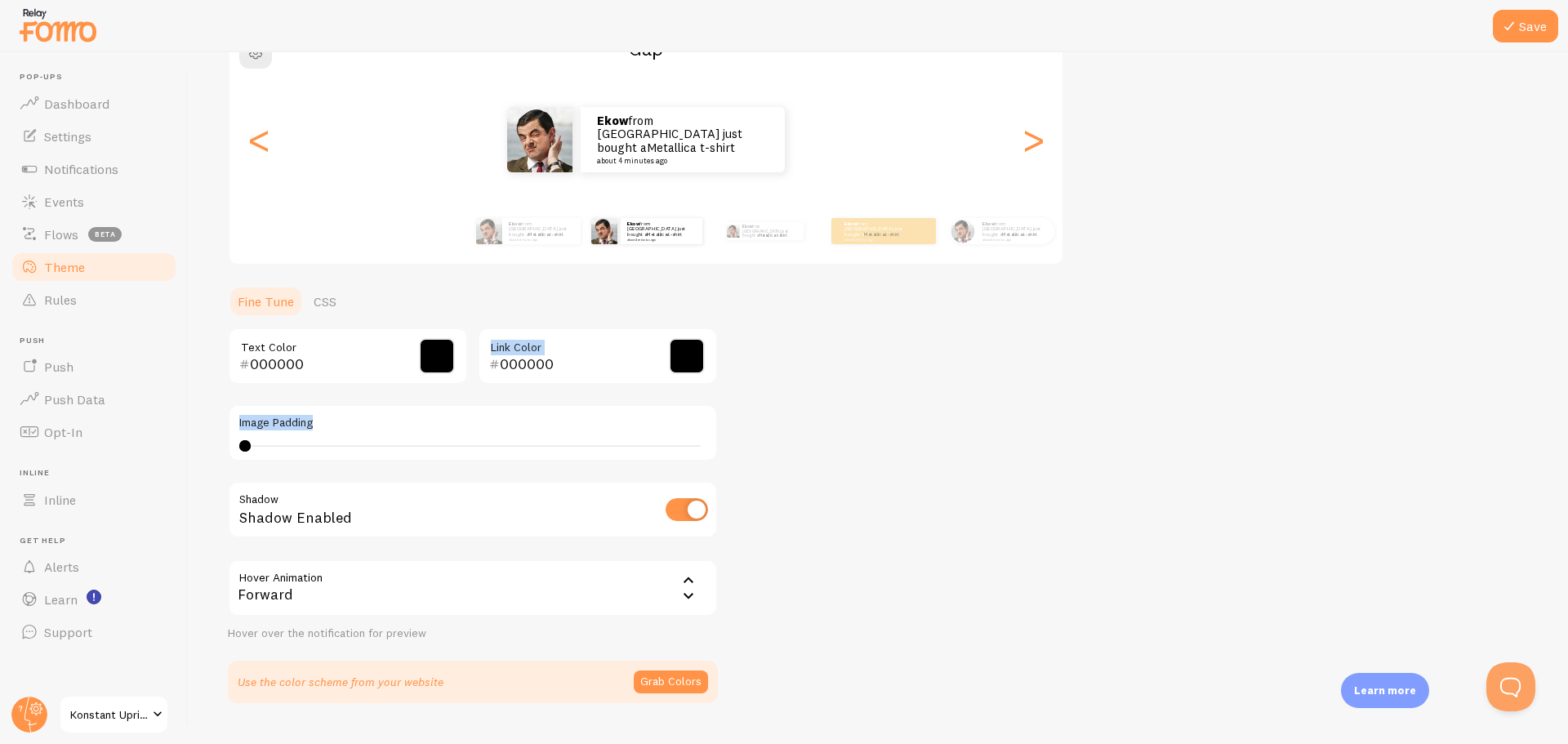
click at [825, 403] on div "Theme Choose a theme for your notifications Gap Ekow from Canada just bought a …" at bounding box center [878, 315] width 1301 height 775
click at [1515, 11] on button "Save" at bounding box center [1526, 26] width 65 height 33
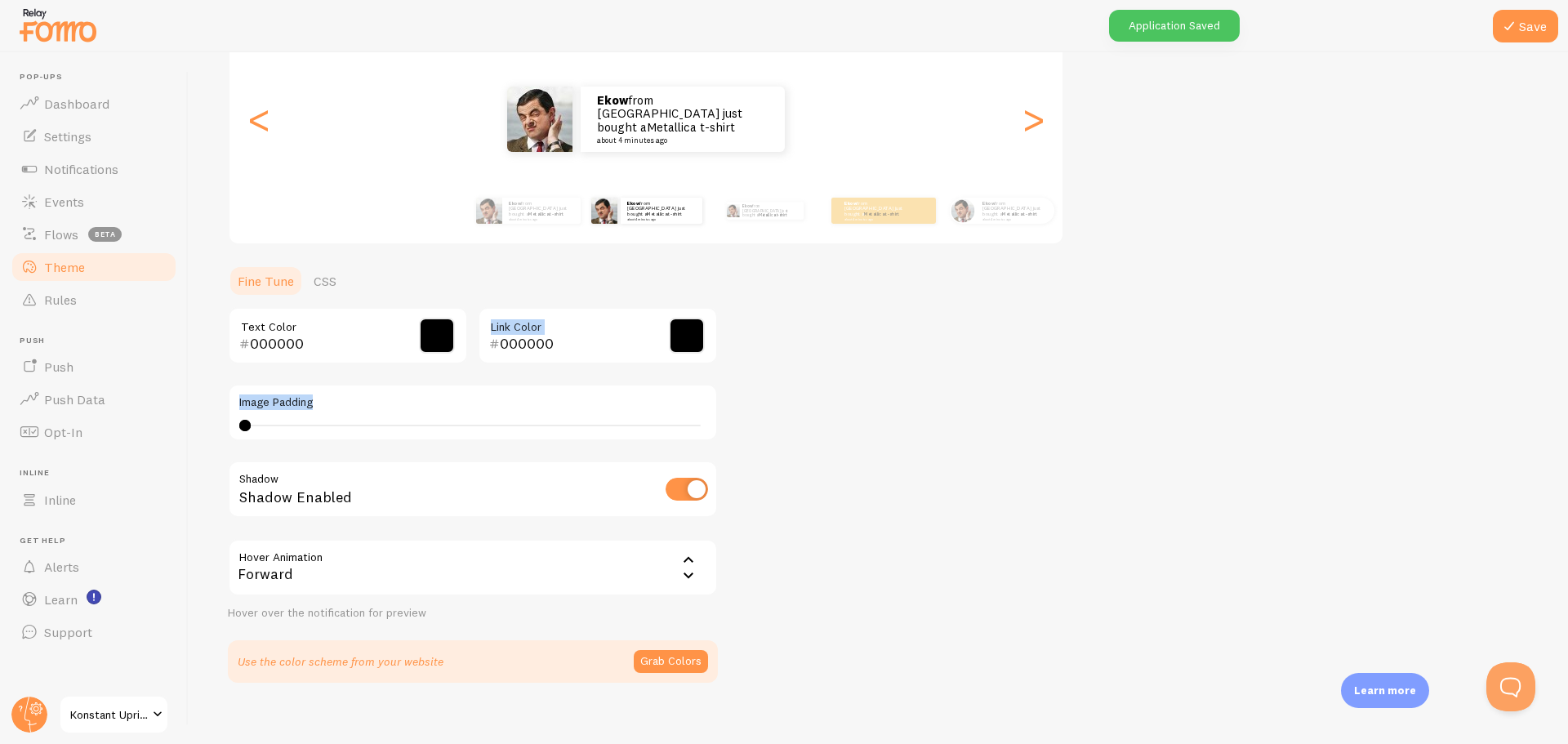
scroll to position [201, 0]
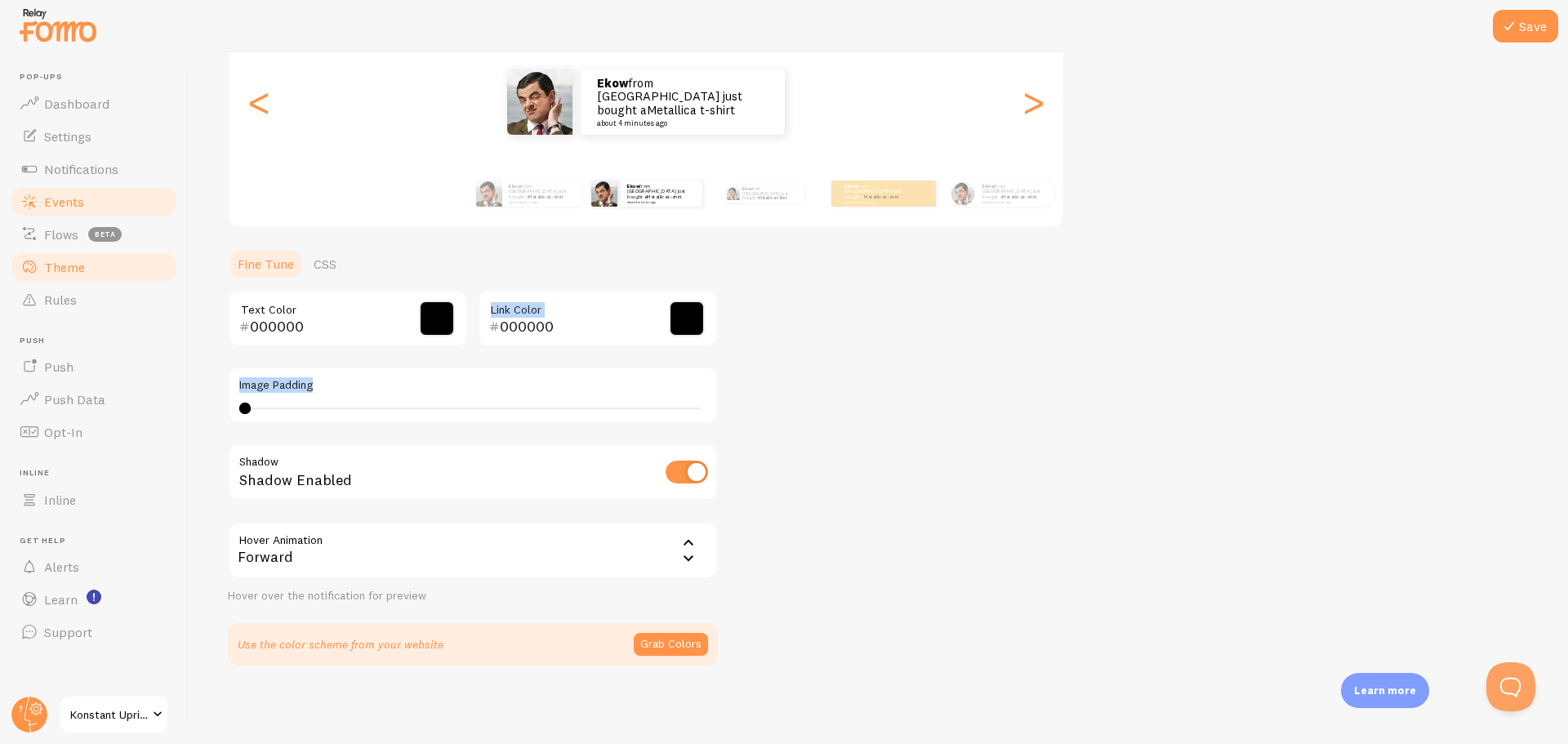
click at [115, 194] on link "Events" at bounding box center [94, 201] width 168 height 33
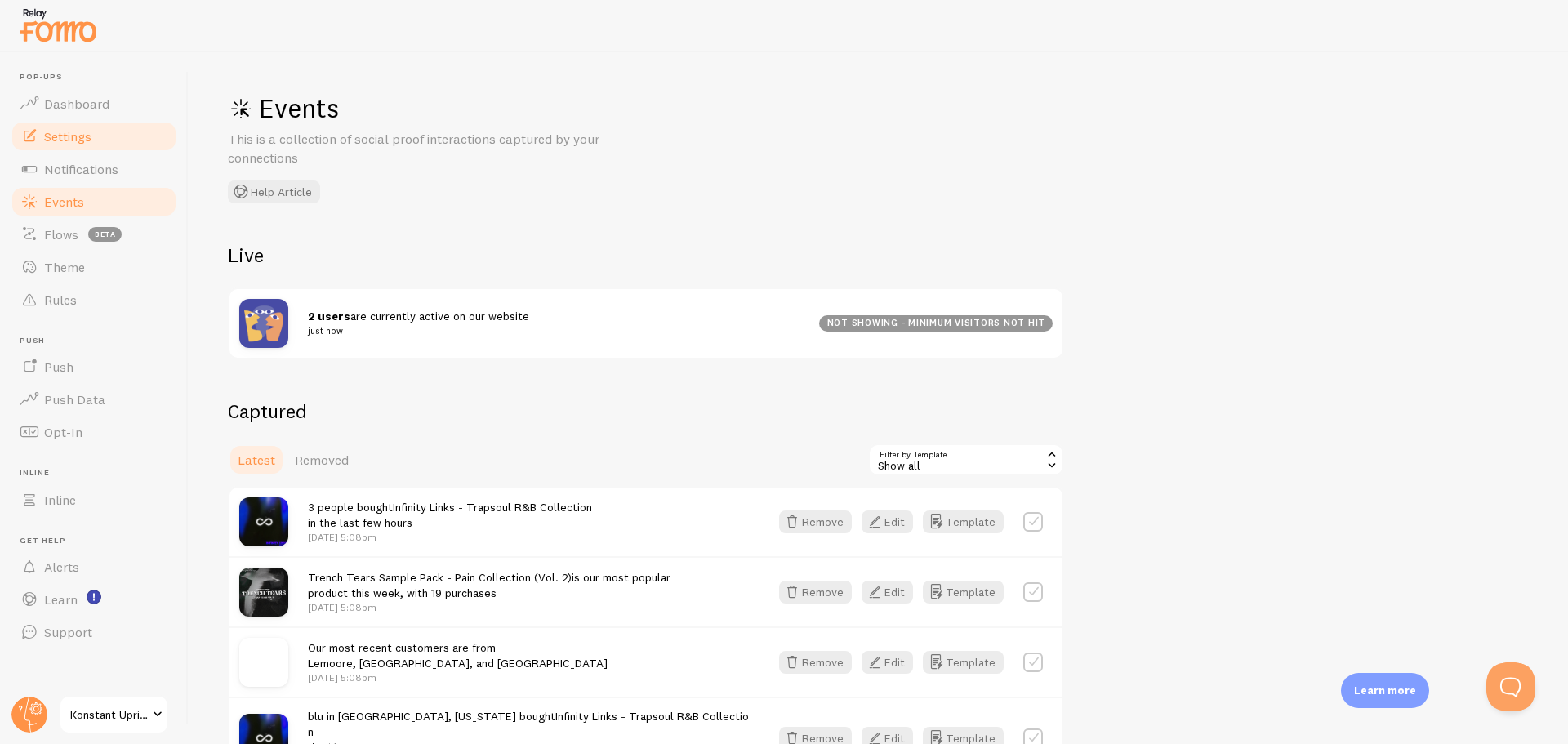
click at [64, 140] on span "Settings" at bounding box center [68, 136] width 48 height 16
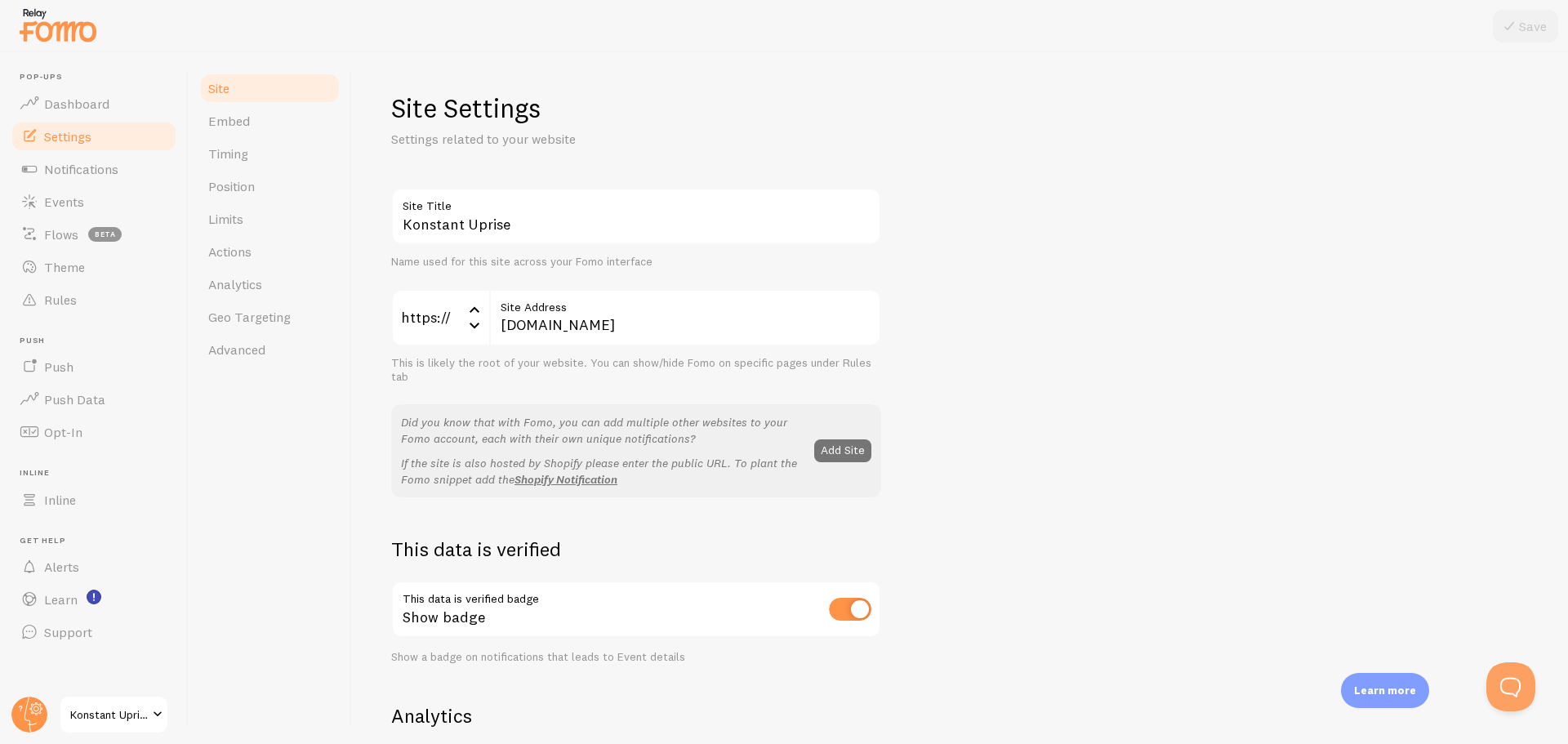
click at [52, 125] on link "Settings" at bounding box center [94, 136] width 168 height 33
click at [73, 99] on span "Dashboard" at bounding box center [77, 103] width 65 height 16
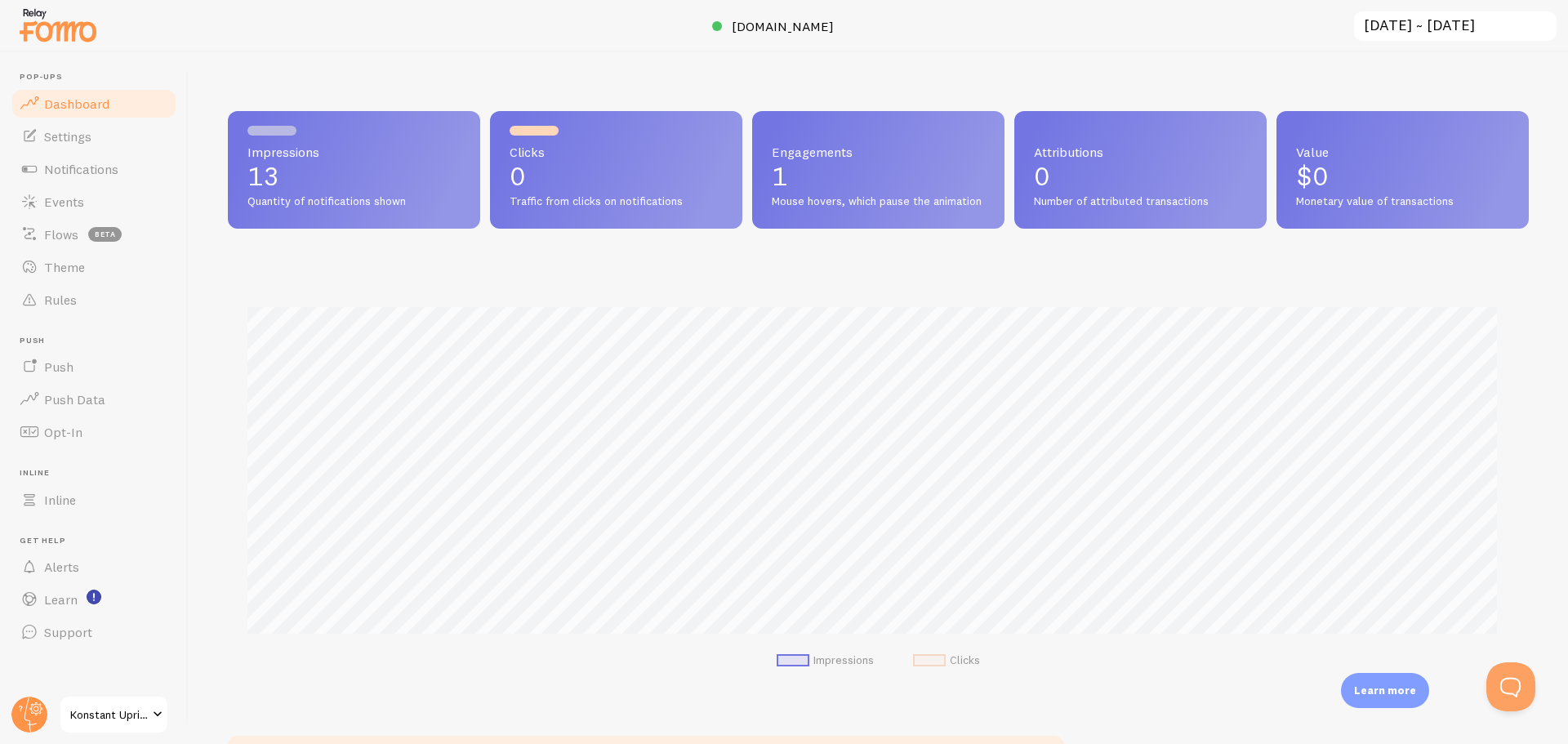
scroll to position [429, 1289]
click at [73, 133] on span "Settings" at bounding box center [68, 136] width 48 height 16
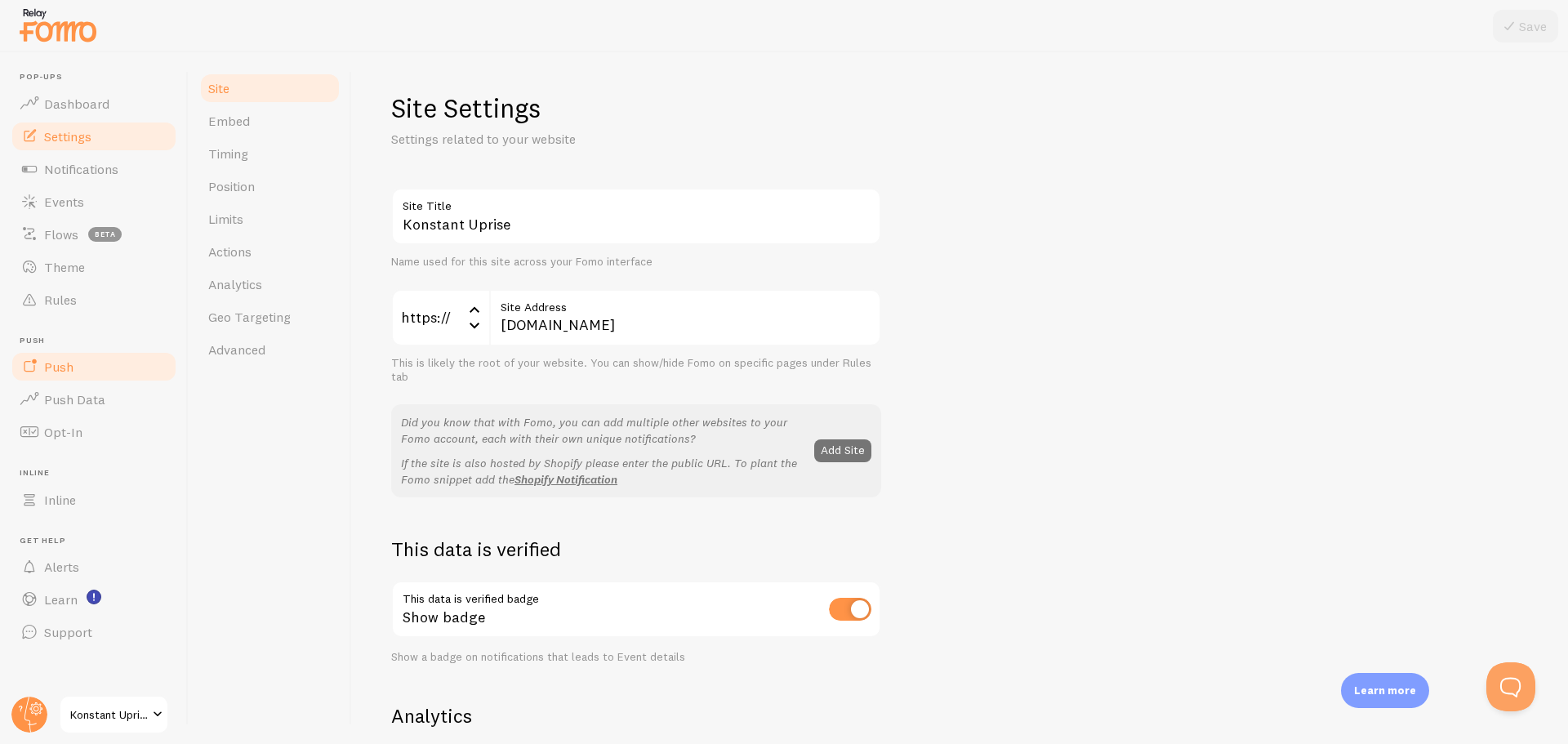
click at [88, 361] on link "Push" at bounding box center [94, 367] width 168 height 33
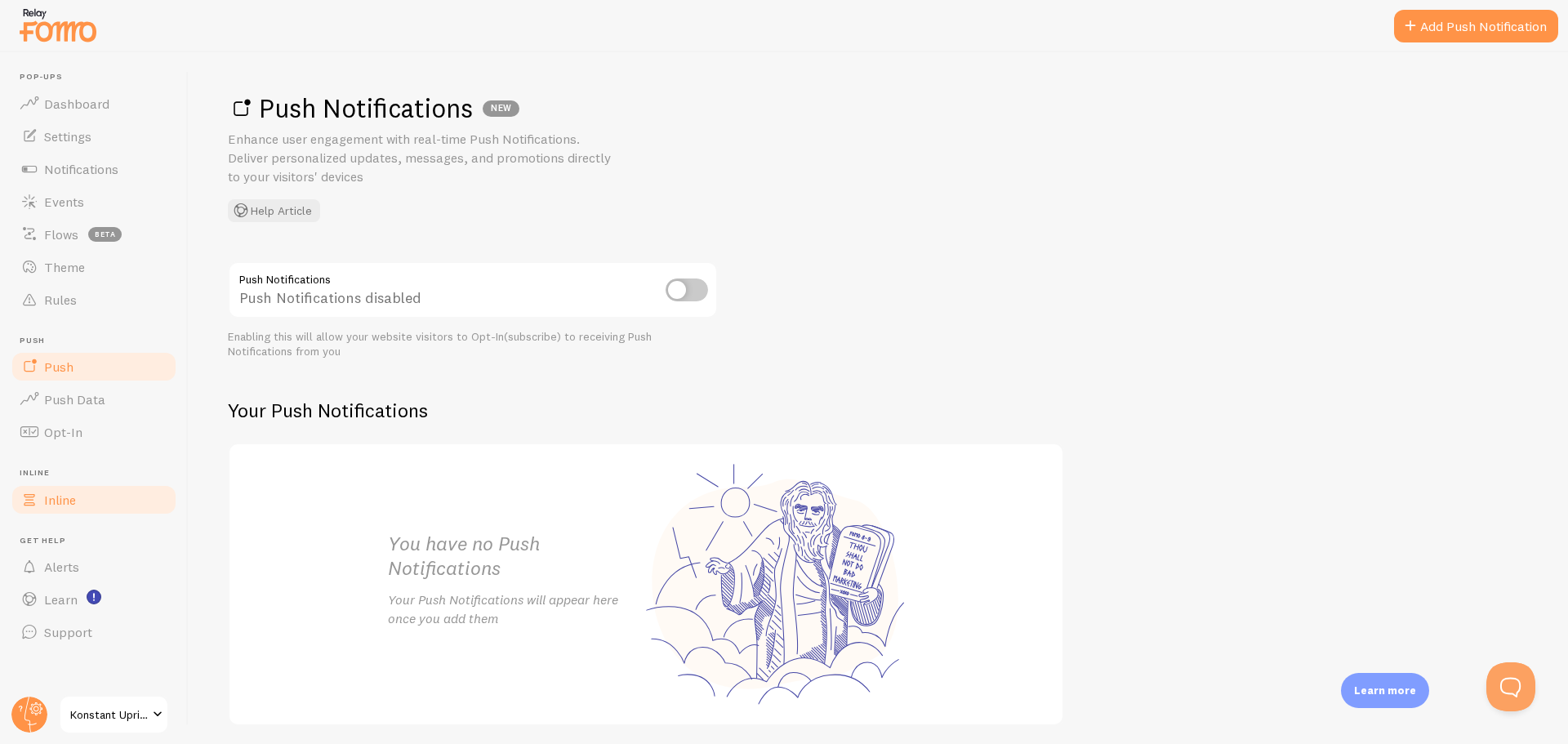
click at [63, 505] on span "Inline" at bounding box center [60, 500] width 32 height 16
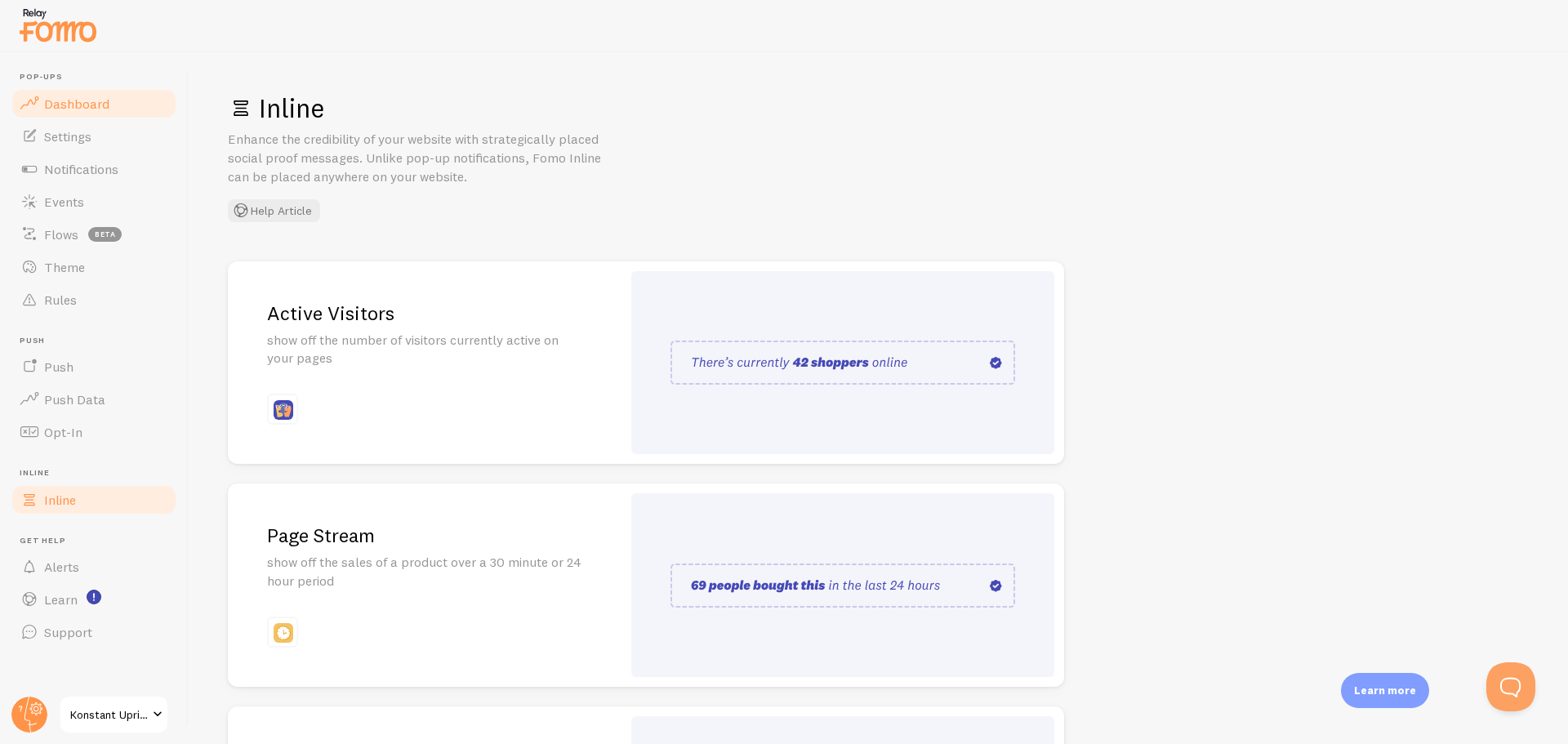
click at [76, 99] on span "Dashboard" at bounding box center [77, 103] width 65 height 16
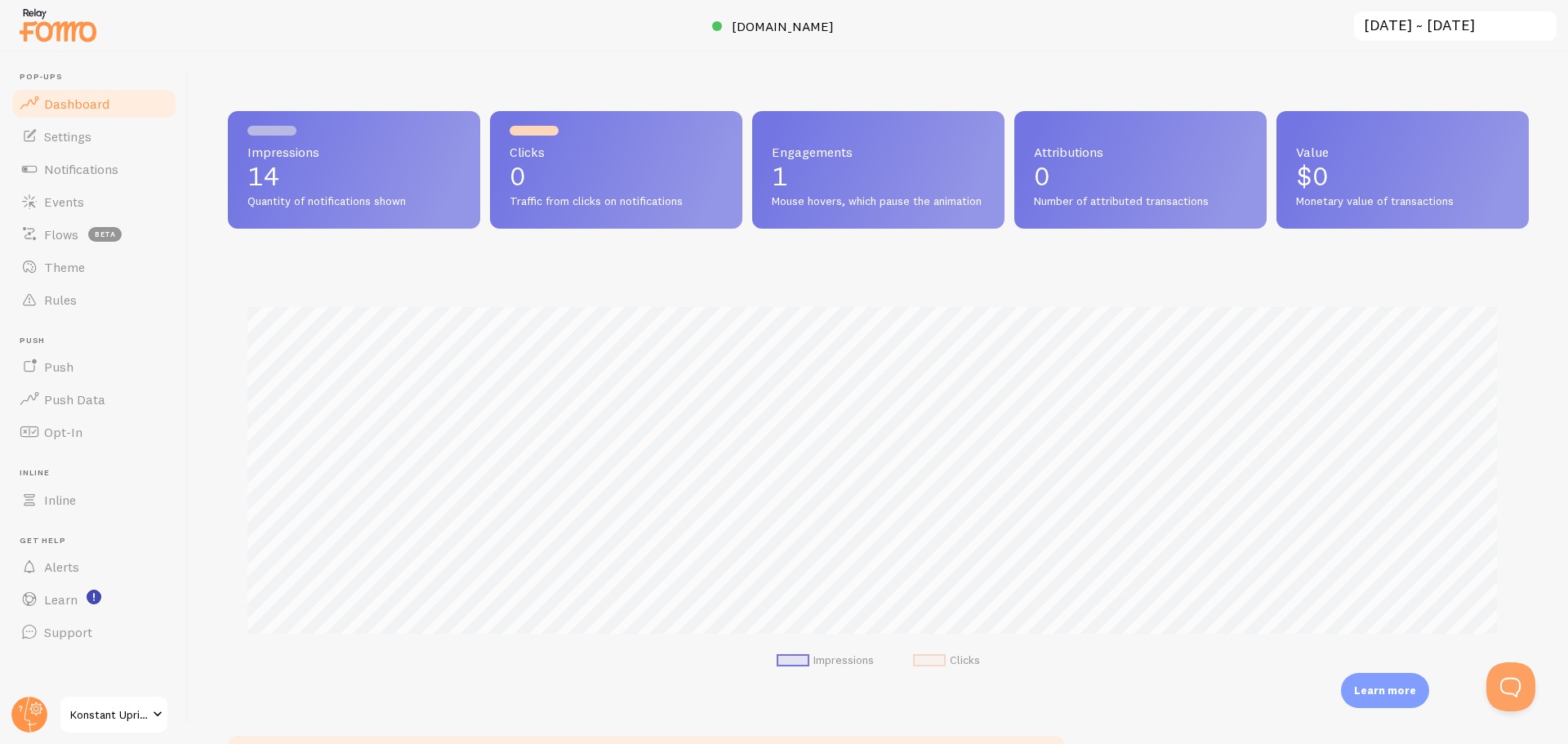
scroll to position [429, 1289]
click at [91, 140] on span "Settings" at bounding box center [68, 136] width 48 height 16
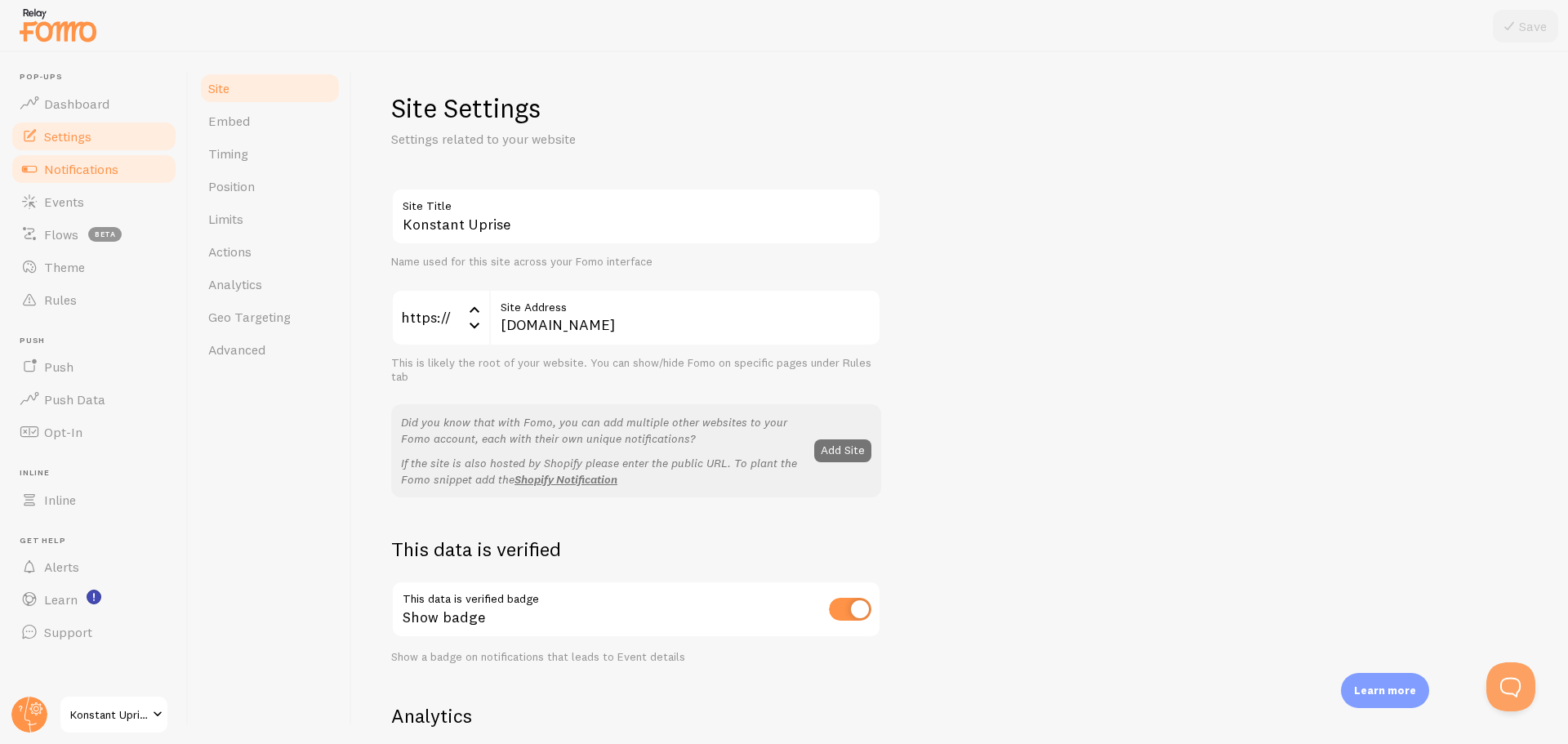
click at [101, 173] on span "Notifications" at bounding box center [81, 169] width 74 height 16
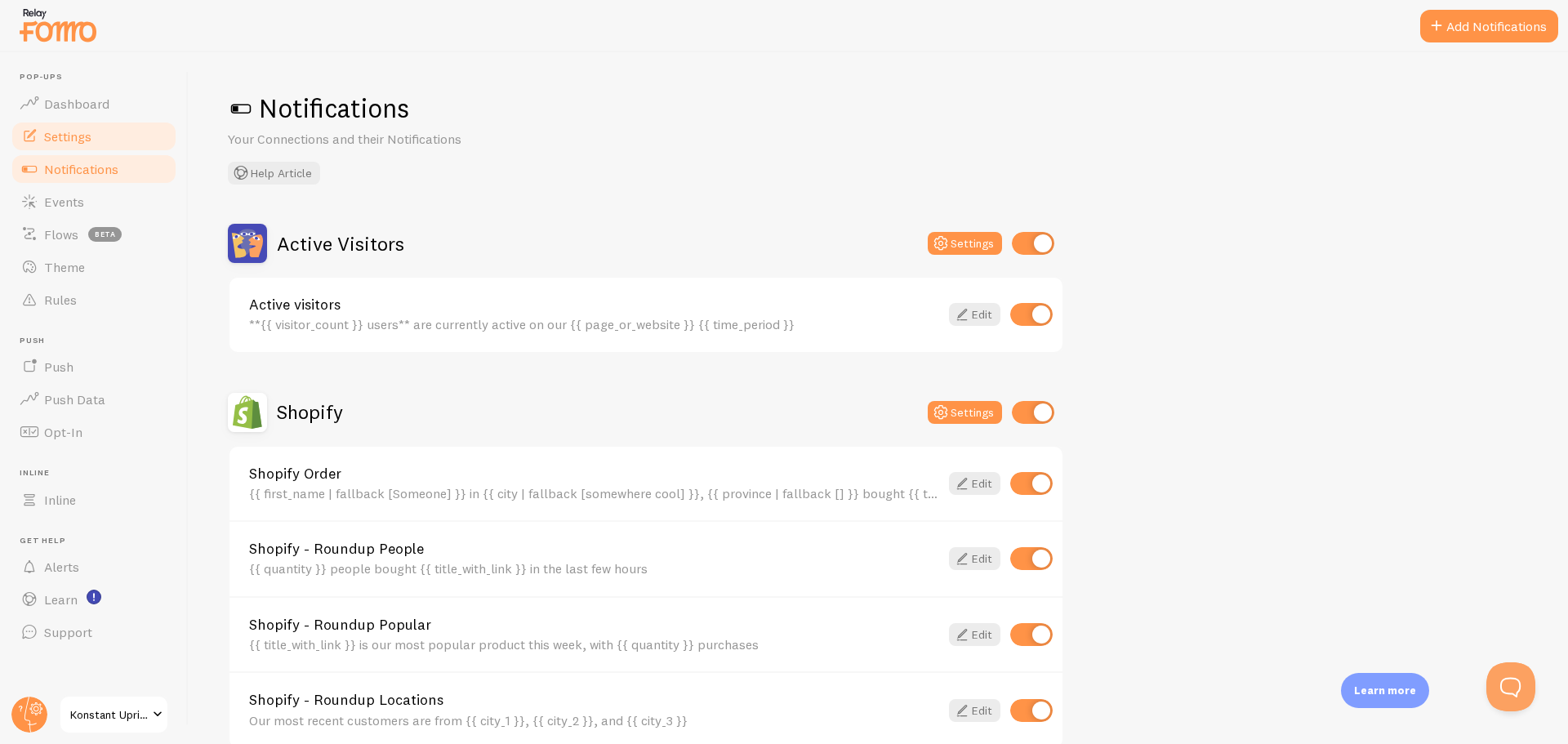
click at [84, 140] on span "Settings" at bounding box center [68, 136] width 48 height 16
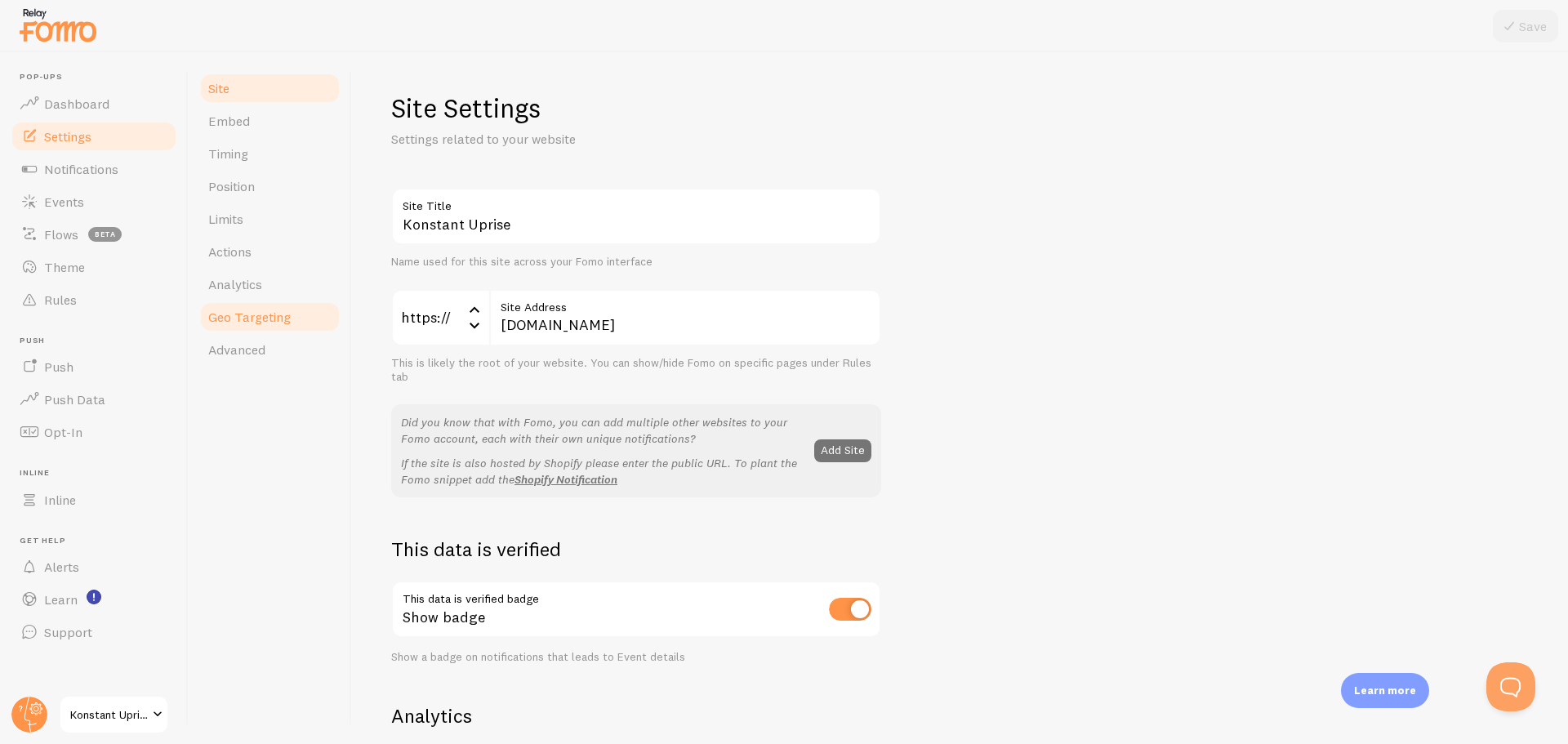
click at [268, 318] on span "Geo Targeting" at bounding box center [249, 316] width 82 height 16
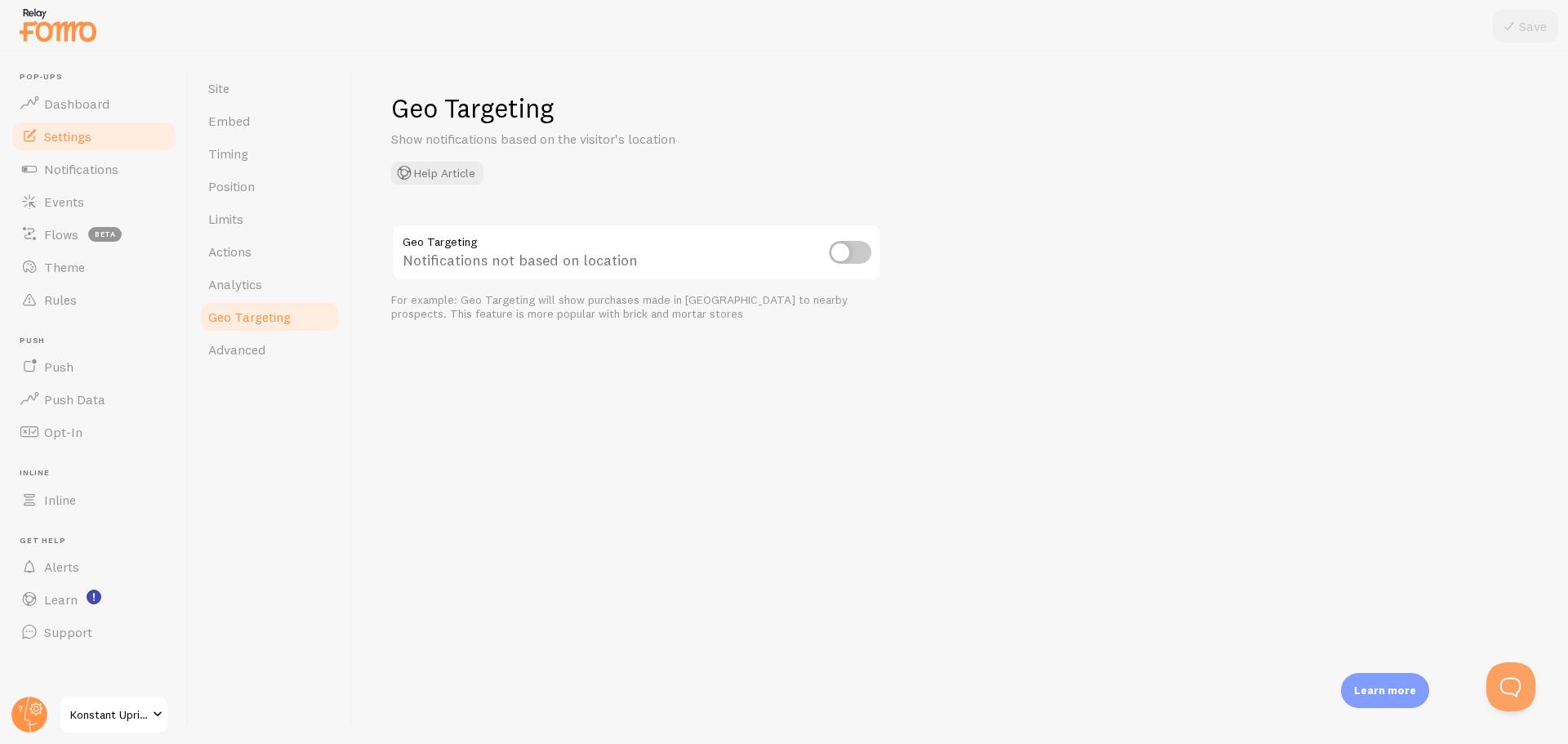
click at [849, 248] on input "checkbox" at bounding box center [850, 253] width 42 height 23
checkbox input "true"
click at [1497, 22] on button "Save" at bounding box center [1526, 26] width 65 height 33
click at [255, 85] on link "Site" at bounding box center [270, 87] width 143 height 33
